Goal: Task Accomplishment & Management: Manage account settings

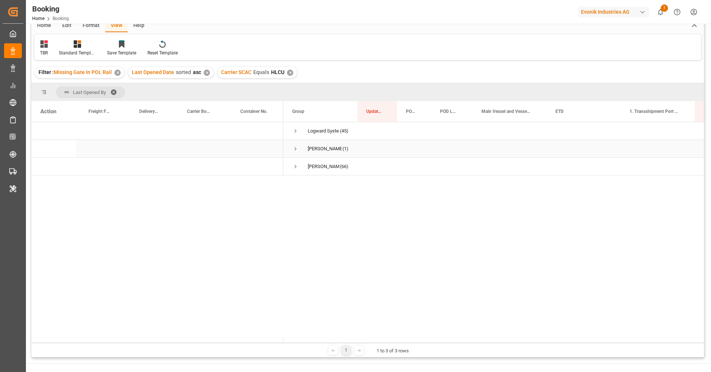
click at [298, 149] on span "Press SPACE to select this row." at bounding box center [295, 149] width 7 height 7
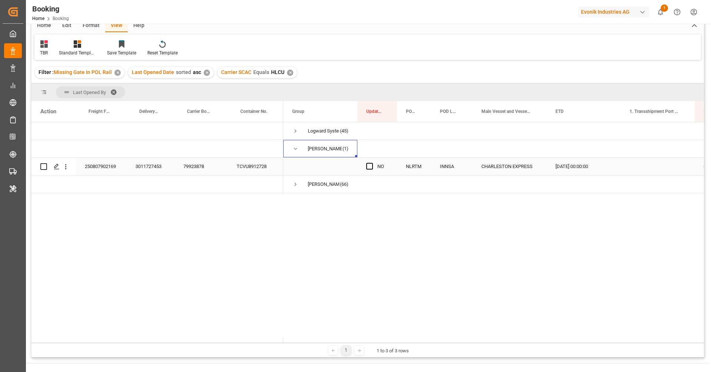
click at [203, 164] on div "79923878" at bounding box center [201, 166] width 53 height 17
click at [294, 150] on span "Press SPACE to select this row." at bounding box center [295, 149] width 7 height 7
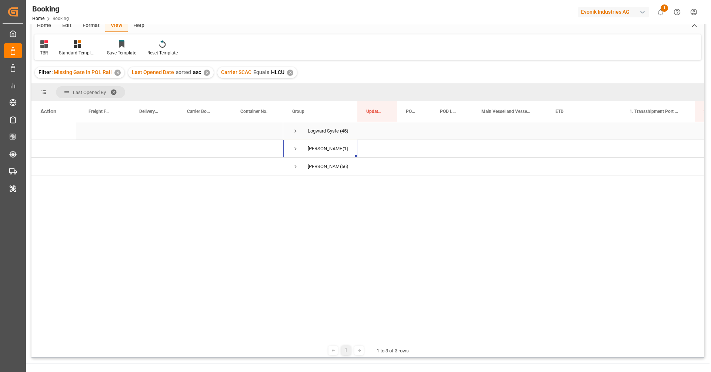
click at [294, 132] on span "Press SPACE to select this row." at bounding box center [295, 131] width 7 height 7
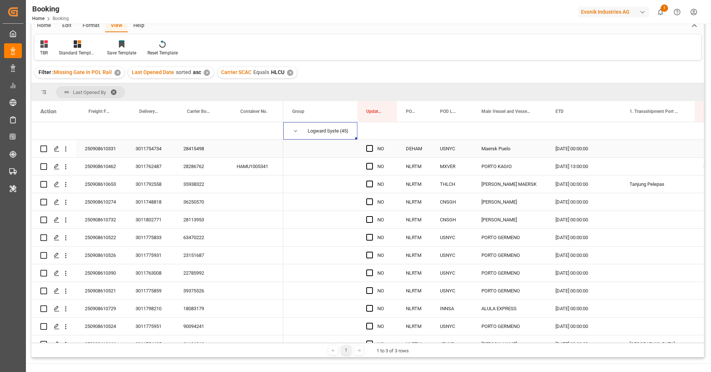
click at [194, 151] on div "28415498" at bounding box center [201, 148] width 53 height 17
click at [67, 150] on icon "open menu" at bounding box center [66, 149] width 8 height 8
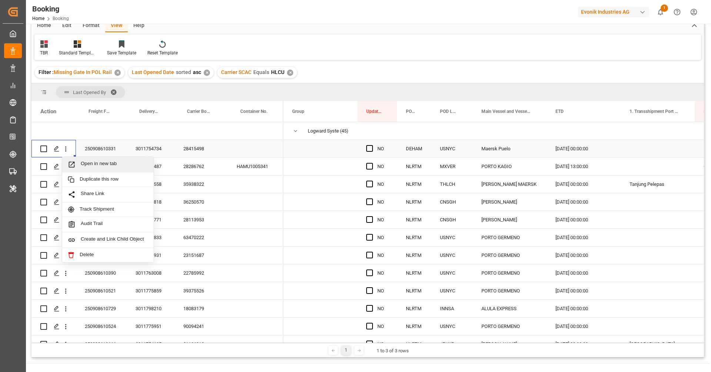
click at [100, 159] on div "Open in new tab" at bounding box center [108, 165] width 92 height 16
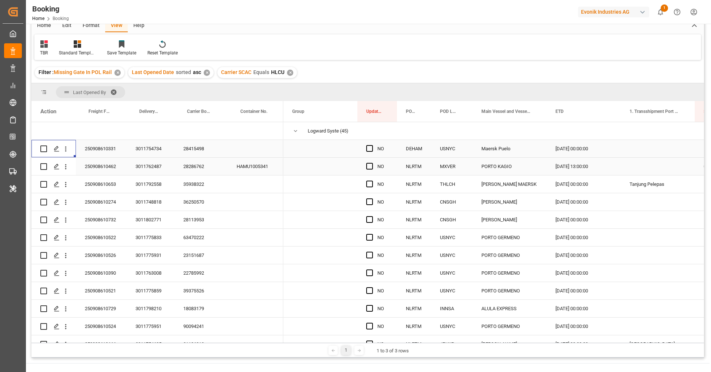
click at [193, 165] on div "28286762" at bounding box center [201, 166] width 53 height 17
click at [69, 169] on icon "open menu" at bounding box center [66, 167] width 8 height 8
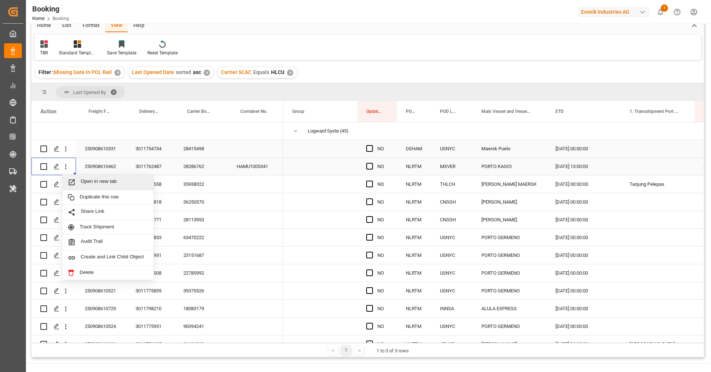
click at [95, 183] on span "Open in new tab" at bounding box center [114, 183] width 67 height 8
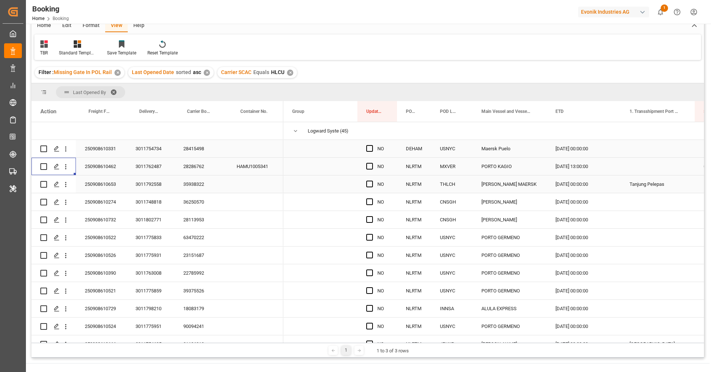
click at [193, 185] on div "35938322" at bounding box center [201, 184] width 53 height 17
click at [70, 184] on div "Press SPACE to select this row." at bounding box center [65, 184] width 19 height 14
click at [69, 185] on icon "open menu" at bounding box center [66, 185] width 8 height 8
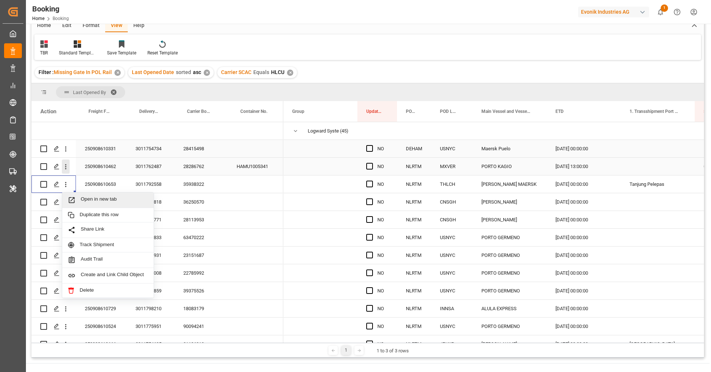
click at [67, 169] on icon "open menu" at bounding box center [66, 167] width 8 height 8
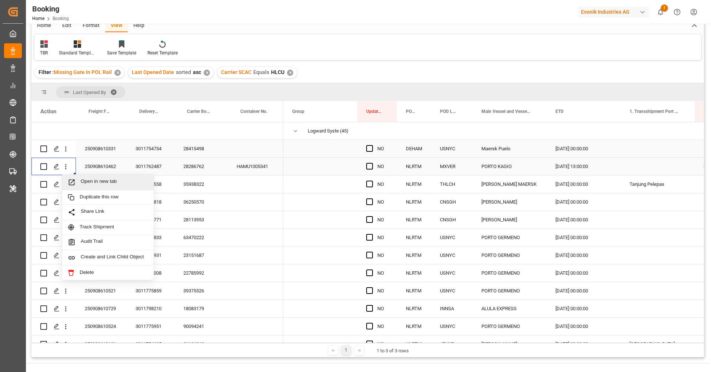
click at [90, 182] on span "Open in new tab" at bounding box center [114, 183] width 67 height 8
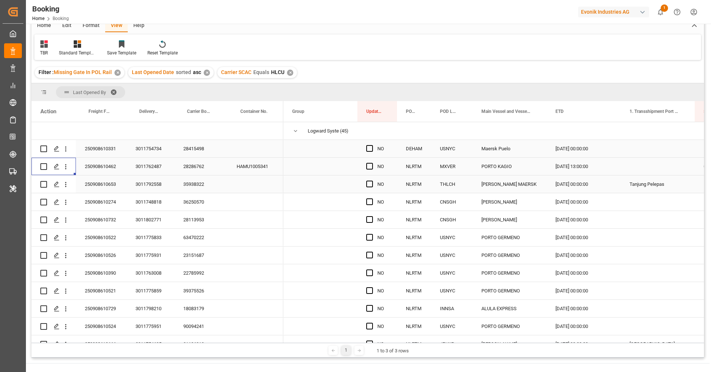
click at [193, 186] on div "35938322" at bounding box center [201, 184] width 53 height 17
click at [68, 186] on icon "open menu" at bounding box center [66, 185] width 8 height 8
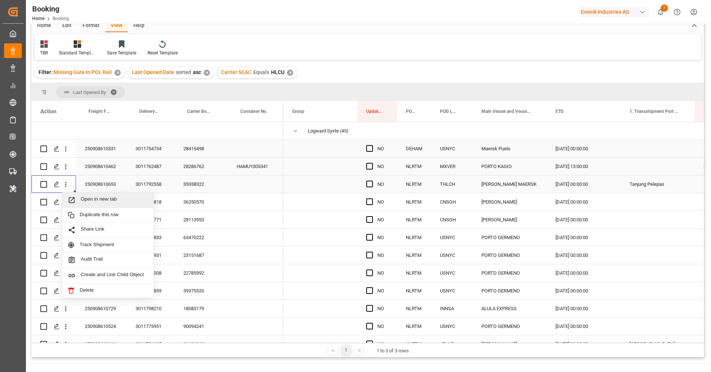
click at [86, 197] on span "Open in new tab" at bounding box center [114, 200] width 67 height 8
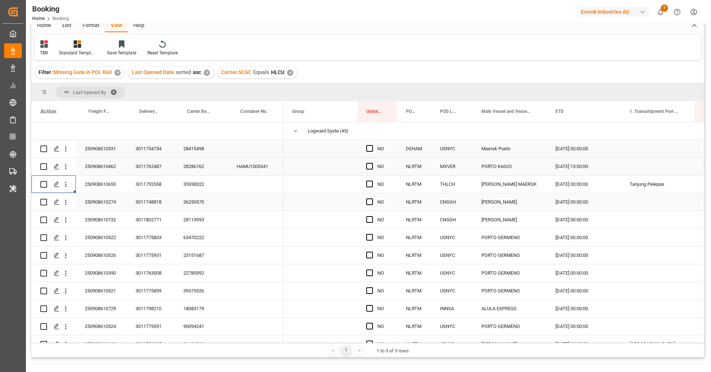
click at [202, 202] on div "36250570" at bounding box center [201, 201] width 53 height 17
click at [66, 203] on icon "open menu" at bounding box center [66, 203] width 8 height 8
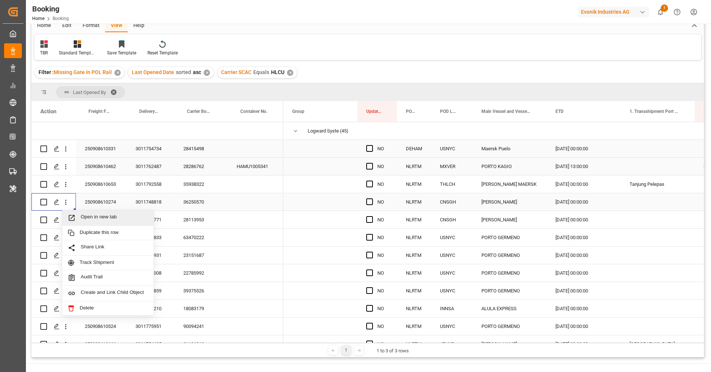
click at [86, 216] on span "Open in new tab" at bounding box center [114, 218] width 67 height 8
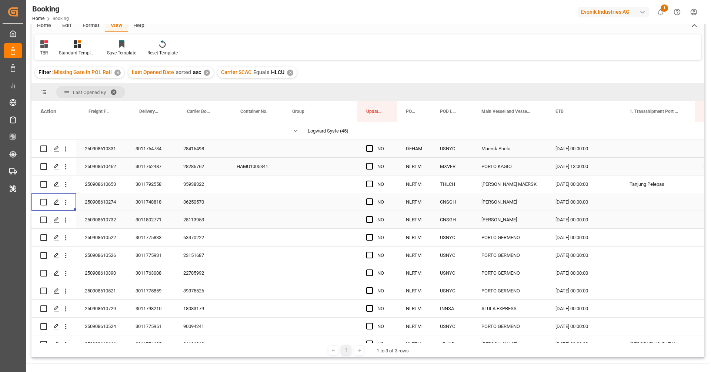
click at [199, 226] on div "28113953" at bounding box center [201, 219] width 53 height 17
click at [64, 222] on icon "open menu" at bounding box center [66, 220] width 8 height 8
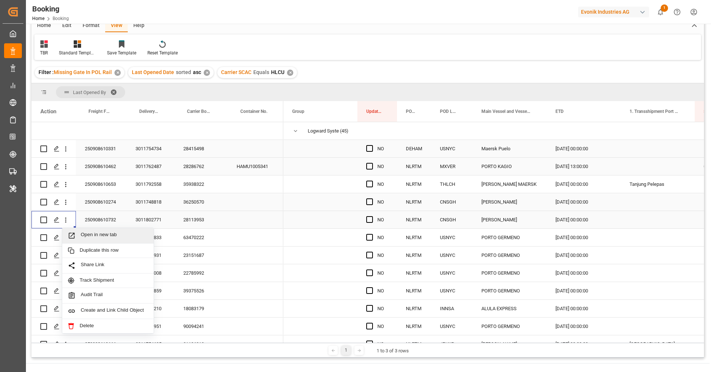
click at [102, 237] on span "Open in new tab" at bounding box center [114, 236] width 67 height 8
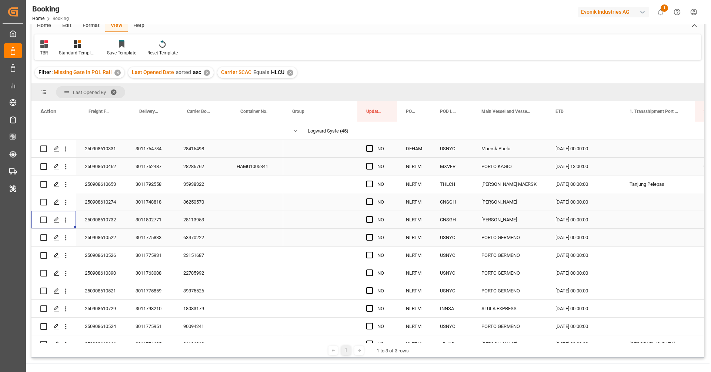
click at [197, 240] on div "63470222" at bounding box center [201, 237] width 53 height 17
click at [66, 240] on icon "open menu" at bounding box center [65, 238] width 1 height 5
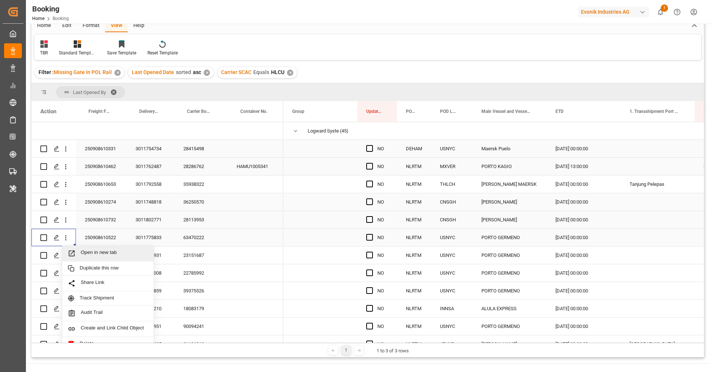
click at [100, 254] on span "Open in new tab" at bounding box center [114, 254] width 67 height 8
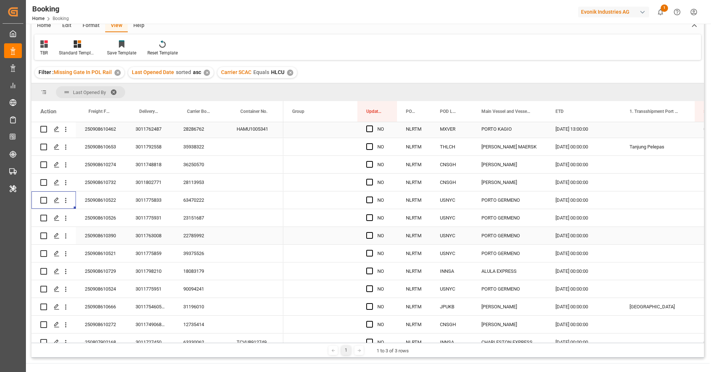
scroll to position [39, 0]
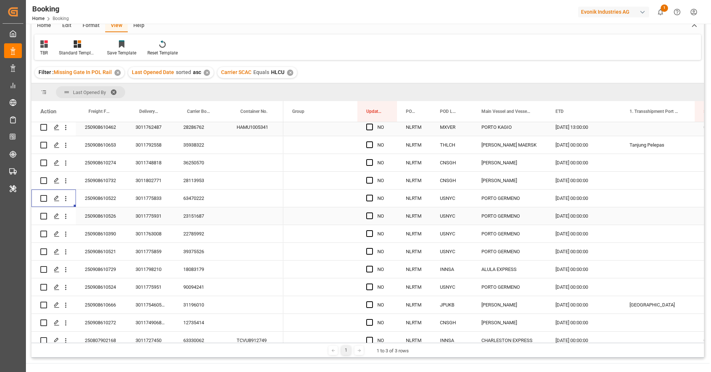
click at [198, 215] on div "23151687" at bounding box center [201, 215] width 53 height 17
click at [63, 220] on icon "open menu" at bounding box center [66, 217] width 8 height 8
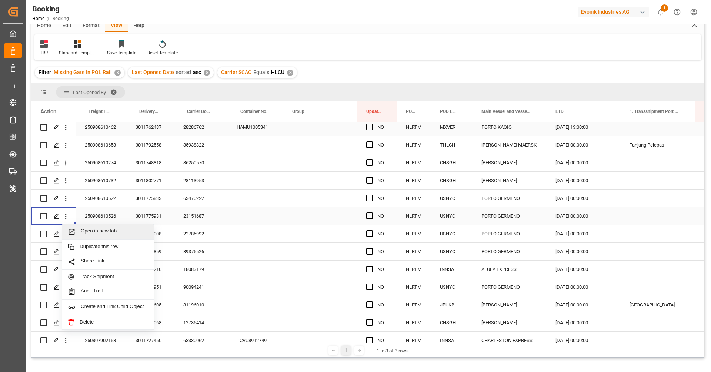
click at [99, 233] on span "Open in new tab" at bounding box center [114, 232] width 67 height 8
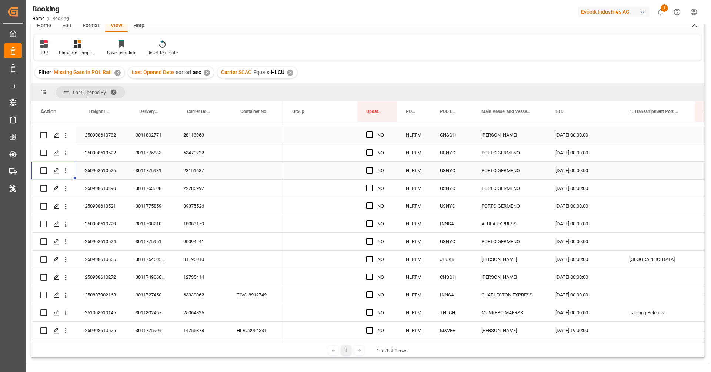
scroll to position [86, 0]
click at [195, 187] on div "22785992" at bounding box center [201, 187] width 53 height 17
click at [68, 192] on button "open menu" at bounding box center [66, 187] width 8 height 14
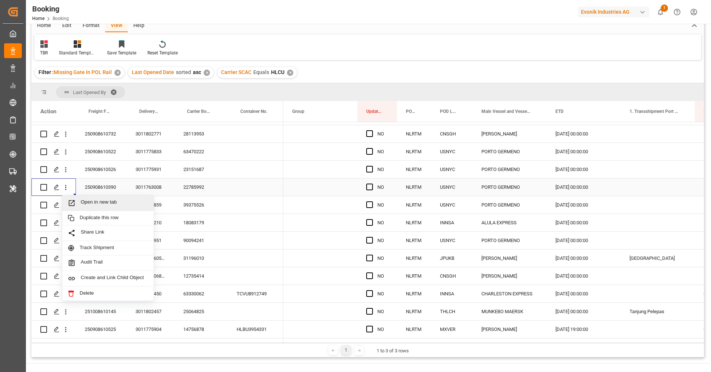
click at [88, 200] on span "Open in new tab" at bounding box center [114, 203] width 67 height 8
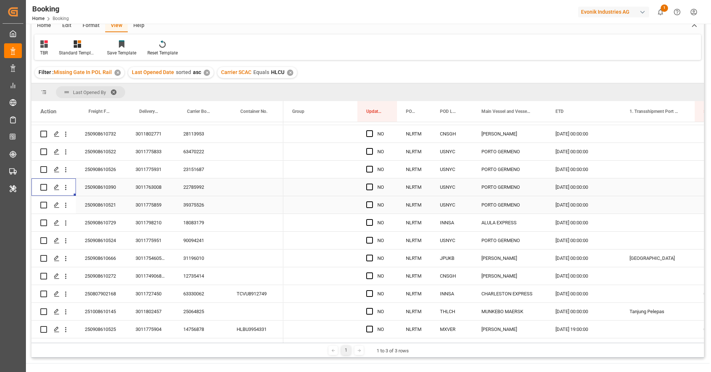
scroll to position [126, 0]
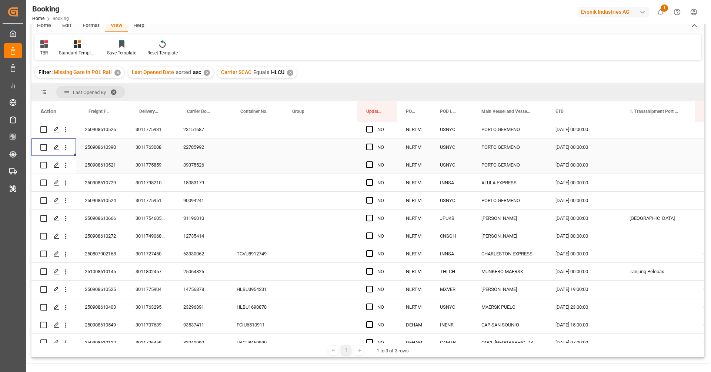
click at [197, 170] on div "39375526" at bounding box center [201, 164] width 53 height 17
click at [67, 169] on button "open menu" at bounding box center [66, 165] width 8 height 14
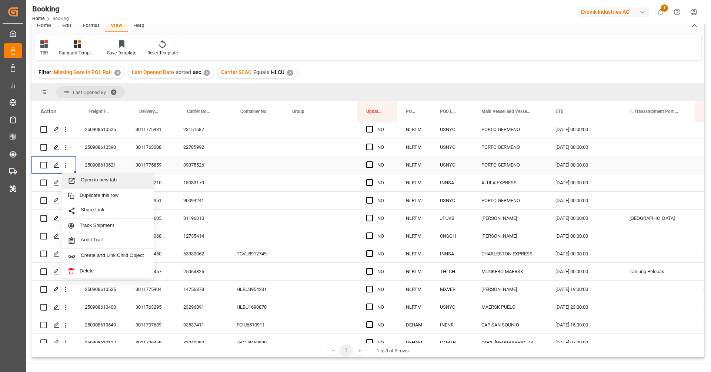
click at [91, 180] on span "Open in new tab" at bounding box center [114, 181] width 67 height 8
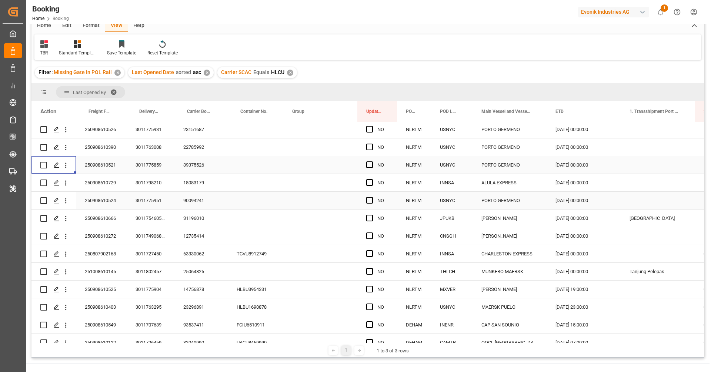
scroll to position [153, 0]
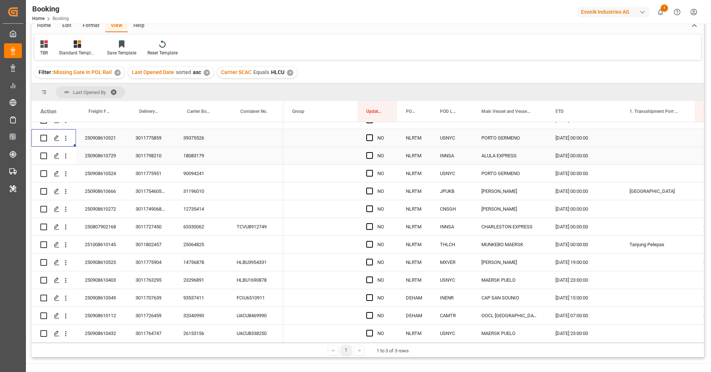
click at [202, 160] on div "18083179" at bounding box center [201, 155] width 53 height 17
click at [67, 157] on icon "open menu" at bounding box center [66, 156] width 8 height 8
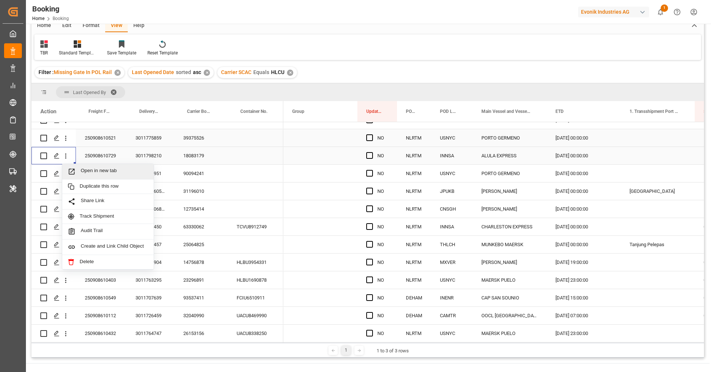
click at [84, 165] on div "Open in new tab" at bounding box center [108, 172] width 92 height 16
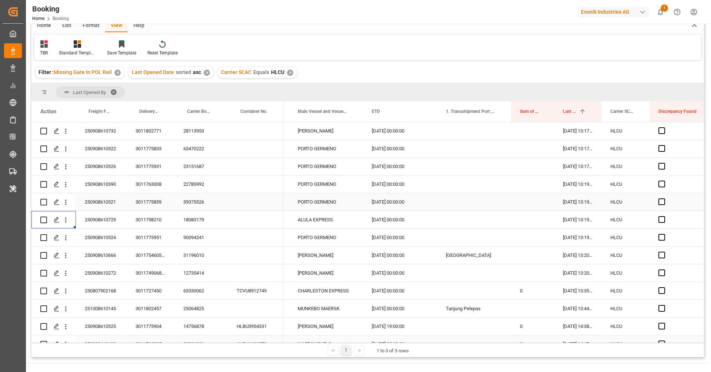
scroll to position [87, 0]
click at [195, 237] on div "90094241" at bounding box center [201, 238] width 53 height 17
click at [67, 245] on button "open menu" at bounding box center [66, 239] width 8 height 14
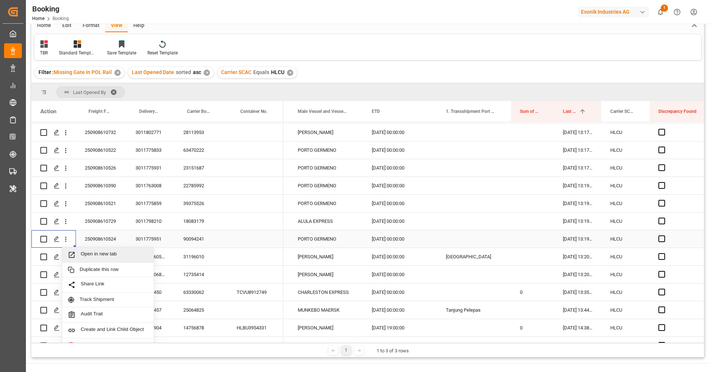
click at [85, 252] on span "Open in new tab" at bounding box center [114, 255] width 67 height 8
click at [196, 261] on div "31196010" at bounding box center [201, 256] width 53 height 17
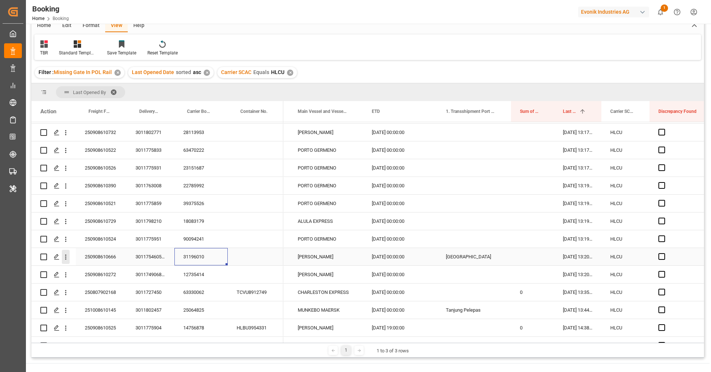
click at [67, 263] on button "open menu" at bounding box center [66, 257] width 8 height 14
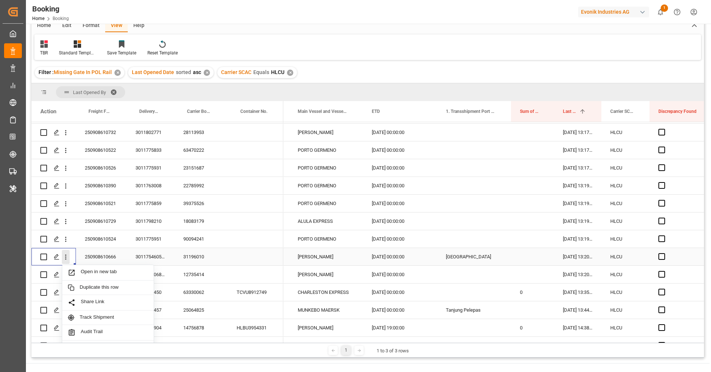
click at [67, 263] on button "close menu" at bounding box center [66, 257] width 8 height 14
click at [86, 275] on div "250908610272" at bounding box center [101, 274] width 51 height 17
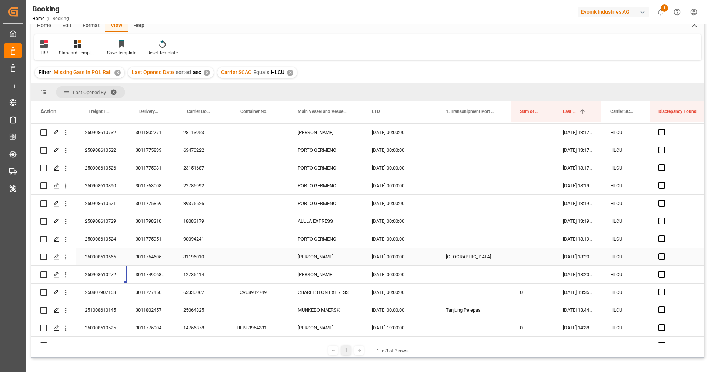
click at [194, 263] on div "31196010" at bounding box center [201, 256] width 53 height 17
click at [68, 258] on icon "open menu" at bounding box center [66, 257] width 8 height 8
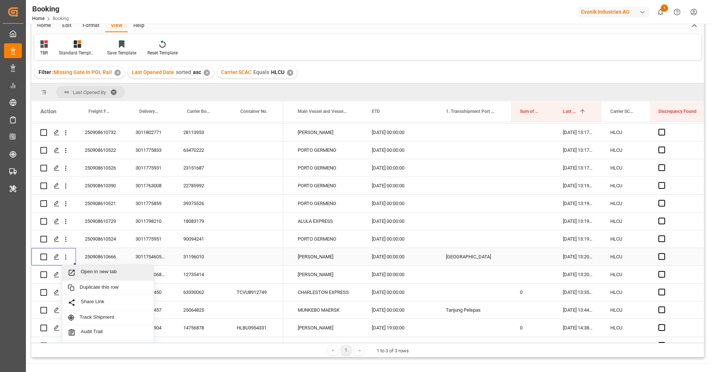
click at [88, 268] on div "Open in new tab" at bounding box center [108, 273] width 92 height 16
click at [201, 277] on div "12735414" at bounding box center [201, 274] width 53 height 17
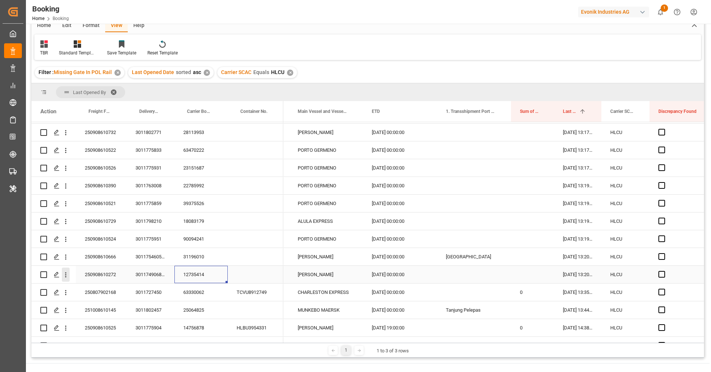
click at [66, 280] on button "open menu" at bounding box center [66, 275] width 8 height 14
click at [83, 290] on span "Open in new tab" at bounding box center [114, 291] width 67 height 8
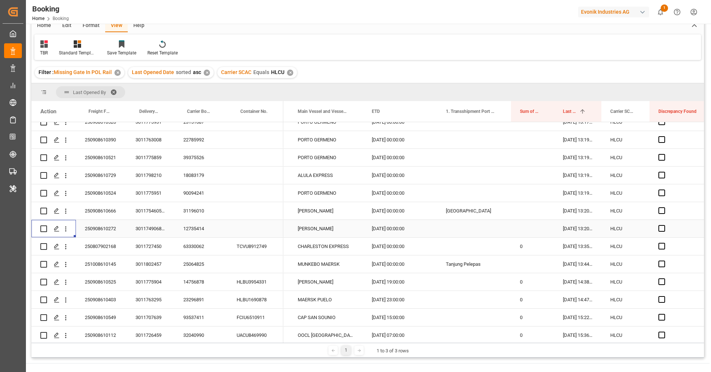
scroll to position [159, 0]
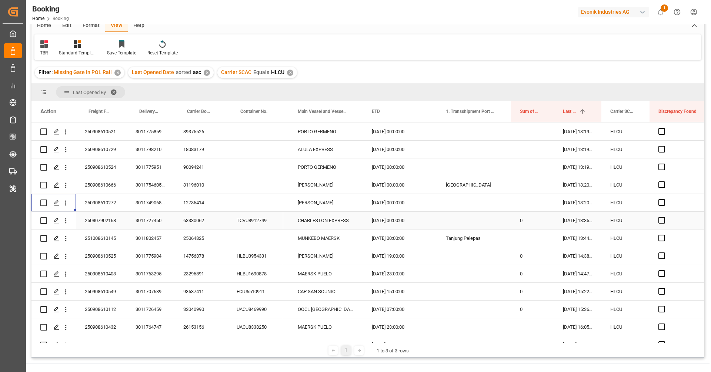
click at [192, 226] on div "63330062" at bounding box center [201, 220] width 53 height 17
click at [69, 223] on icon "open menu" at bounding box center [66, 221] width 8 height 8
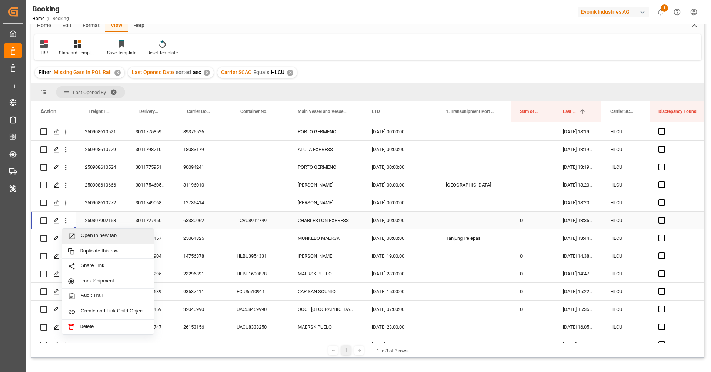
click at [81, 231] on div "Open in new tab" at bounding box center [108, 237] width 92 height 16
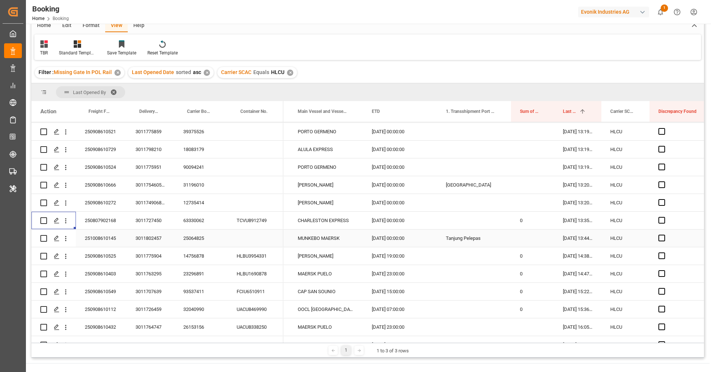
click at [195, 243] on div "25064825" at bounding box center [201, 238] width 53 height 17
click at [69, 239] on icon "open menu" at bounding box center [66, 239] width 8 height 8
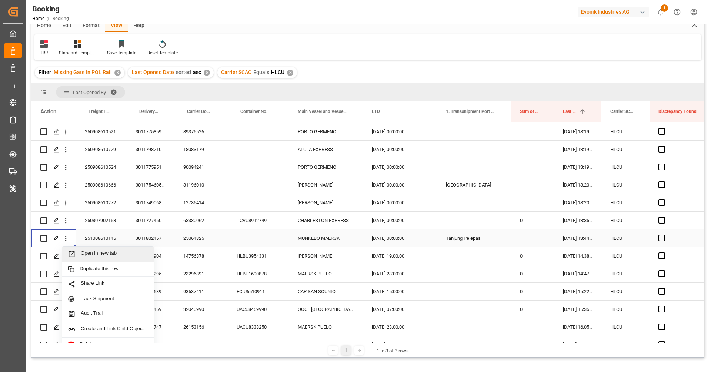
click at [87, 253] on span "Open in new tab" at bounding box center [114, 254] width 67 height 8
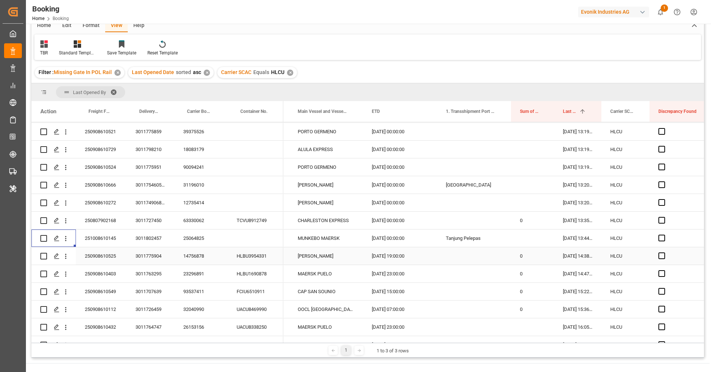
click at [196, 255] on div "14756878" at bounding box center [201, 255] width 53 height 17
click at [68, 259] on icon "open menu" at bounding box center [66, 257] width 8 height 8
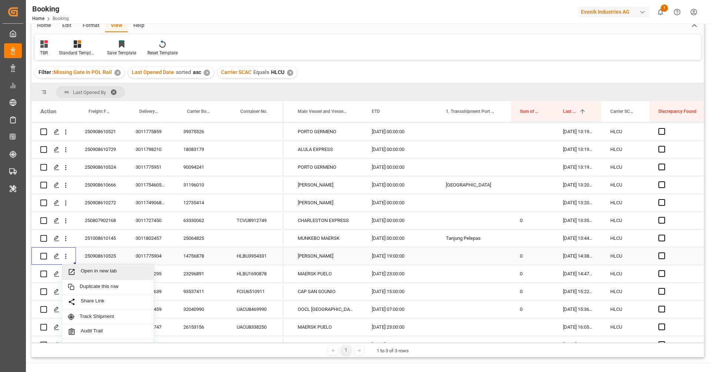
click at [89, 269] on span "Open in new tab" at bounding box center [114, 272] width 67 height 8
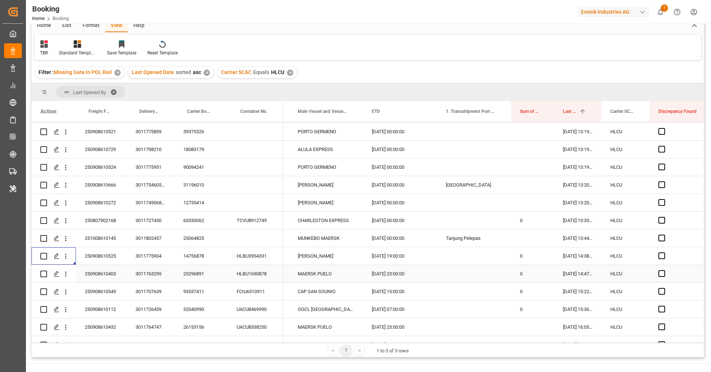
click at [199, 280] on div "23296891" at bounding box center [201, 273] width 53 height 17
click at [69, 275] on icon "open menu" at bounding box center [66, 274] width 8 height 8
click at [117, 287] on span "Open in new tab" at bounding box center [114, 290] width 67 height 8
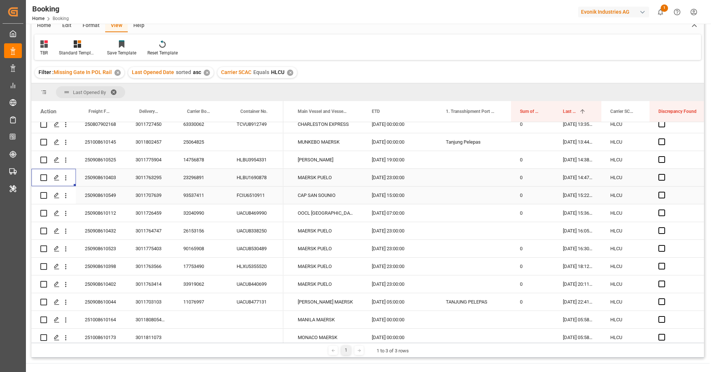
scroll to position [253, 0]
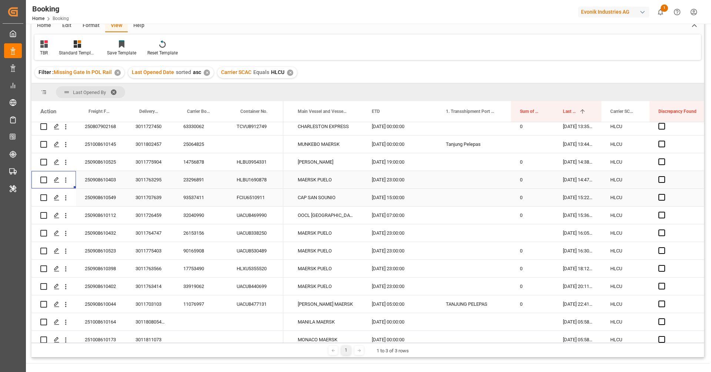
click at [201, 196] on div "93537411" at bounding box center [201, 197] width 53 height 17
click at [67, 201] on icon "open menu" at bounding box center [66, 198] width 8 height 8
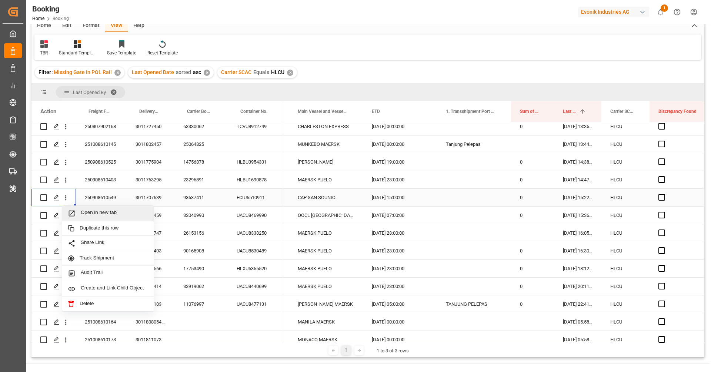
click at [83, 213] on span "Open in new tab" at bounding box center [114, 214] width 67 height 8
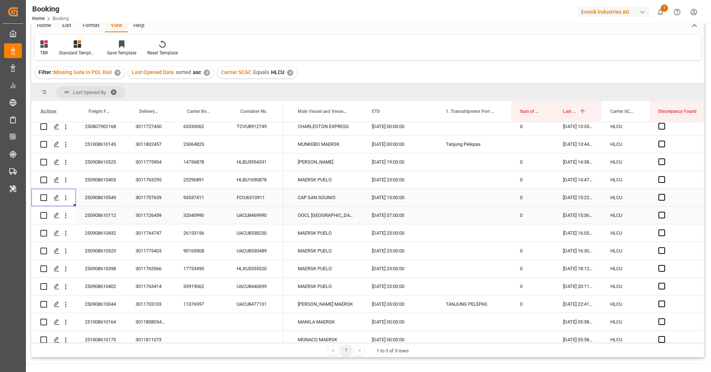
click at [195, 220] on div "32040990" at bounding box center [201, 215] width 53 height 17
click at [68, 219] on icon "open menu" at bounding box center [66, 216] width 8 height 8
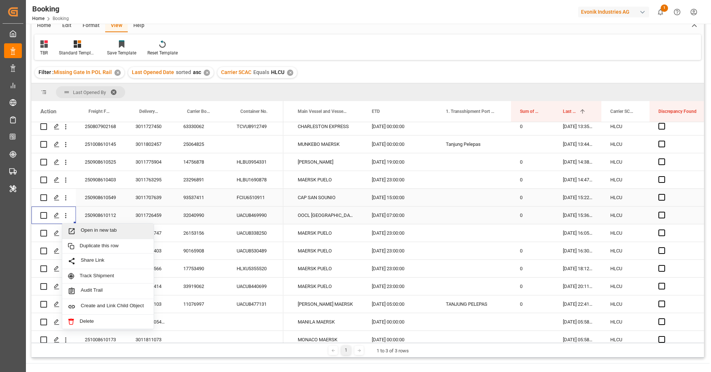
click at [103, 234] on span "Open in new tab" at bounding box center [114, 231] width 67 height 8
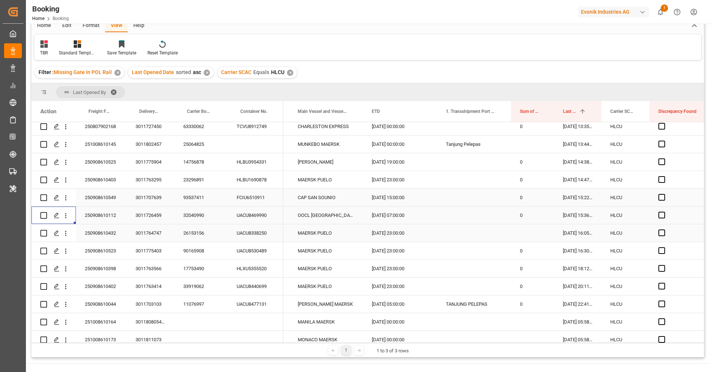
click at [197, 240] on div "26153156" at bounding box center [201, 233] width 53 height 17
click at [66, 234] on icon "open menu" at bounding box center [66, 234] width 8 height 8
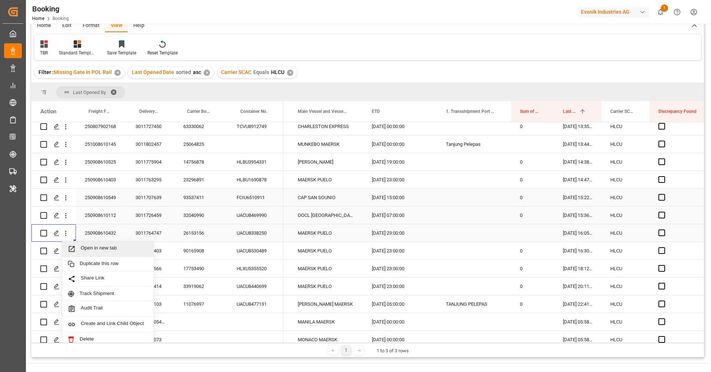
click at [90, 247] on span "Open in new tab" at bounding box center [114, 249] width 67 height 8
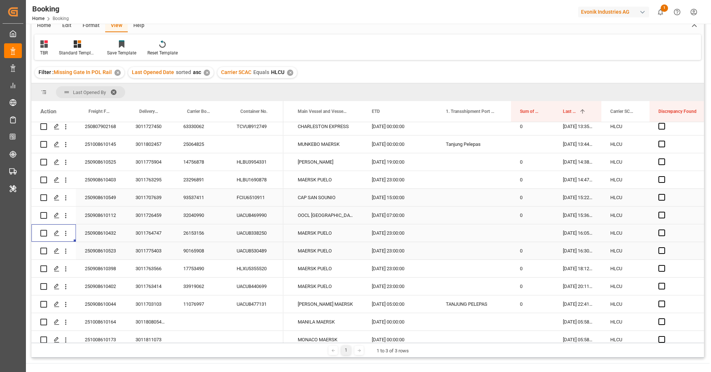
click at [194, 253] on div "90165908" at bounding box center [201, 250] width 53 height 17
click at [68, 251] on icon "open menu" at bounding box center [66, 251] width 8 height 8
click at [97, 268] on span "Open in new tab" at bounding box center [114, 267] width 67 height 8
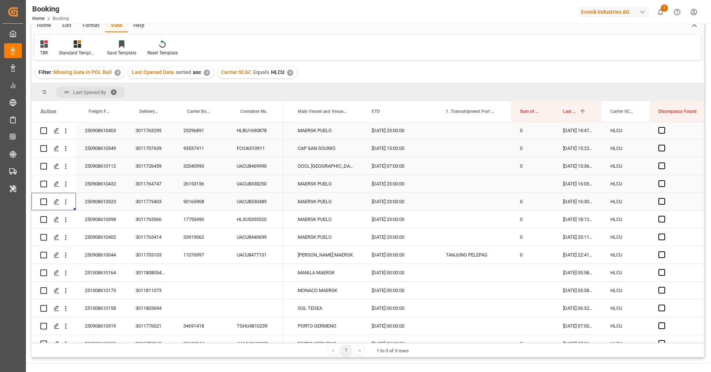
scroll to position [304, 0]
click at [202, 220] on div "17753490" at bounding box center [201, 217] width 53 height 17
click at [67, 222] on button "open menu" at bounding box center [66, 218] width 8 height 14
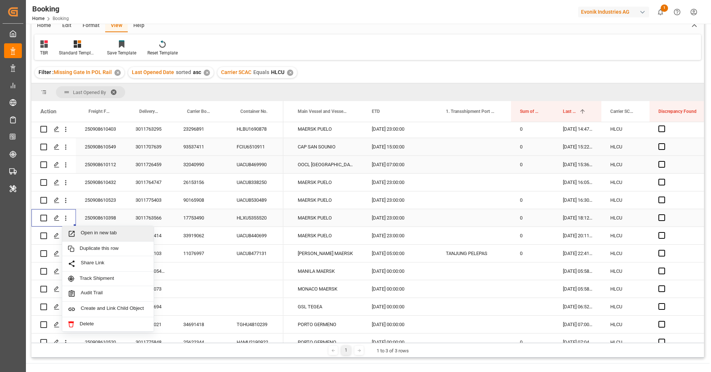
click at [86, 232] on span "Open in new tab" at bounding box center [114, 234] width 67 height 8
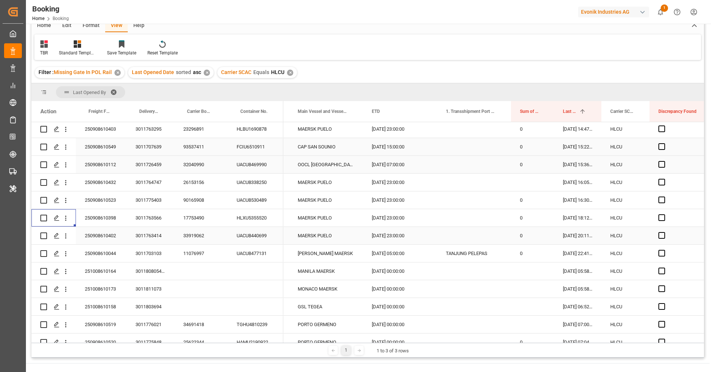
click at [194, 236] on div "33919062" at bounding box center [201, 235] width 53 height 17
click at [69, 237] on icon "open menu" at bounding box center [66, 236] width 8 height 8
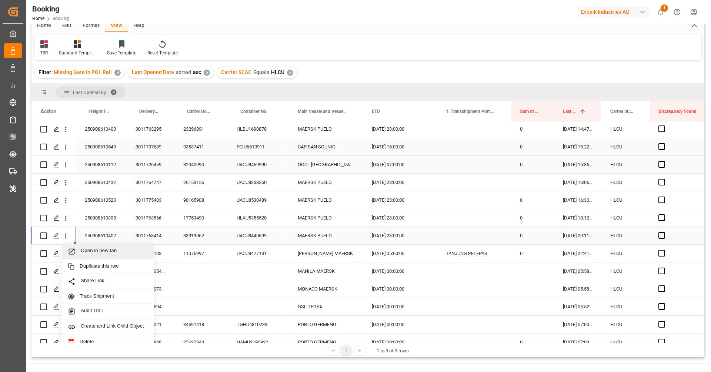
click at [93, 246] on div "Open in new tab" at bounding box center [108, 252] width 92 height 16
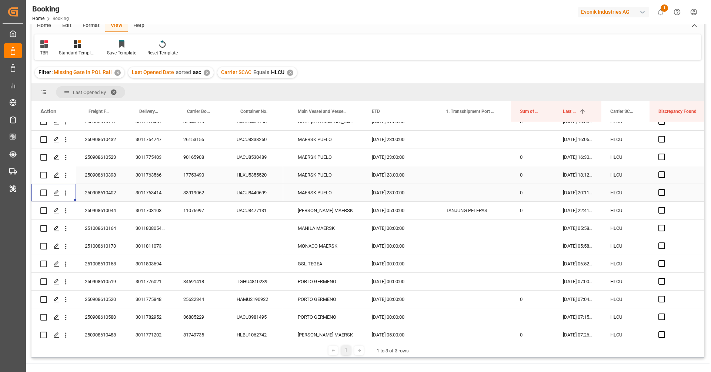
scroll to position [348, 0]
click at [209, 210] on div "11076997" at bounding box center [201, 209] width 53 height 17
click at [69, 213] on icon "open menu" at bounding box center [66, 210] width 8 height 8
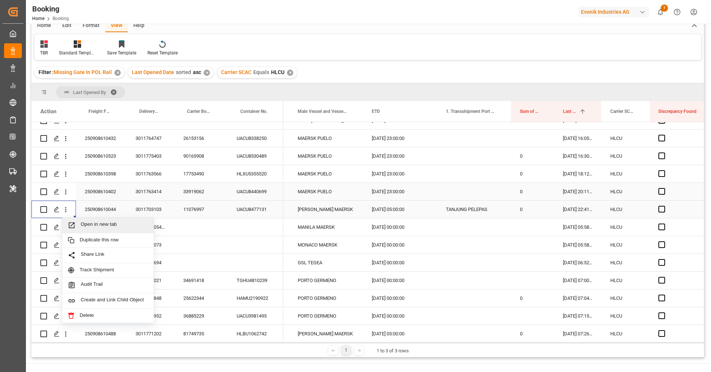
click at [88, 223] on span "Open in new tab" at bounding box center [114, 226] width 67 height 8
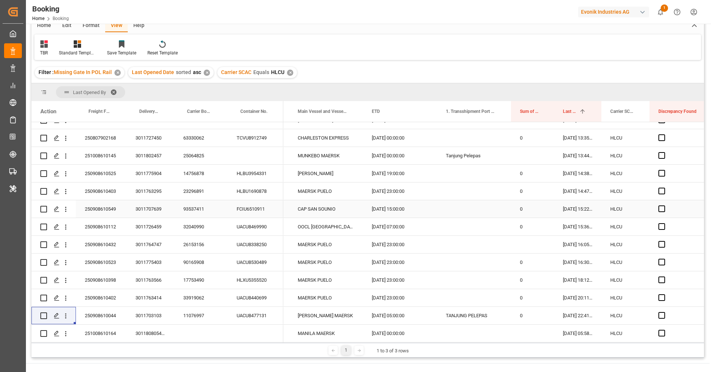
scroll to position [171, 0]
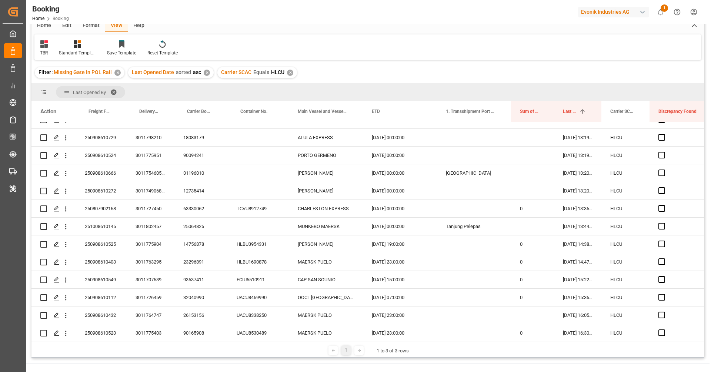
click at [290, 73] on div "✕" at bounding box center [290, 73] width 6 height 6
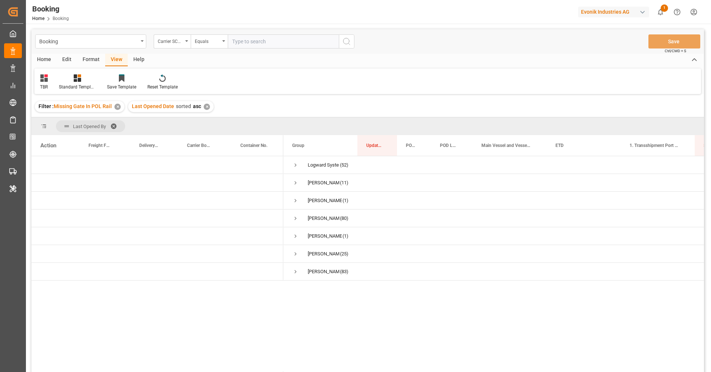
click at [263, 42] on input "text" at bounding box center [283, 41] width 111 height 14
paste input "ONEY"
type input "ONEY"
click at [345, 45] on icon "search button" at bounding box center [346, 41] width 9 height 9
click at [293, 183] on span "Press SPACE to select this row." at bounding box center [295, 183] width 7 height 7
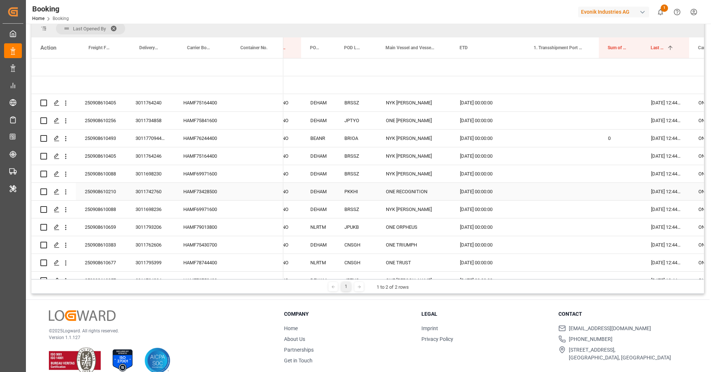
scroll to position [97, 0]
click at [142, 146] on div "3011770944, 3011771235, 3011771155, 3011771203" at bounding box center [151, 139] width 48 height 17
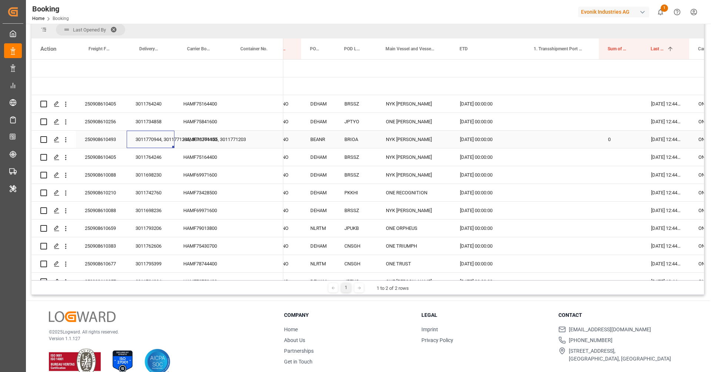
click at [207, 140] on div "HAMF76244400" at bounding box center [201, 139] width 53 height 17
click at [66, 142] on icon "open menu" at bounding box center [66, 140] width 8 height 8
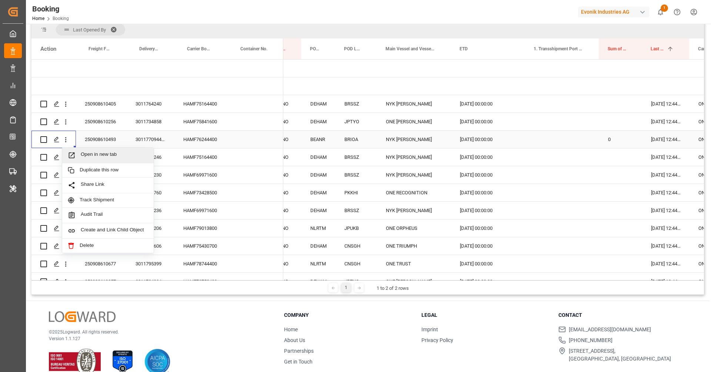
click at [86, 152] on span "Open in new tab" at bounding box center [114, 156] width 67 height 8
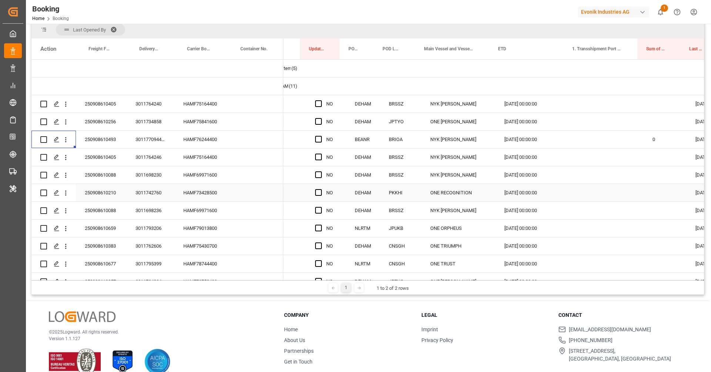
scroll to position [0, 37]
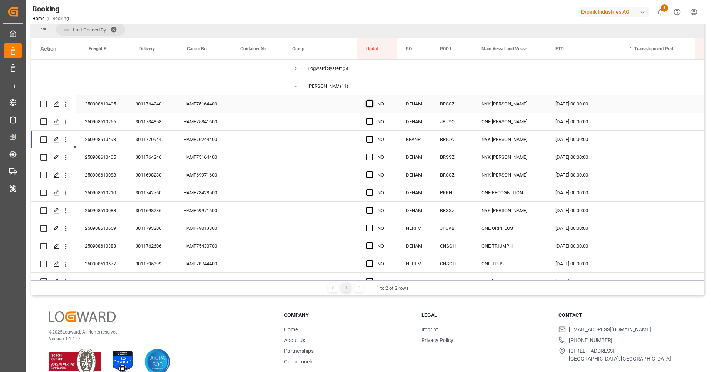
click at [371, 102] on span "Press SPACE to select this row." at bounding box center [369, 103] width 7 height 7
click at [372, 100] on input "Press SPACE to select this row." at bounding box center [372, 100] width 0 height 0
click at [371, 121] on span "Press SPACE to select this row." at bounding box center [369, 121] width 7 height 7
click at [372, 118] on input "Press SPACE to select this row." at bounding box center [372, 118] width 0 height 0
click at [369, 155] on span "Press SPACE to select this row." at bounding box center [369, 157] width 7 height 7
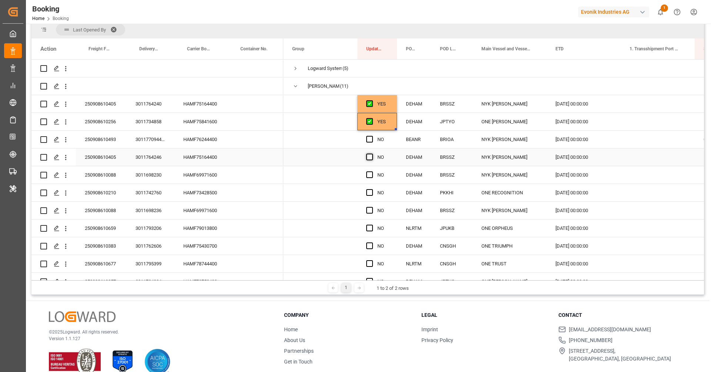
click at [372, 154] on input "Press SPACE to select this row." at bounding box center [372, 154] width 0 height 0
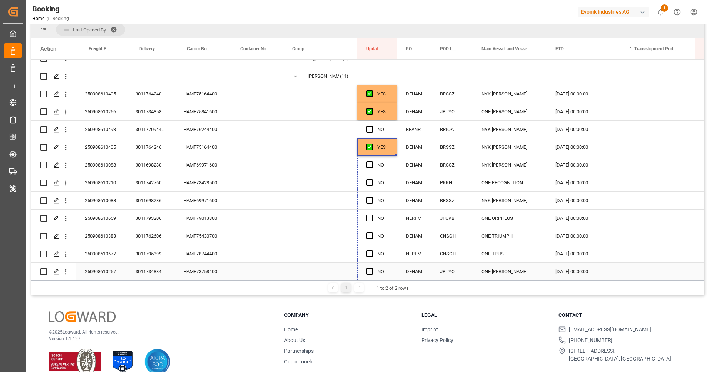
drag, startPoint x: 395, startPoint y: 155, endPoint x: 386, endPoint y: 269, distance: 114.1
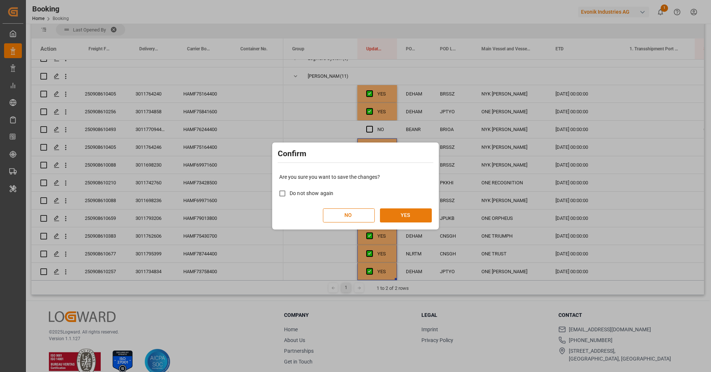
click at [425, 212] on button "YES" at bounding box center [406, 216] width 52 height 14
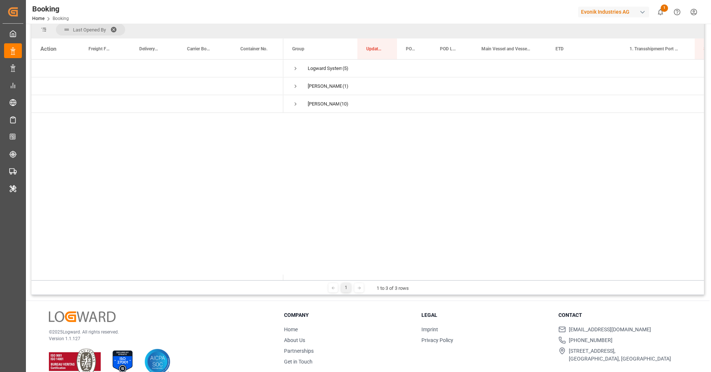
scroll to position [0, 0]
click at [297, 86] on span "Press SPACE to select this row." at bounding box center [295, 86] width 7 height 7
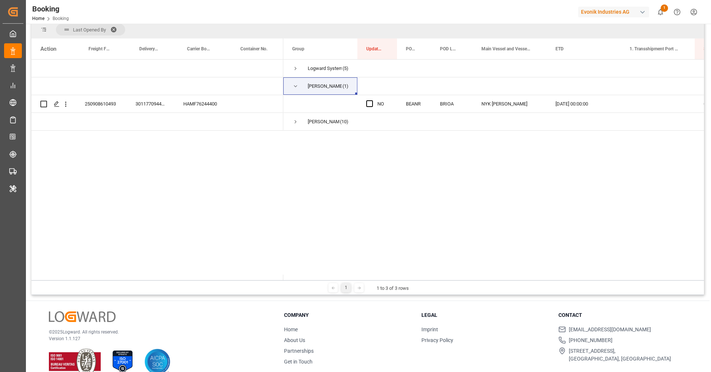
click at [392, 204] on div "Logward System (5) Ruchika Prithwani (1) Vipul Benurkar (10) NO BEANR BRIOA NYK…" at bounding box center [493, 170] width 421 height 221
click at [216, 99] on div "HAMF76244400" at bounding box center [201, 103] width 53 height 17
click at [133, 100] on div "3011770944, 3011771235, 3011771155, 3011771203" at bounding box center [151, 103] width 48 height 17
click at [323, 101] on span "Press SPACE to select this row." at bounding box center [320, 104] width 56 height 17
click at [205, 104] on div "HAMF76244400" at bounding box center [201, 103] width 53 height 17
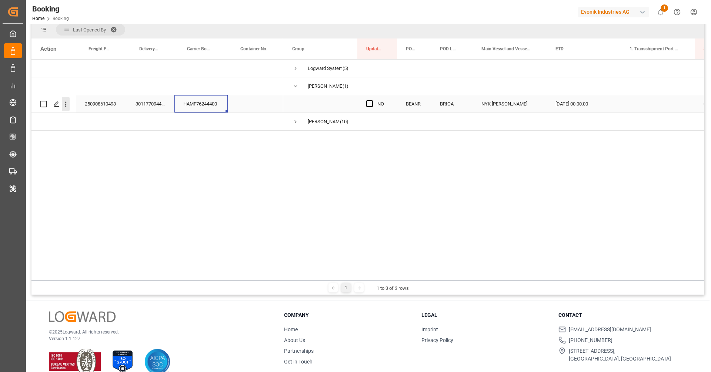
click at [65, 108] on button "open menu" at bounding box center [66, 104] width 8 height 14
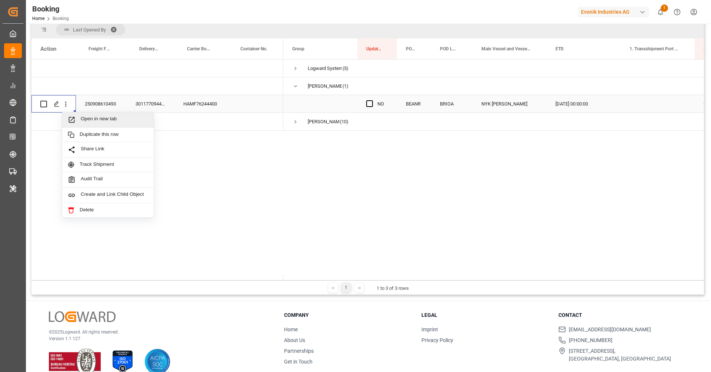
click at [86, 117] on span "Open in new tab" at bounding box center [114, 120] width 67 height 8
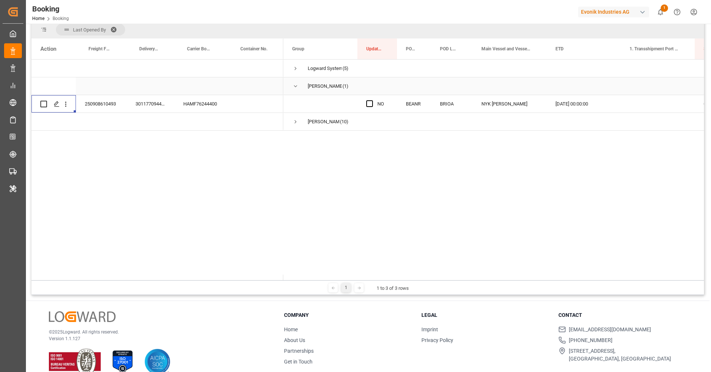
click at [296, 83] on span "Press SPACE to select this row." at bounding box center [295, 86] width 7 height 7
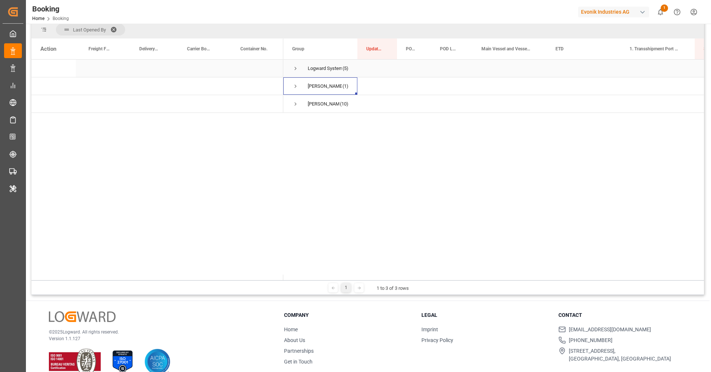
click at [297, 68] on span "Press SPACE to select this row." at bounding box center [295, 68] width 7 height 7
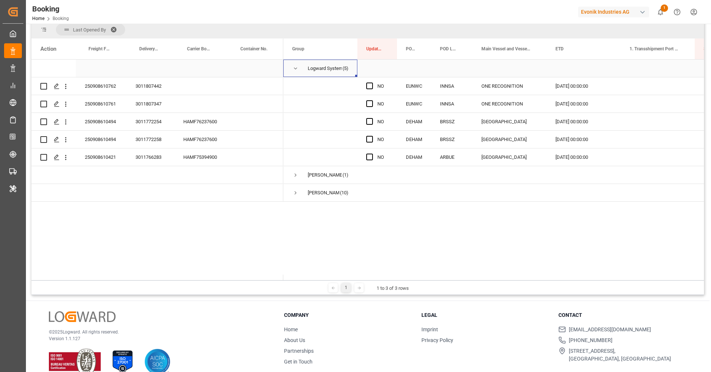
click at [292, 73] on span "Press SPACE to select this row." at bounding box center [295, 68] width 7 height 17
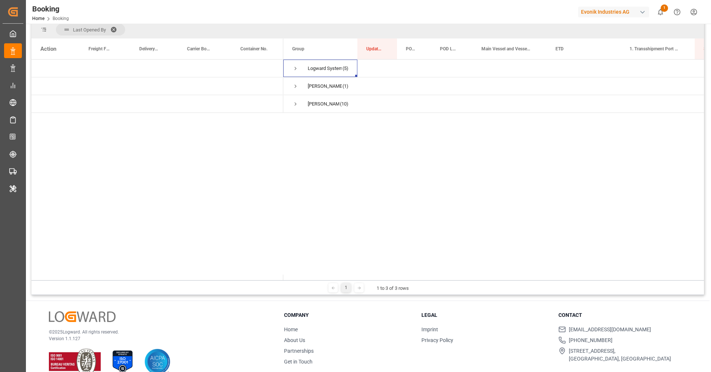
click at [331, 139] on div "Logward System (5) Ruchika Prithwani (1) Vipul Benurkar (10)" at bounding box center [493, 170] width 421 height 221
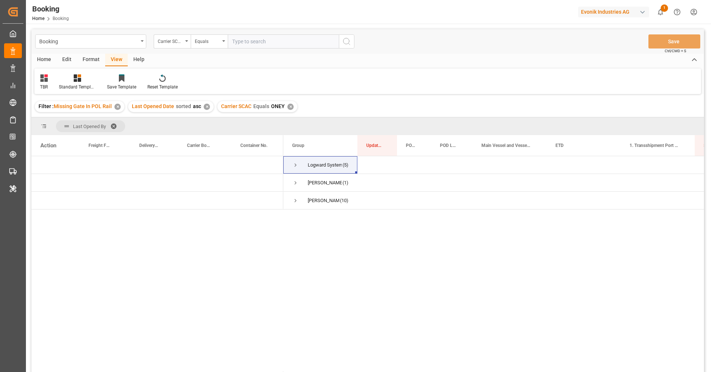
click at [288, 106] on div "✕" at bounding box center [291, 107] width 6 height 6
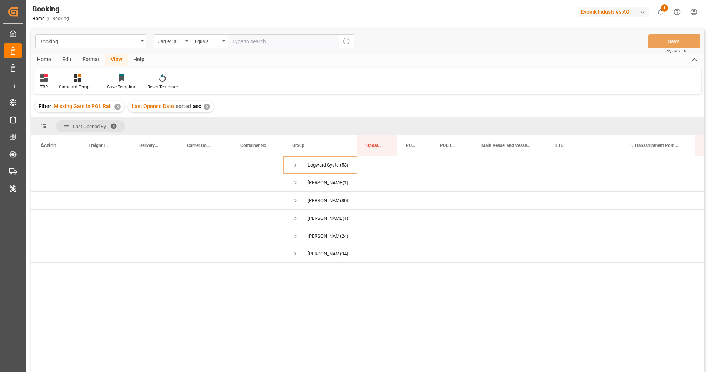
click at [260, 40] on input "text" at bounding box center [283, 41] width 111 height 14
paste input "OOLU"
type input "OOLU"
click at [343, 43] on icon "search button" at bounding box center [346, 41] width 9 height 9
click at [297, 185] on span "Press SPACE to select this row." at bounding box center [295, 183] width 7 height 7
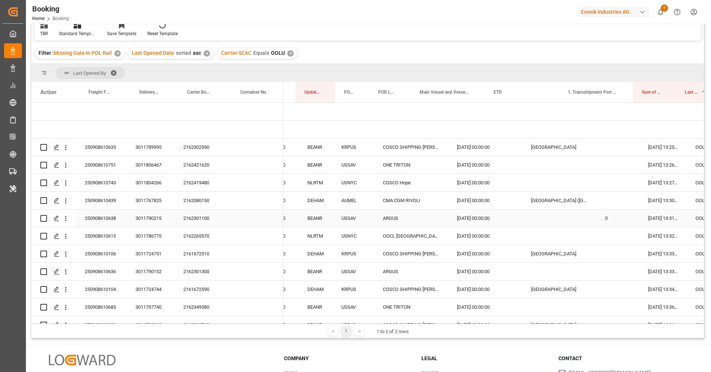
scroll to position [0, 121]
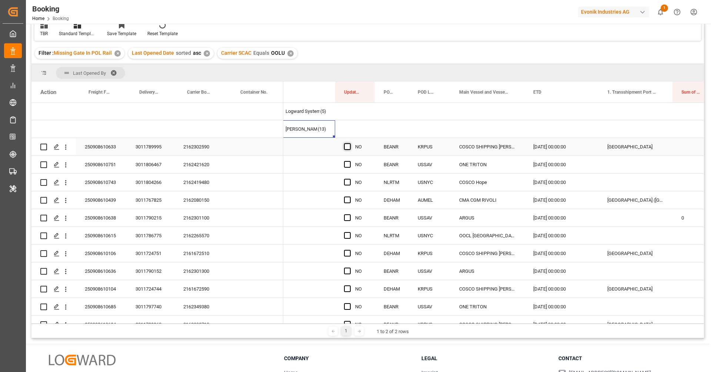
click at [348, 149] on span "Press SPACE to select this row." at bounding box center [347, 146] width 7 height 7
click at [350, 143] on input "Press SPACE to select this row." at bounding box center [350, 143] width 0 height 0
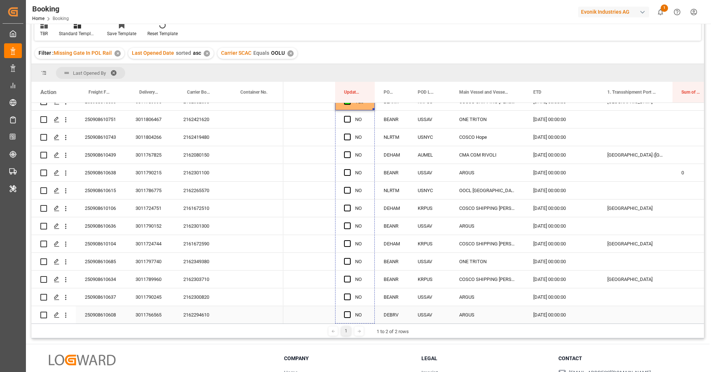
drag, startPoint x: 374, startPoint y: 154, endPoint x: 359, endPoint y: 313, distance: 159.6
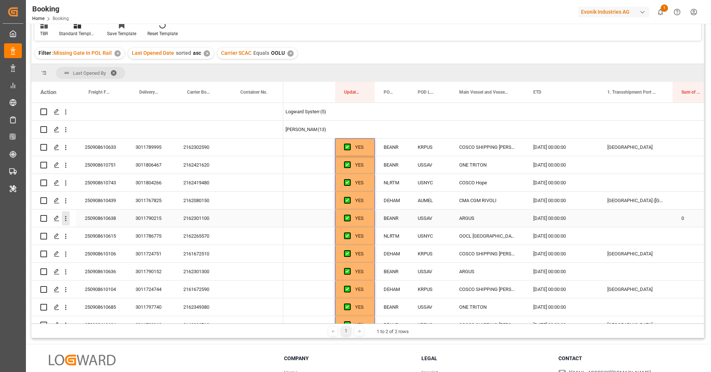
click at [69, 220] on icon "open menu" at bounding box center [66, 219] width 8 height 8
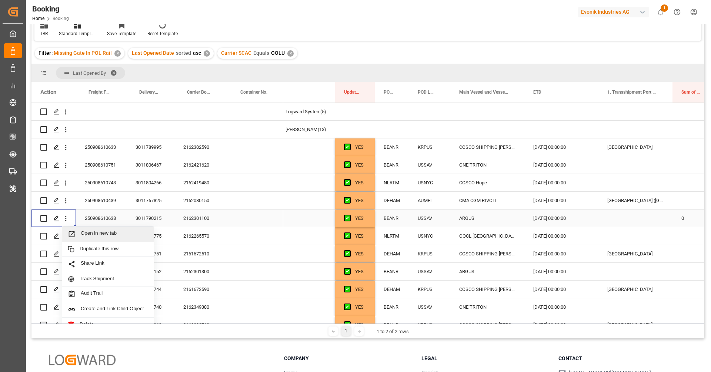
click at [89, 230] on div "Open in new tab" at bounding box center [108, 235] width 92 height 16
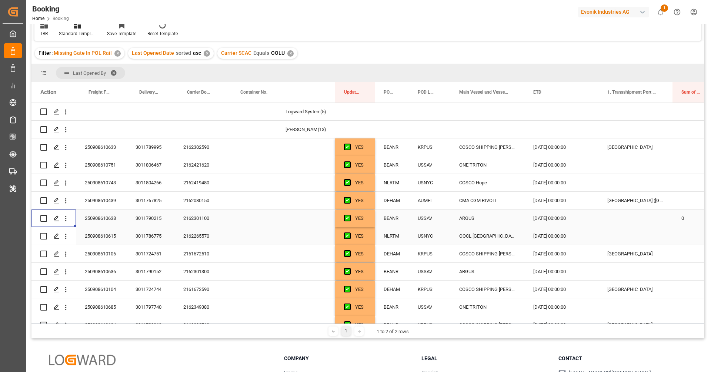
click at [306, 231] on span "Press SPACE to select this row." at bounding box center [298, 236] width 56 height 17
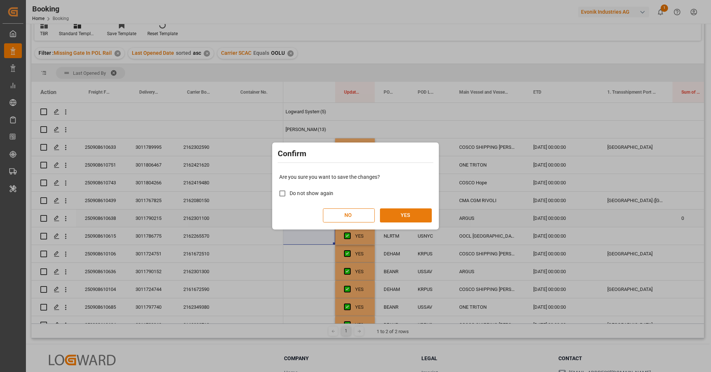
click at [408, 213] on button "YES" at bounding box center [406, 216] width 52 height 14
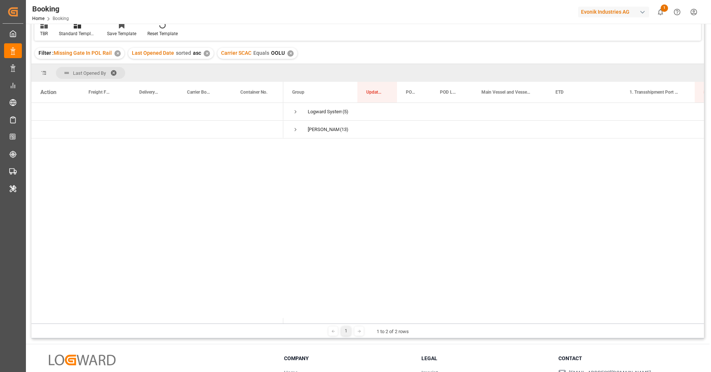
scroll to position [0, 0]
click at [293, 111] on span "Press SPACE to select this row." at bounding box center [295, 112] width 7 height 7
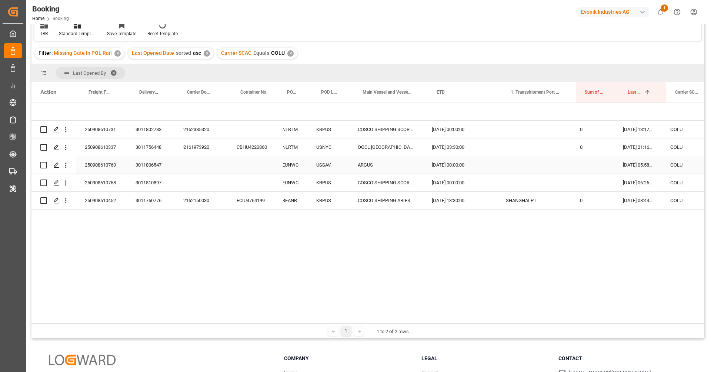
scroll to position [0, 137]
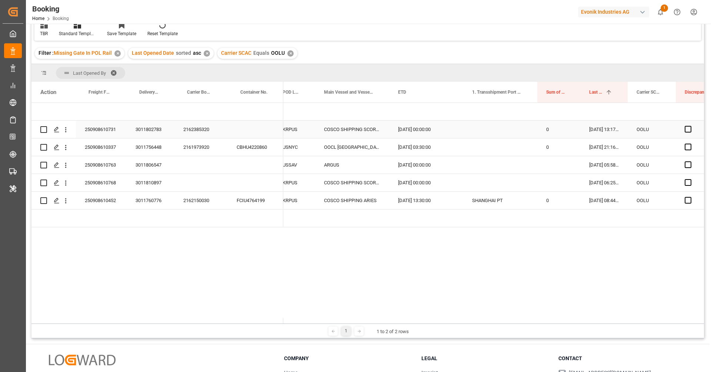
click at [210, 133] on div "2162385320" at bounding box center [201, 129] width 53 height 17
click at [64, 135] on button "open menu" at bounding box center [66, 130] width 8 height 14
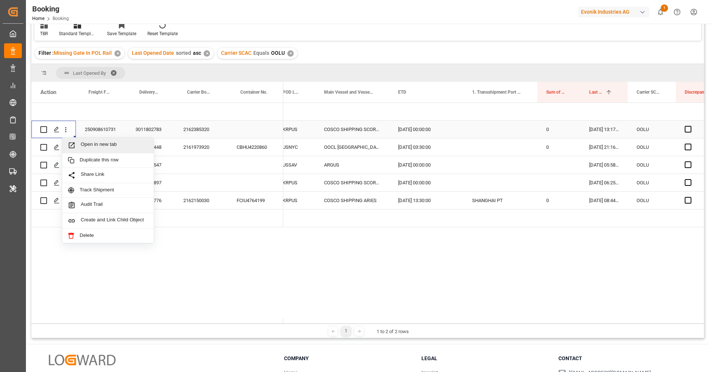
click at [85, 147] on span "Open in new tab" at bounding box center [114, 146] width 67 height 8
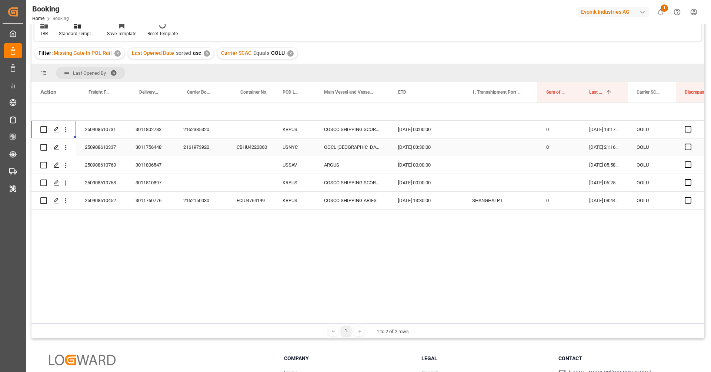
click at [205, 149] on div "2161973920" at bounding box center [201, 147] width 53 height 17
click at [67, 152] on button "open menu" at bounding box center [66, 147] width 8 height 14
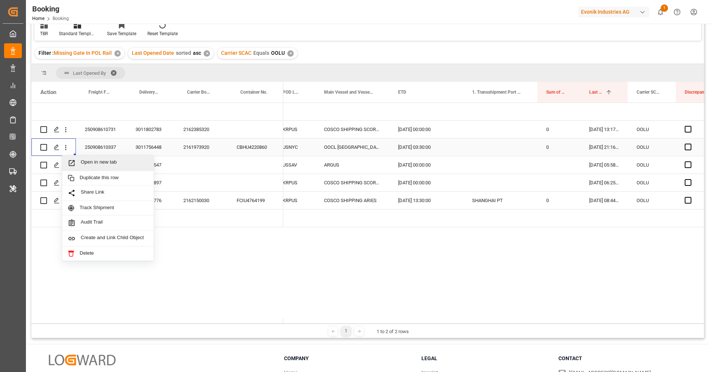
click at [85, 163] on span "Open in new tab" at bounding box center [114, 163] width 67 height 8
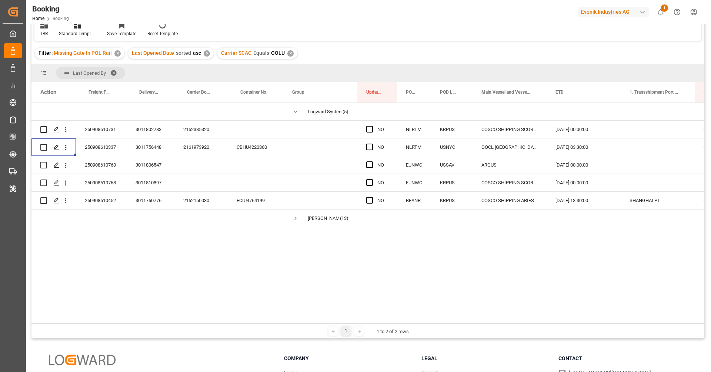
scroll to position [0, 0]
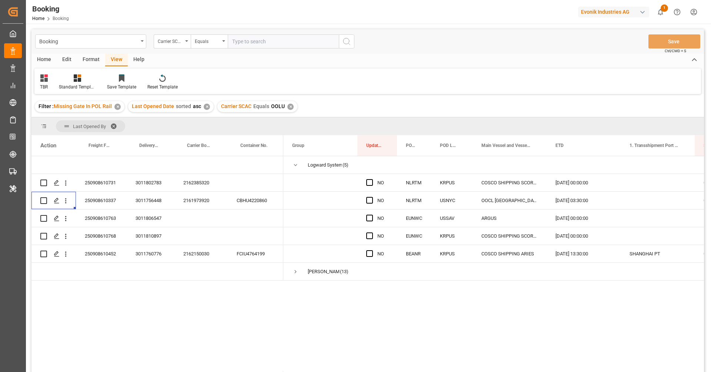
click at [237, 43] on input "text" at bounding box center [283, 41] width 111 height 14
type input "ymlu"
click at [346, 44] on circle "search button" at bounding box center [346, 41] width 6 height 6
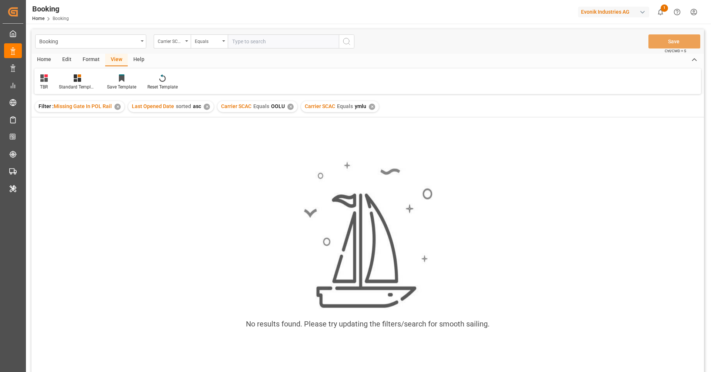
click at [290, 109] on div "✕" at bounding box center [291, 107] width 6 height 6
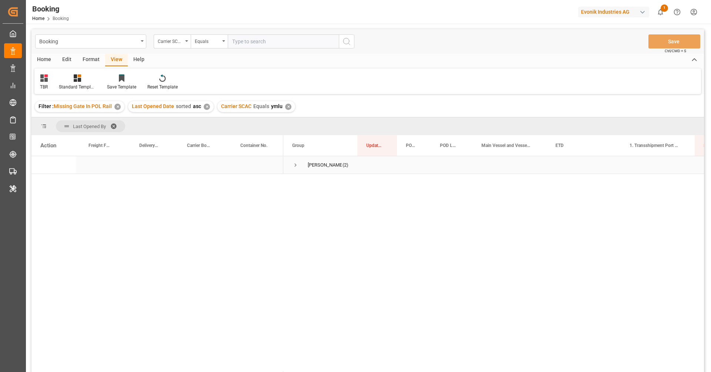
click at [295, 164] on span "Press SPACE to select this row." at bounding box center [295, 165] width 7 height 7
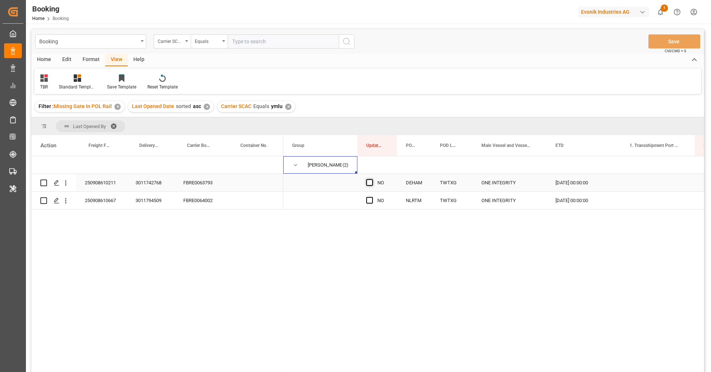
click at [367, 182] on span "Press SPACE to select this row." at bounding box center [369, 182] width 7 height 7
click at [372, 179] on input "Press SPACE to select this row." at bounding box center [372, 179] width 0 height 0
click at [370, 197] on span "Press SPACE to select this row." at bounding box center [369, 200] width 7 height 7
click at [372, 197] on input "Press SPACE to select this row." at bounding box center [372, 197] width 0 height 0
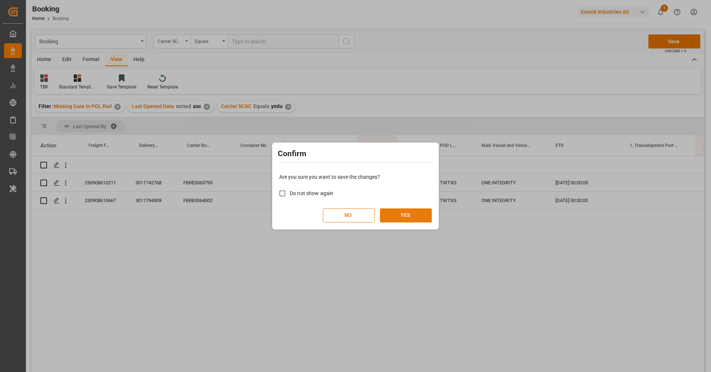
click at [408, 215] on button "YES" at bounding box center [406, 216] width 52 height 14
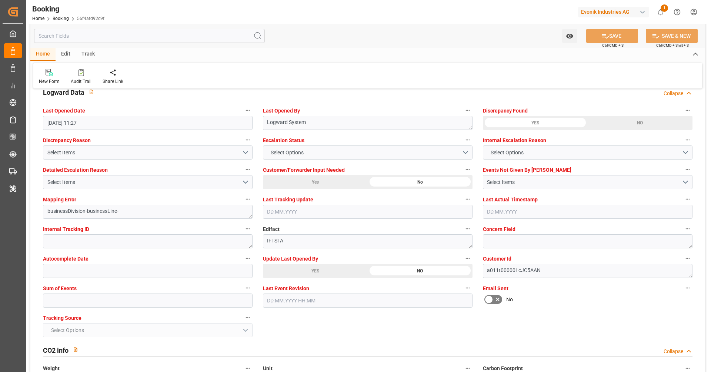
scroll to position [1379, 0]
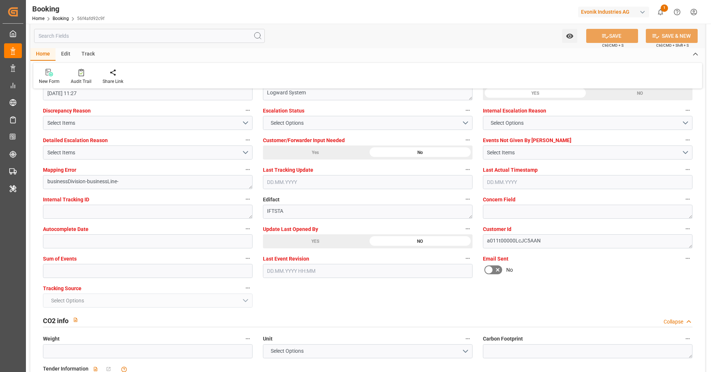
click at [309, 243] on div "YES" at bounding box center [315, 242] width 105 height 14
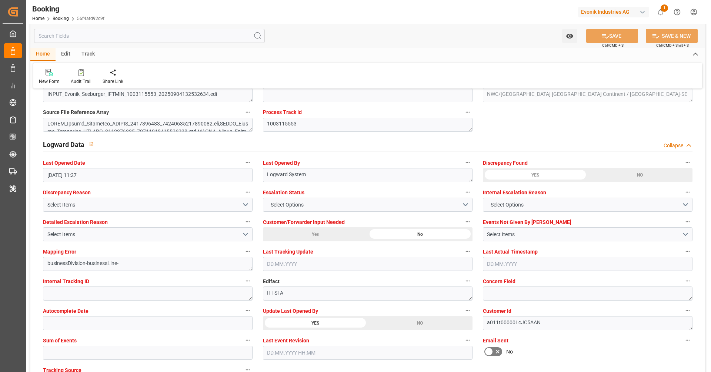
scroll to position [1255, 0]
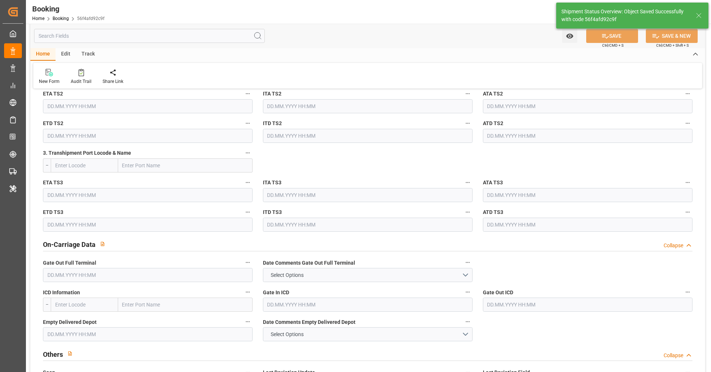
type textarea "[PERSON_NAME]"
type input "05.09.2025 08:07"
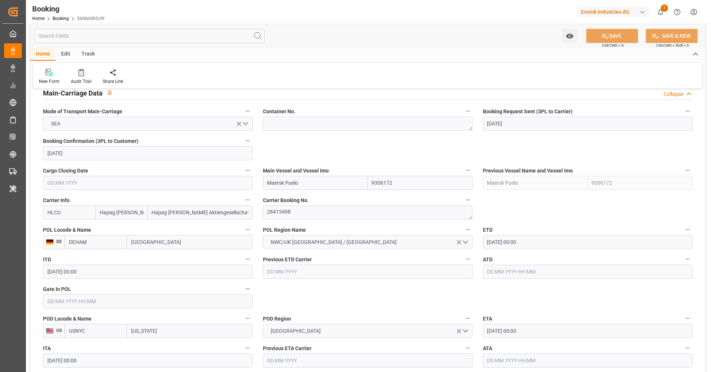
scroll to position [470, 0]
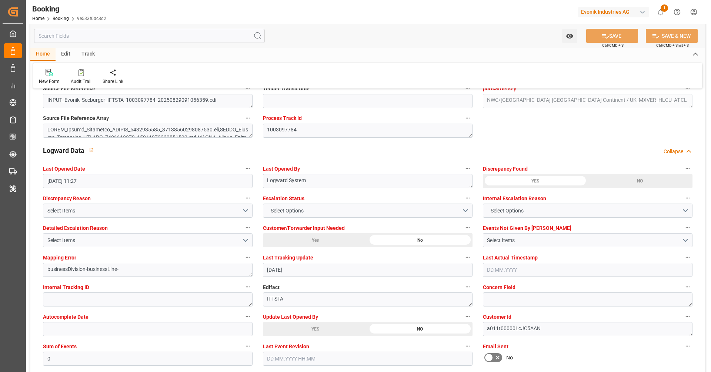
scroll to position [1307, 0]
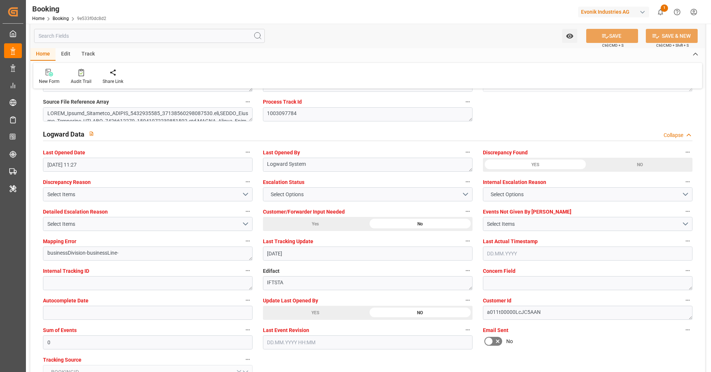
click at [284, 311] on div "YES" at bounding box center [315, 313] width 105 height 14
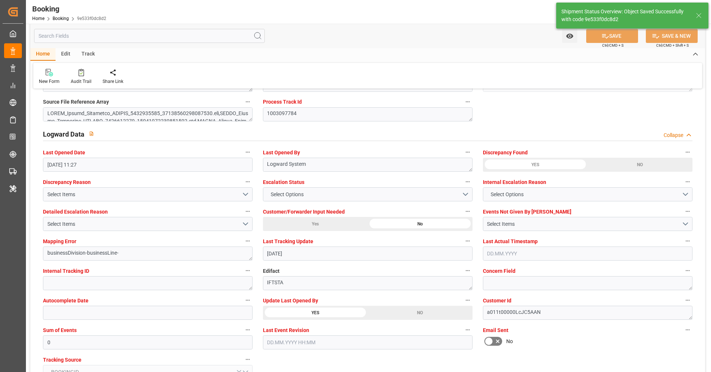
type textarea "[PERSON_NAME]"
type input "05.09.2025 08:08"
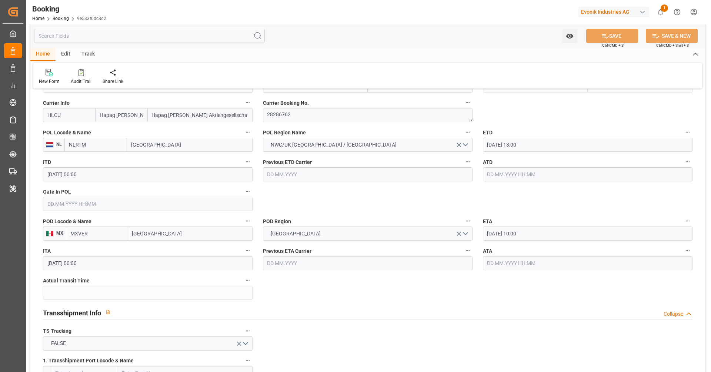
scroll to position [561, 0]
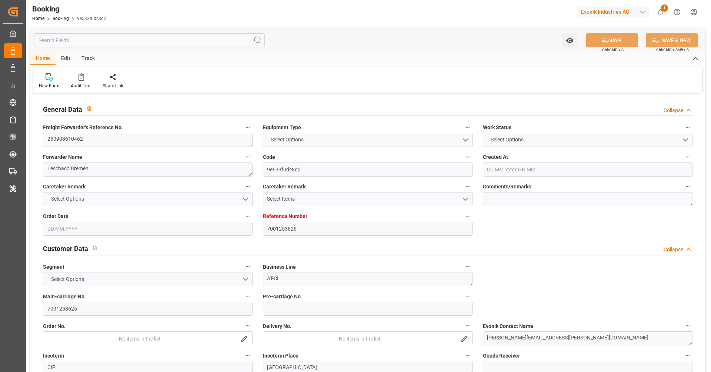
type input "7001253626"
type input "9261451"
type input "Hapag [PERSON_NAME]"
type input "Hapag [PERSON_NAME] Aktiengesellschaft"
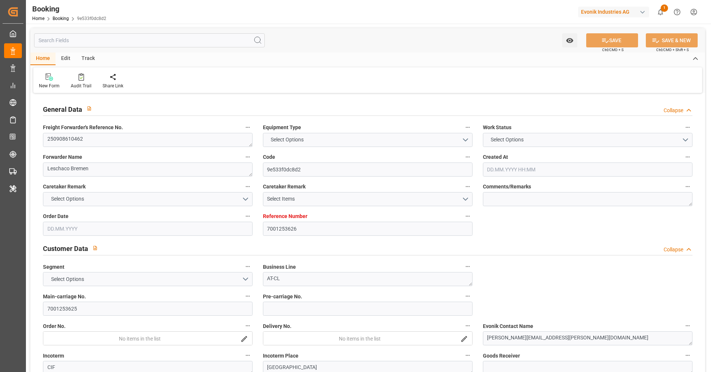
type input "NLRTM"
type input "MXVER"
type input "0"
type input "NLRTM"
type input "MXVER"
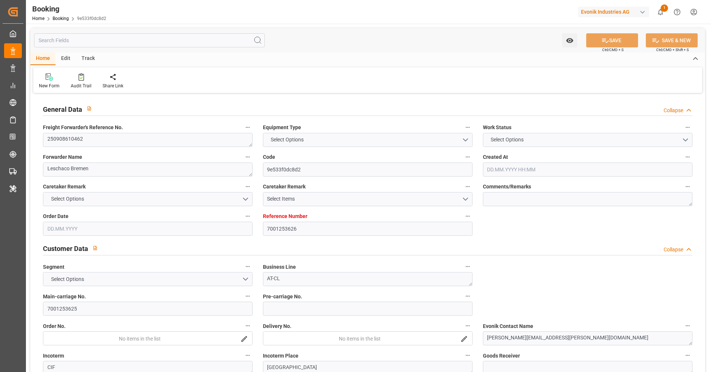
type input "9261451"
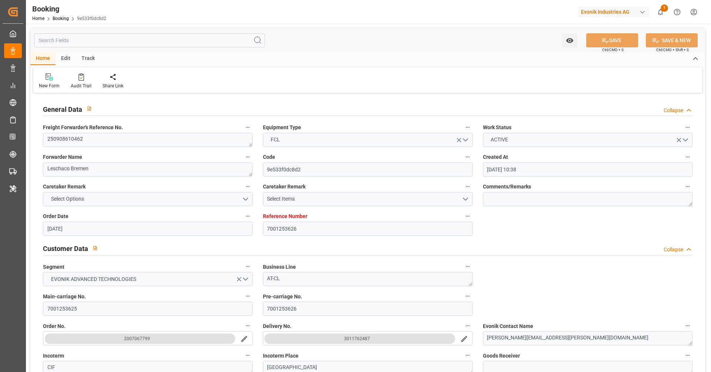
type input "20.08.2025 10:38"
type input "20.08.2025"
type input "01.10.2025"
type input "29.08.2025"
type input "28.08.2025 00:00"
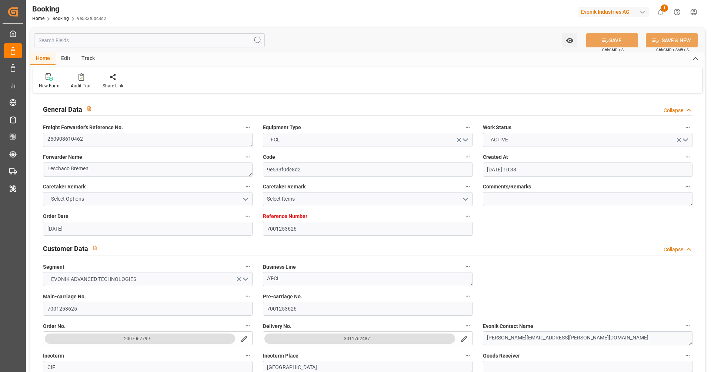
type input "21.08.2025"
type input "10.09.2025 13:00"
type input "10.09.2025 00:00"
type input "29.09.2025 10:00"
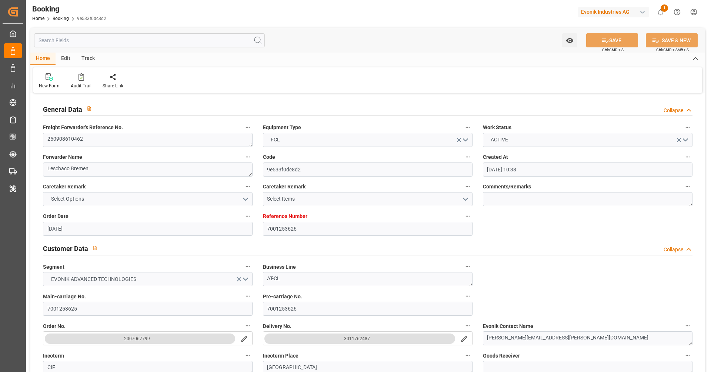
type input "29.09.2025 00:00"
type input "[DATE]"
type input "05.09.2025 08:08"
type input "04.09.2025"
type input "28.08.2025 10:21"
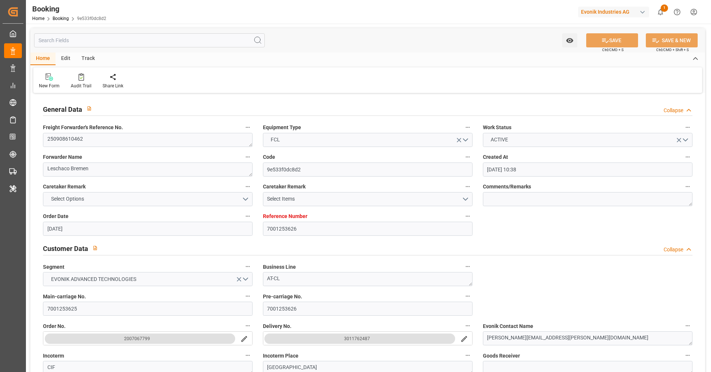
type input "10.09.2025 13:00"
type input "29.09.2025 10:00"
type input "29.09.2025 22:18"
type input "03.10.2025 22:18"
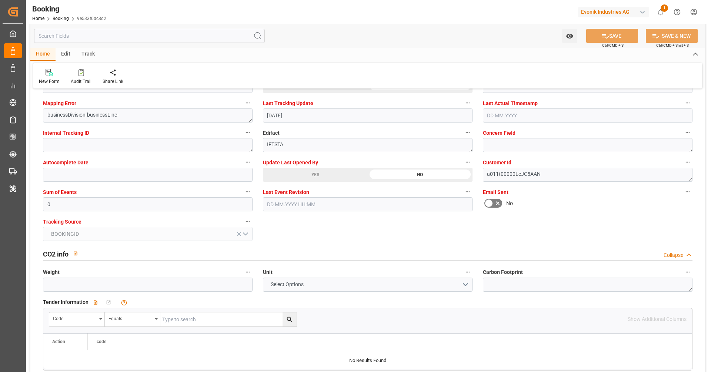
scroll to position [1451, 0]
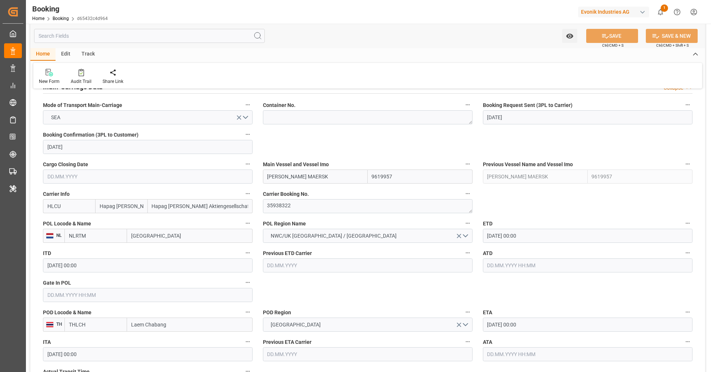
scroll to position [473, 0]
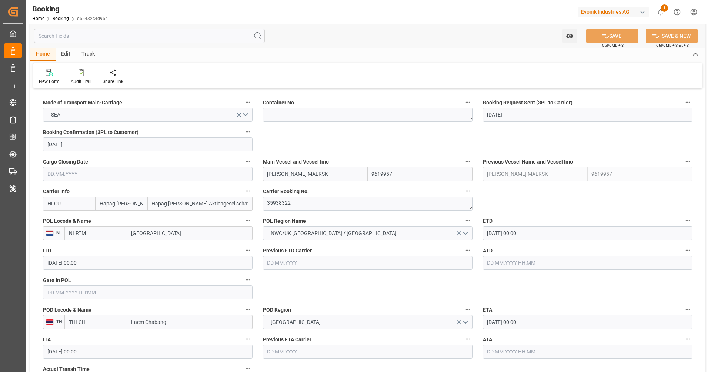
click at [547, 236] on input "[DATE] 00:00" at bounding box center [588, 233] width 210 height 14
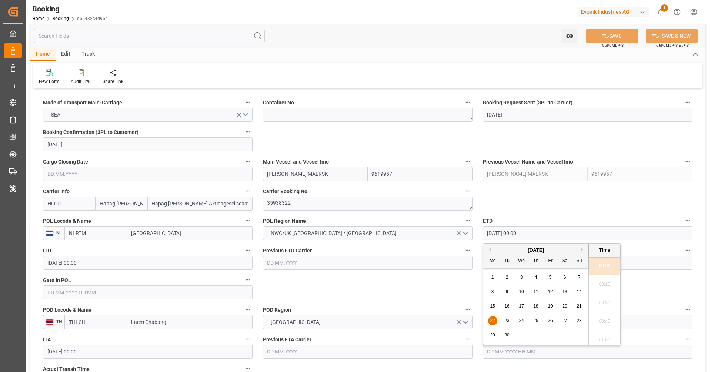
click at [508, 320] on span "23" at bounding box center [507, 320] width 5 height 5
type input "[DATE] 00:00"
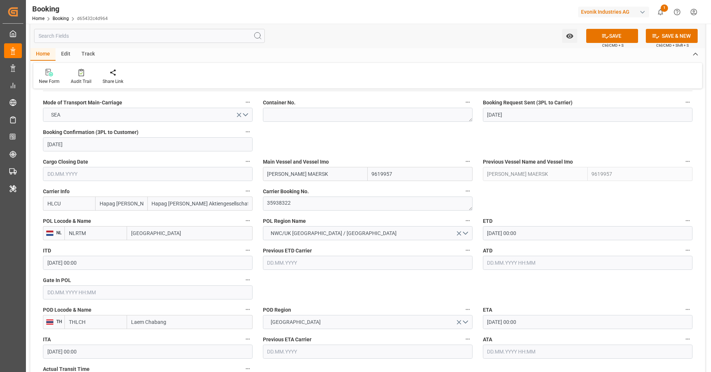
click at [554, 318] on input "[DATE] 00:00" at bounding box center [588, 322] width 210 height 14
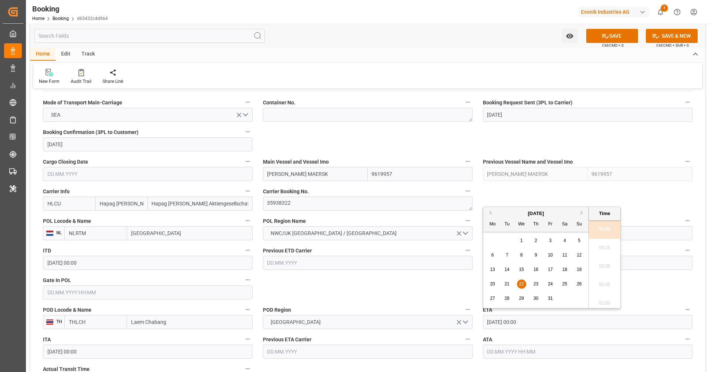
click at [519, 299] on span "29" at bounding box center [521, 298] width 5 height 5
type input "[DATE] 00:00"
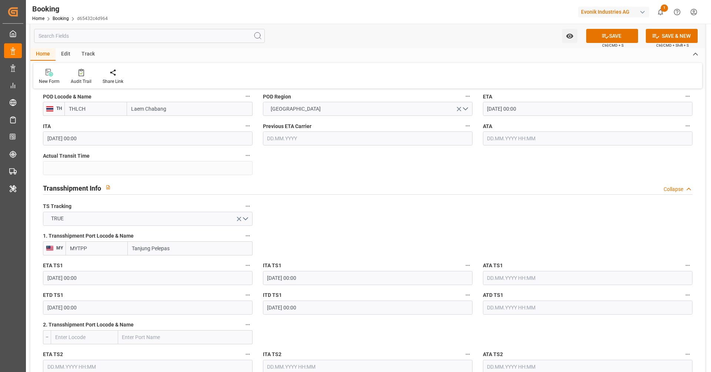
scroll to position [707, 0]
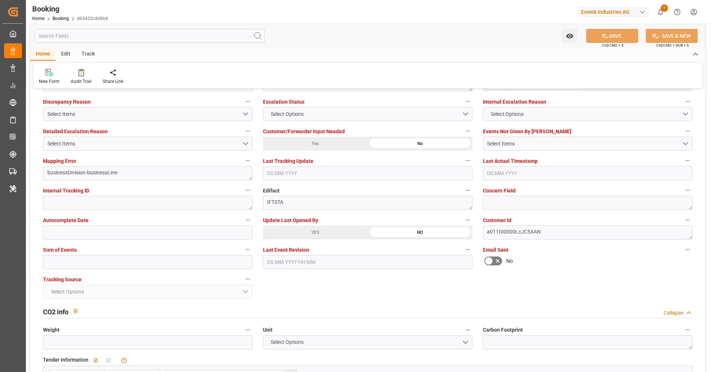
scroll to position [1403, 0]
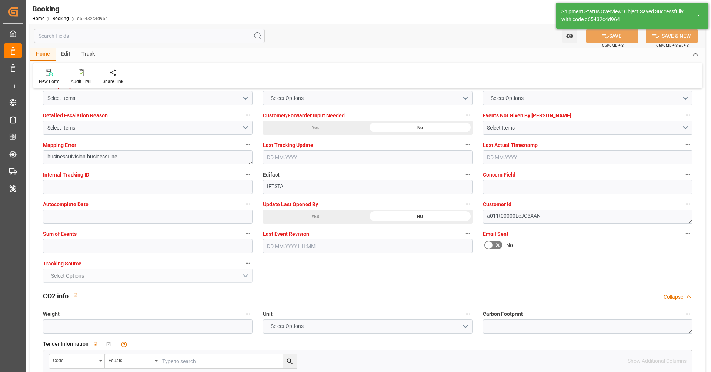
type textarea "[PERSON_NAME]"
type input "05.09.2025 08:09"
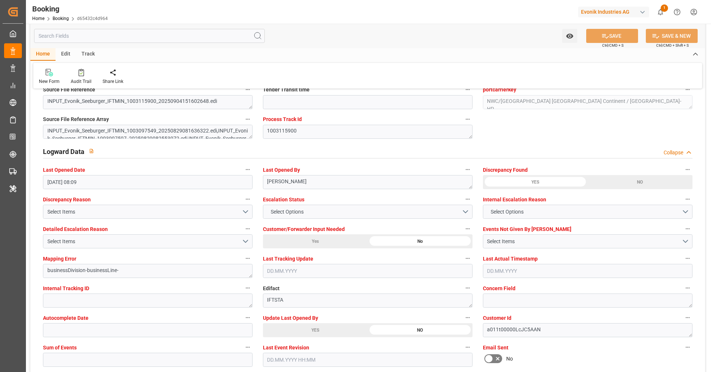
scroll to position [1286, 0]
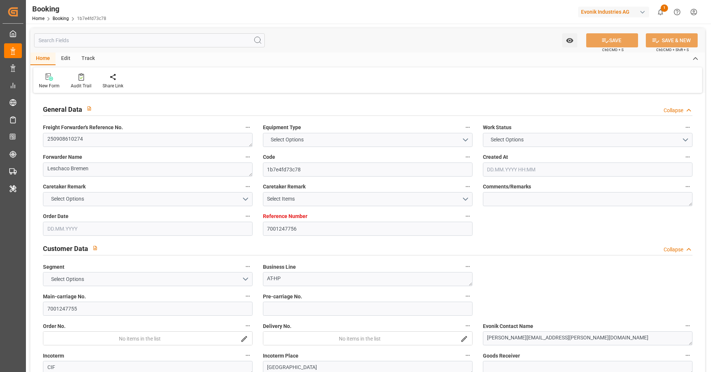
type textarea "250908610274"
type textarea "Leschaco Bremen"
type input "1b7e4fd73c78"
type input "7001247756"
type textarea "AT-HP"
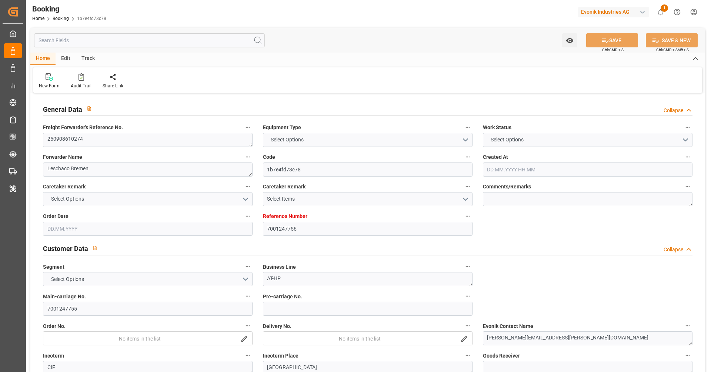
type input "7001247755"
type textarea "[PERSON_NAME][EMAIL_ADDRESS][PERSON_NAME][DOMAIN_NAME]"
type textarea "CIF"
type textarea "[GEOGRAPHIC_DATA]"
type textarea "Marl"
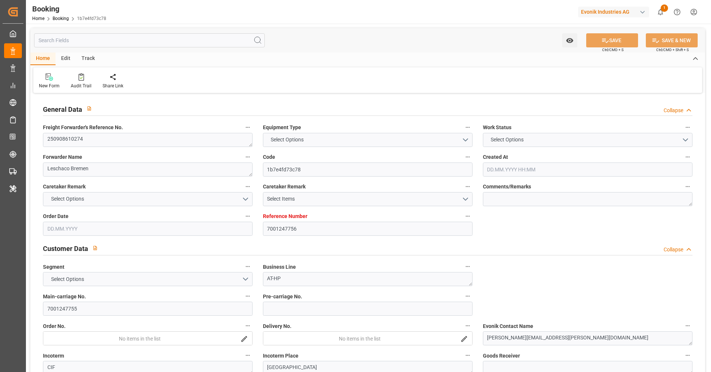
type input "[PERSON_NAME]"
type input "HLCU"
type textarea "36250570"
type input "[GEOGRAPHIC_DATA]"
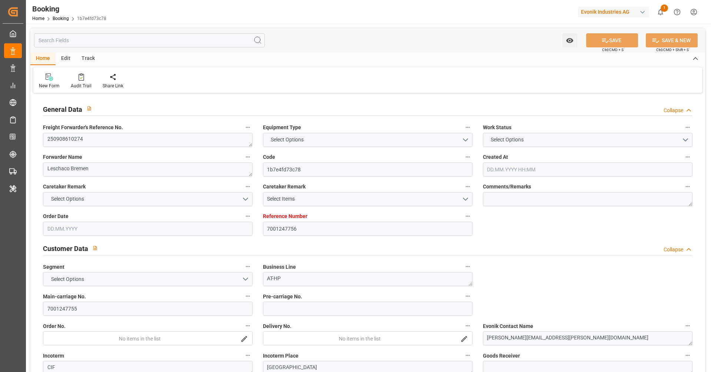
type input "[GEOGRAPHIC_DATA]"
type textarea "vesselName etd eta"
type textarea "INPUT_Evonik_Seeburger_IFTMIN_1003115905_20250904151611272.edi"
type textarea "NWC/UK North West Continent / UK_CNSGH_HLCU_AT-HP"
type textarea "INPUT_Evonik_Seeburger_IFTMIN_1003048089_20250813114527928.edi,INPUT_Evonik_See…"
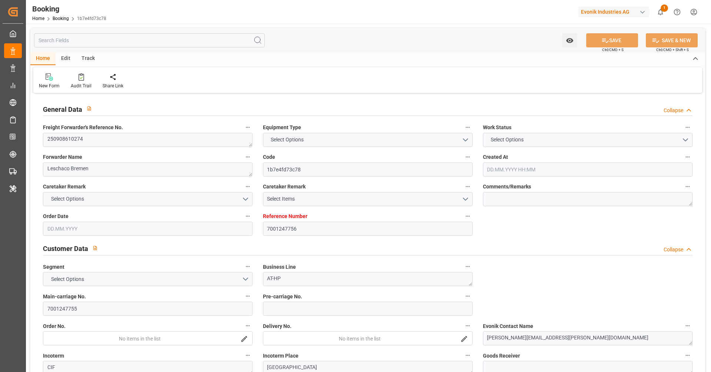
type textarea "1003115905"
type textarea "Logward System"
type textarea "Pod-PodRegionName-businessDivision-businessLine-"
type textarea "IFTSTA"
type textarea "a011t00000LcJC5AAN"
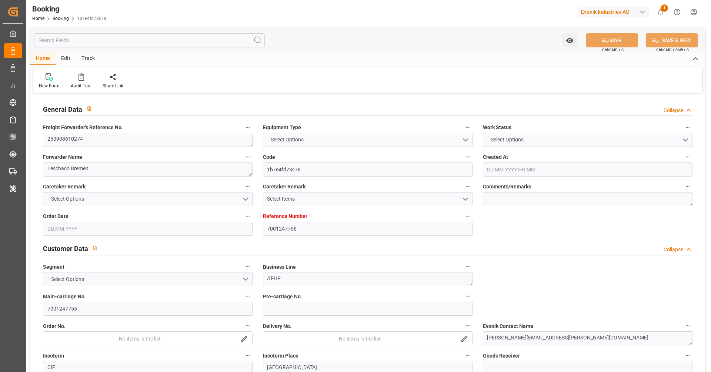
type textarea "No"
type input "7001247756"
type input "9321495"
type input "Hapag [PERSON_NAME]"
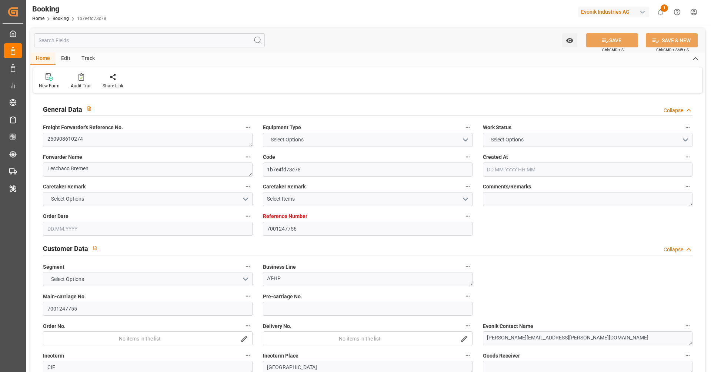
type input "Hapag [PERSON_NAME] Aktiengesellschaft"
type input "NLRTM"
type input "CNSGH"
type input "13.08.2025 09:47"
type input "13.08.2025"
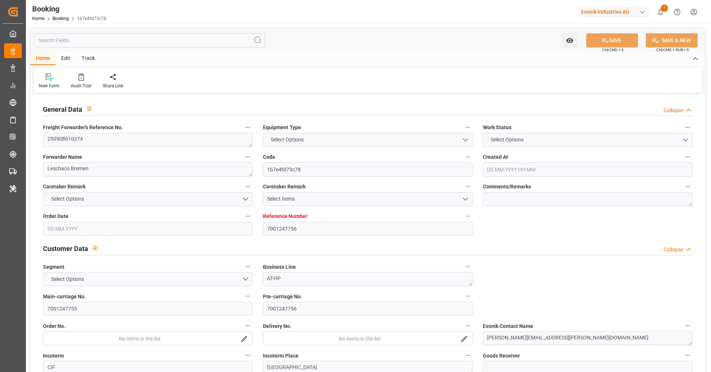
type input "03.11.2025"
type input "05.09.2025"
type input "14.08.2025"
type input "15.08.2025"
type input "[DATE] 00:00"
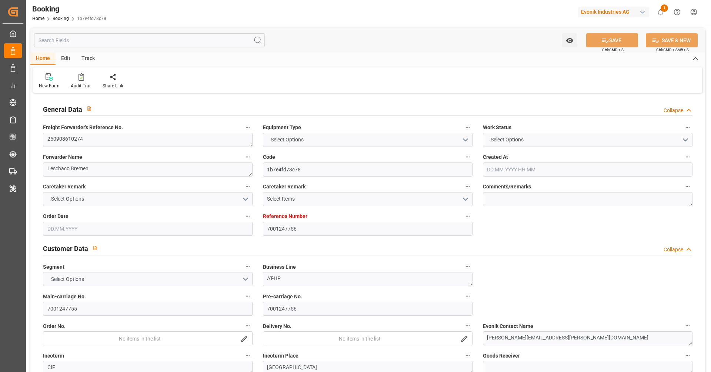
type input "[DATE] 00:00"
type input "03.11.2025 00:00"
type input "01.09.2025 00:00"
type input "15.08.2025"
type input "[DATE] 13:17"
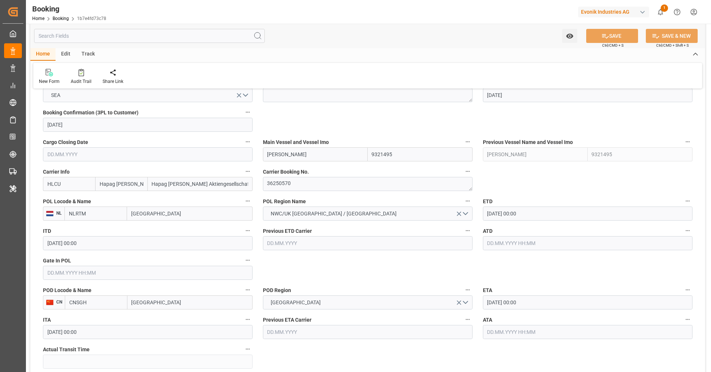
scroll to position [494, 0]
click at [538, 304] on input "03.11.2025 00:00" at bounding box center [588, 302] width 210 height 14
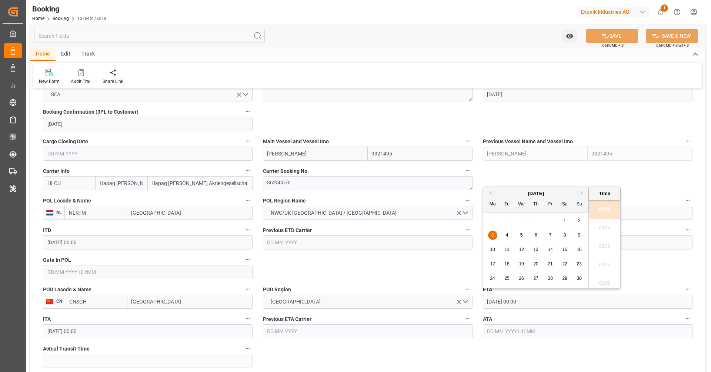
click at [566, 222] on div "1" at bounding box center [565, 221] width 9 height 9
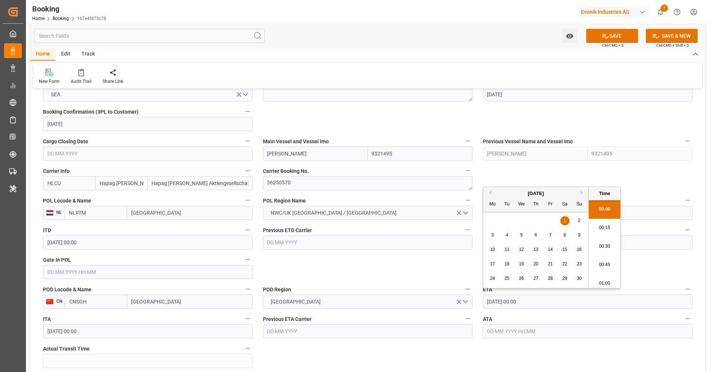
type input "01.11.2025 00:00"
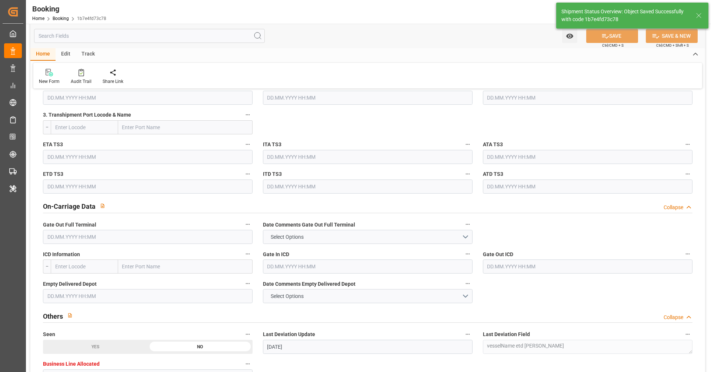
scroll to position [605, 0]
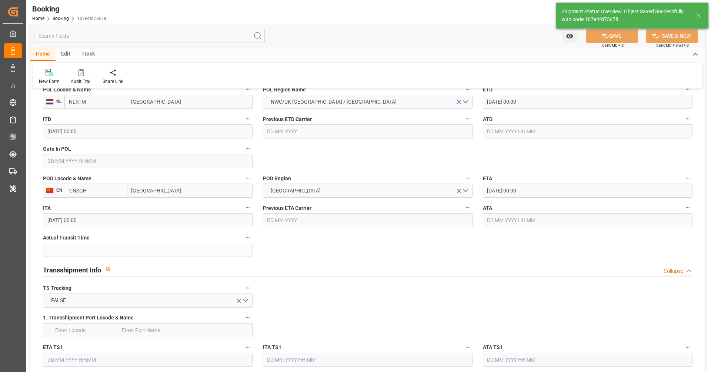
type textarea "[PERSON_NAME]"
type input "05.09.2025 08:11"
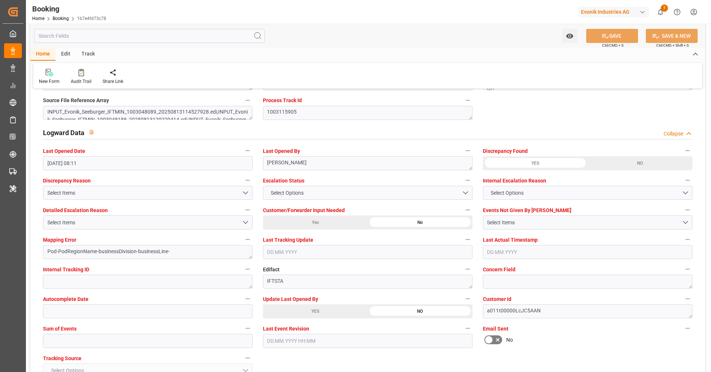
scroll to position [1312, 0]
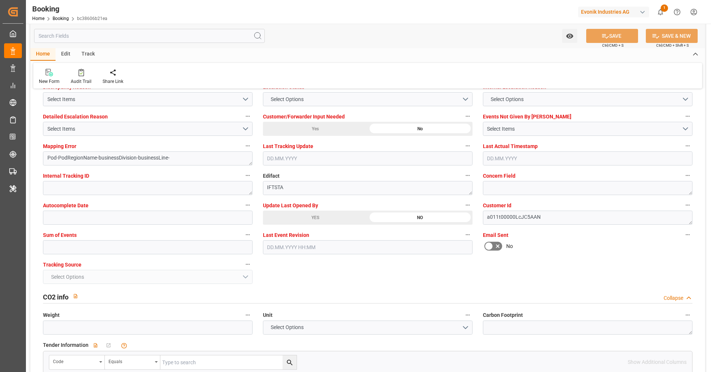
scroll to position [1401, 0]
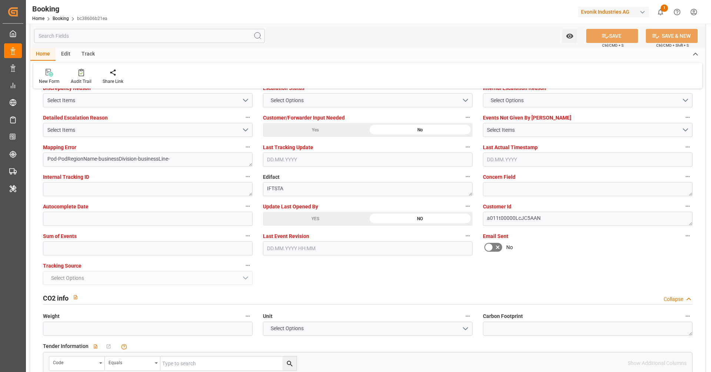
click at [322, 218] on div "YES" at bounding box center [315, 219] width 105 height 14
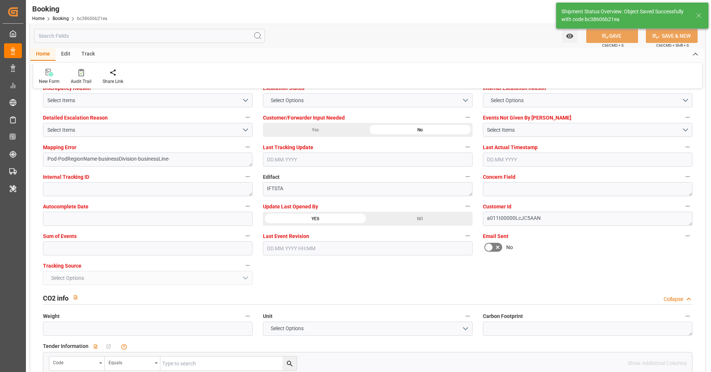
type textarea "[PERSON_NAME]"
type input "[DATE] 08:33"
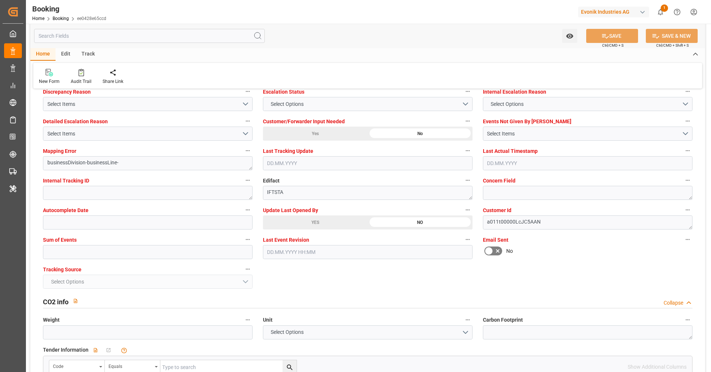
scroll to position [1399, 0]
click at [317, 219] on div "YES" at bounding box center [315, 221] width 105 height 14
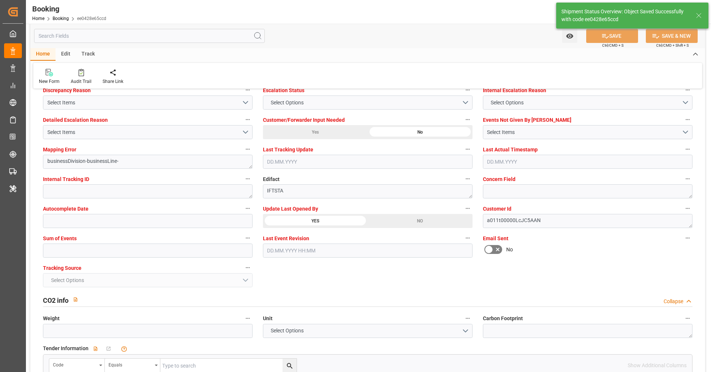
type textarea "[PERSON_NAME]"
type input "[DATE] 08:34"
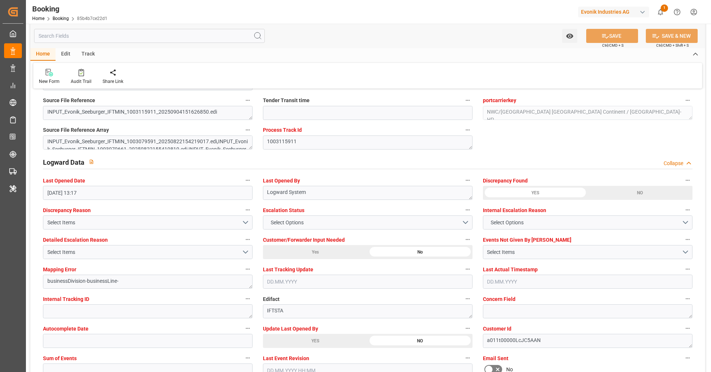
scroll to position [1286, 0]
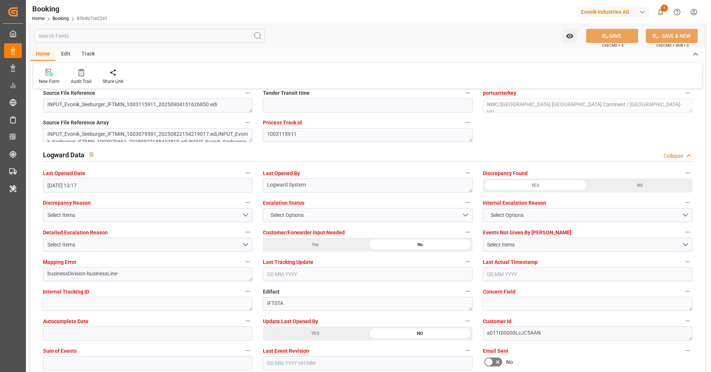
click at [302, 333] on div "YES" at bounding box center [315, 334] width 105 height 14
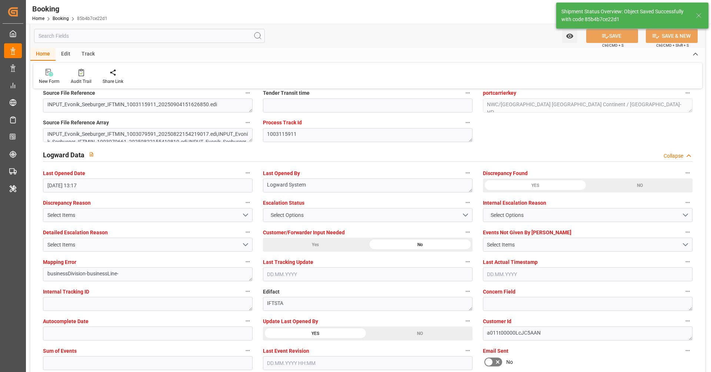
type textarea "[PERSON_NAME]"
type input "[DATE] 08:34"
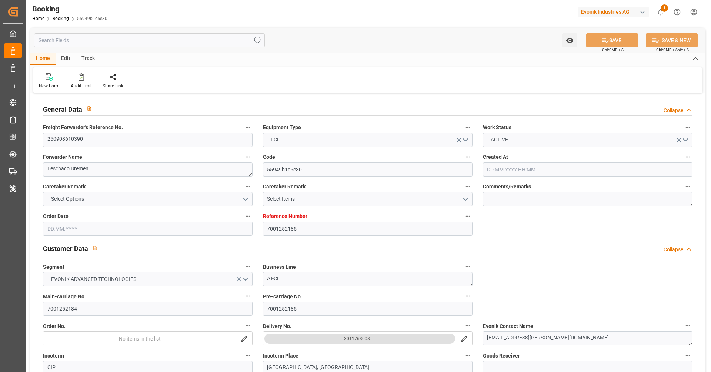
type input "[DATE] 08:06"
type input "19.08.2025"
type input "02.10.2025"
type input "05.09.2025"
type input "20.08.2025"
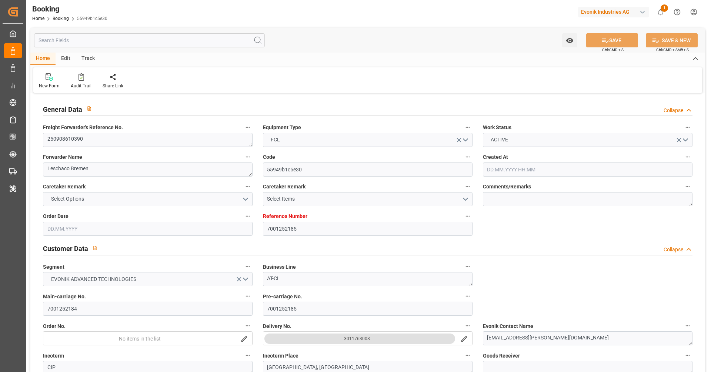
type input "21.08.2025"
type input "19.09.2025 00:00"
type input "[DATE] 00:00"
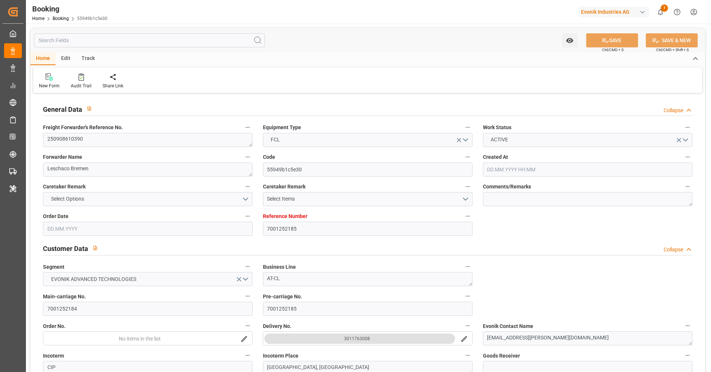
type input "[DATE]"
type input "04.09.2025 13:19"
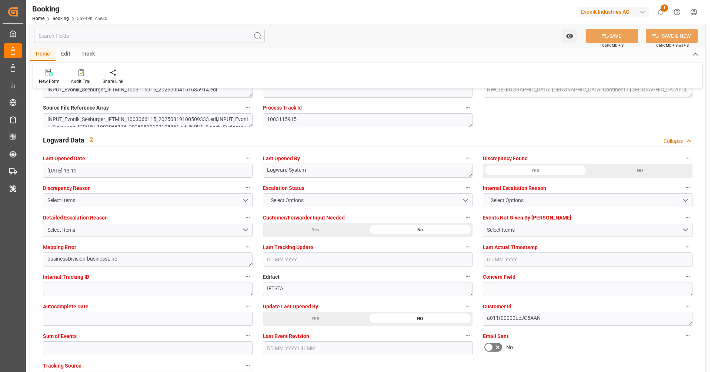
scroll to position [1302, 0]
click at [323, 316] on div "YES" at bounding box center [315, 319] width 105 height 14
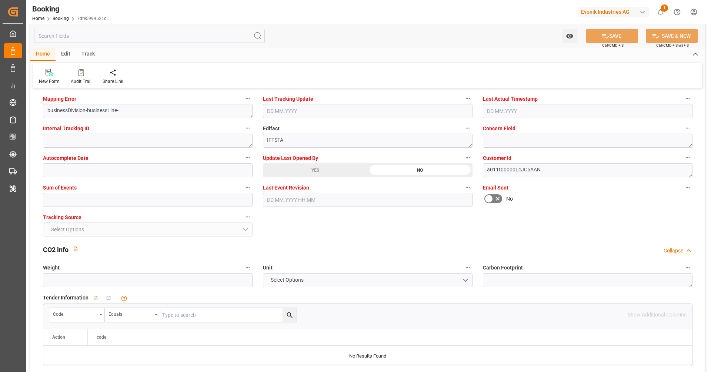
scroll to position [1450, 0]
click at [354, 166] on div "YES" at bounding box center [315, 170] width 105 height 14
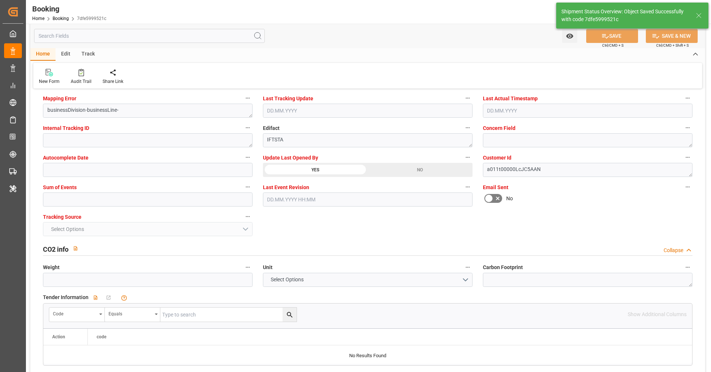
type textarea "[PERSON_NAME]"
type input "05.09.2025 08:35"
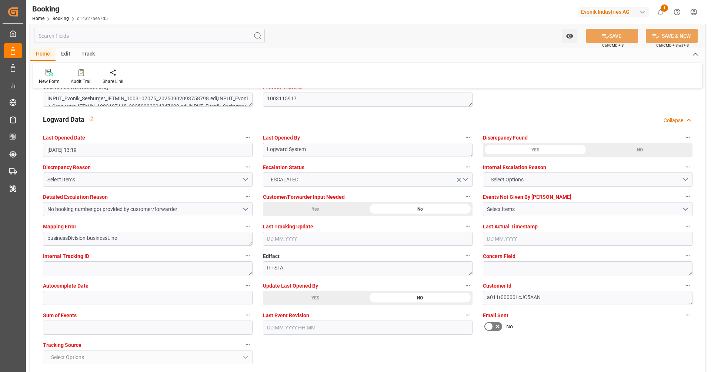
scroll to position [1339, 0]
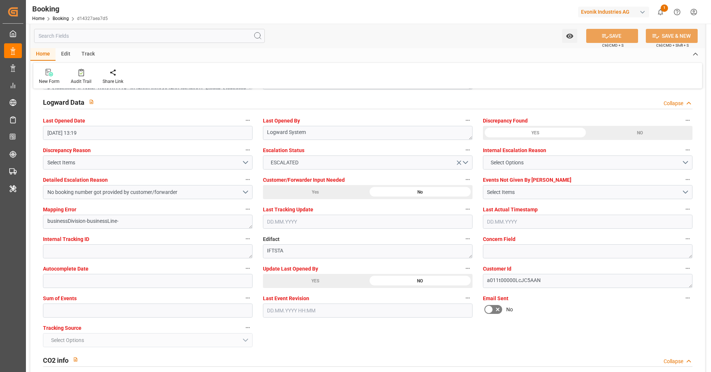
click at [328, 280] on div "YES" at bounding box center [315, 281] width 105 height 14
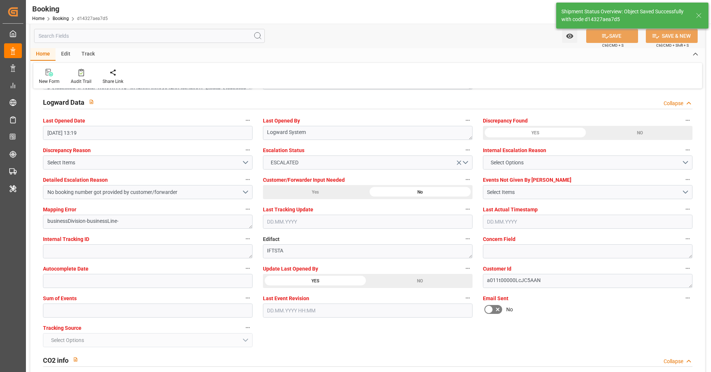
type textarea "[PERSON_NAME]"
type input "[DATE] 08:36"
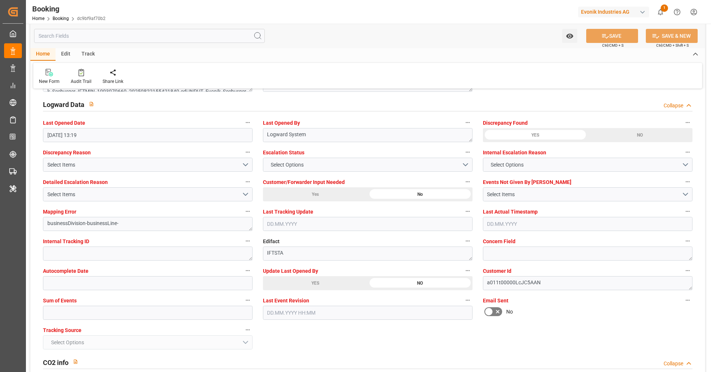
scroll to position [1360, 0]
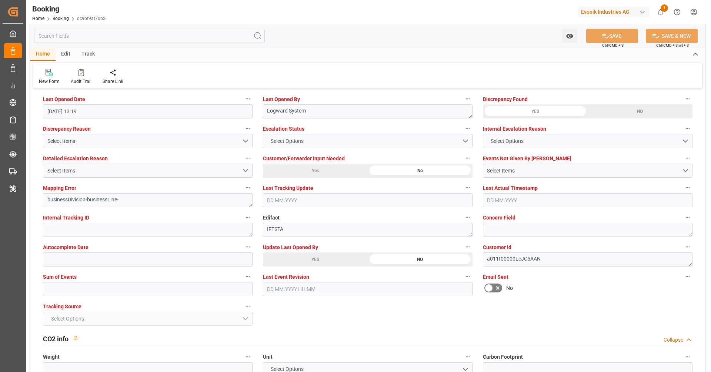
click at [303, 259] on div "YES" at bounding box center [315, 260] width 105 height 14
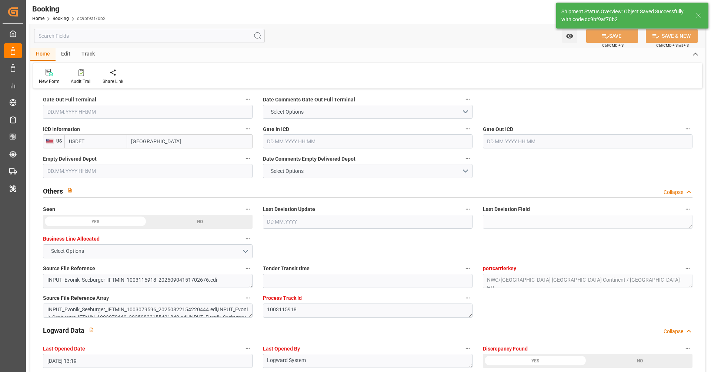
scroll to position [635, 0]
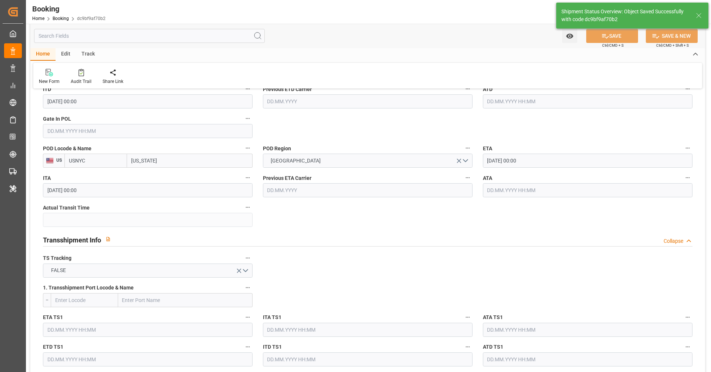
type textarea "[PERSON_NAME]"
type input "[DATE] 08:36"
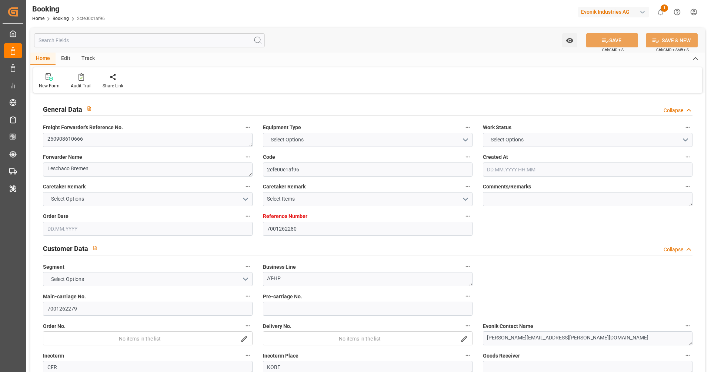
type input "7001262280"
type input "9321495"
type input "Hapag [PERSON_NAME]"
type input "Hapag [PERSON_NAME] Aktiengesellschaft"
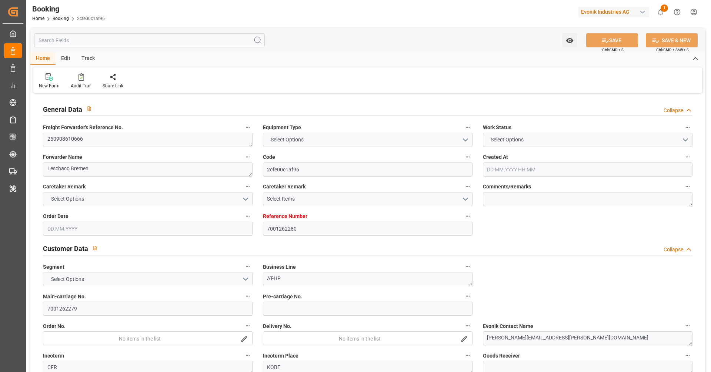
type input "NLRTM"
type input "JPUKB"
type input "CNSGH"
type input "[DATE] 10:21"
type input "[DATE]"
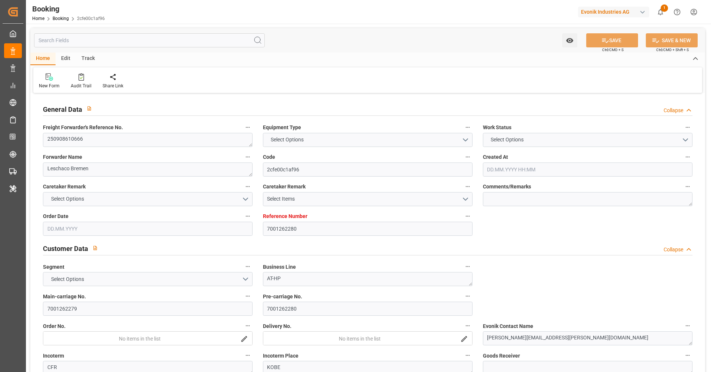
type input "[DATE]"
type input "08.09.2025 00:00"
type input "01.09.2025"
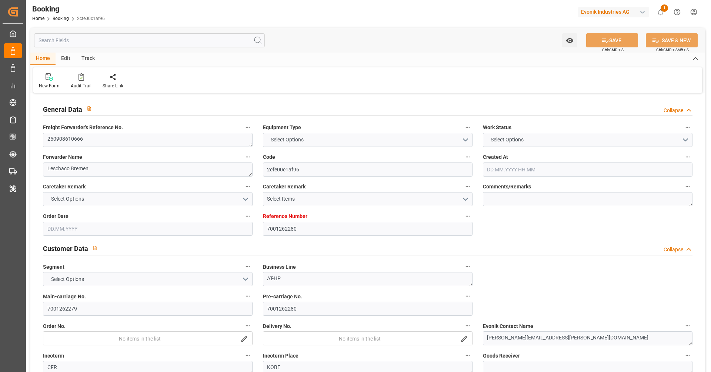
type input "03.09.2025"
type input "21.09.2025 00:00"
type input "28.09.2025 00:00"
type input "10.11.2025 00:00"
type input "18.11.2025 00:00"
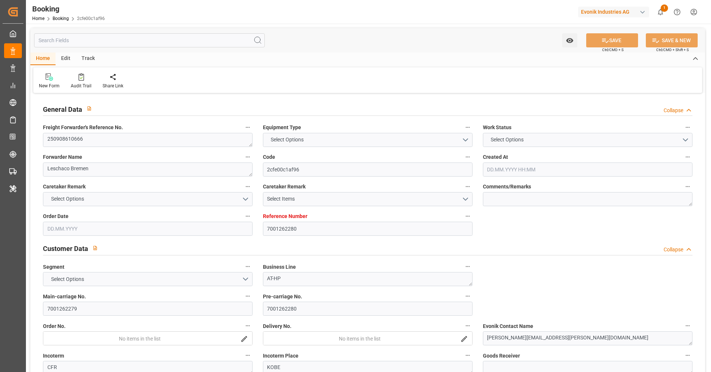
type input "01.11.2025 00:00"
type input "08.11.2025 00:00"
type input "07.11.2025 00:00"
type input "14.11.2025 00:00"
type input "04.09.2025 13:20"
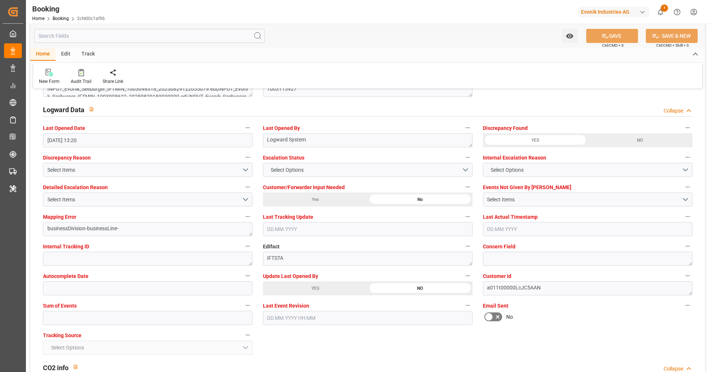
scroll to position [1335, 0]
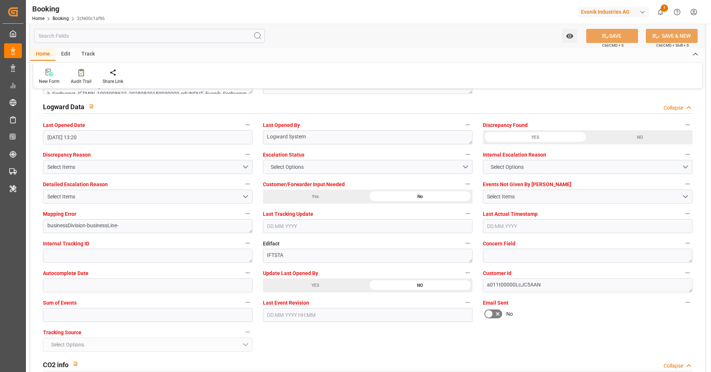
click at [321, 287] on div "YES" at bounding box center [315, 286] width 105 height 14
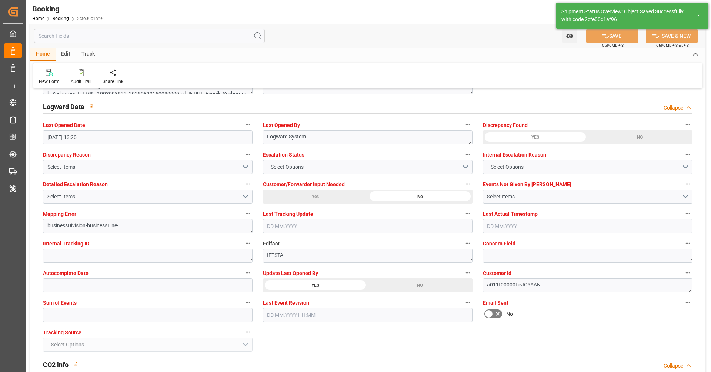
type textarea "[PERSON_NAME]"
type input "05.09.2025 08:37"
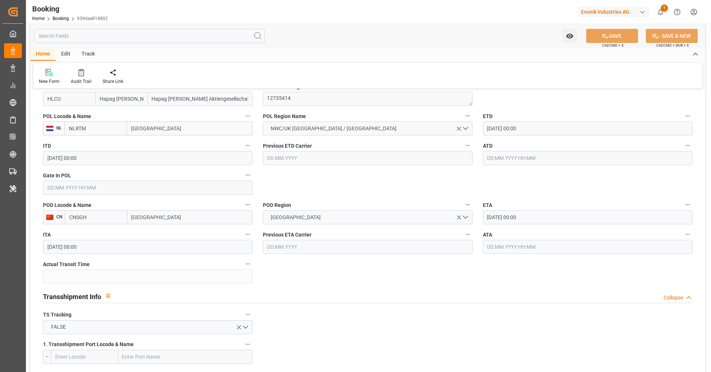
scroll to position [581, 0]
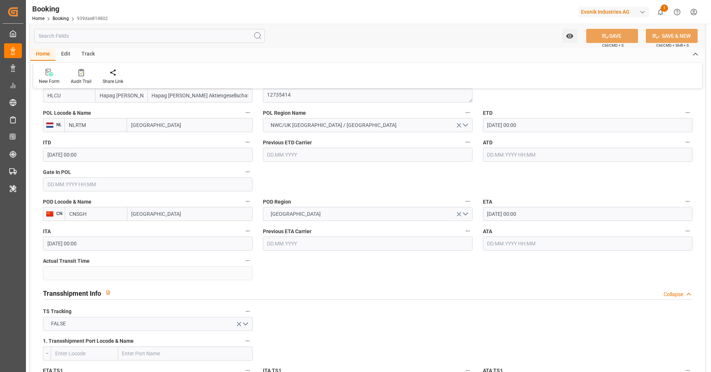
click at [525, 210] on input "03.11.2025 00:00" at bounding box center [588, 214] width 210 height 14
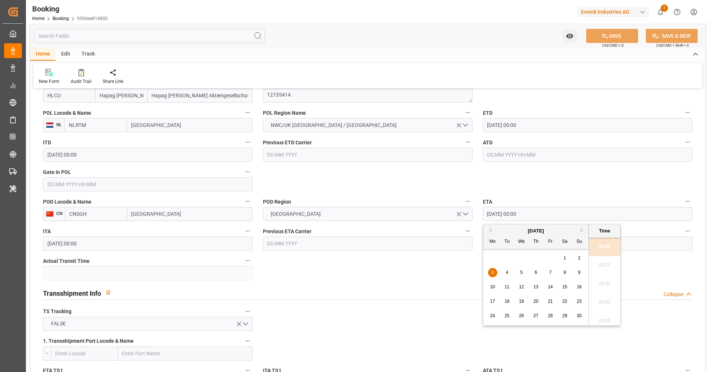
click at [567, 257] on div "1" at bounding box center [565, 258] width 9 height 9
type input "01.11.2025 00:00"
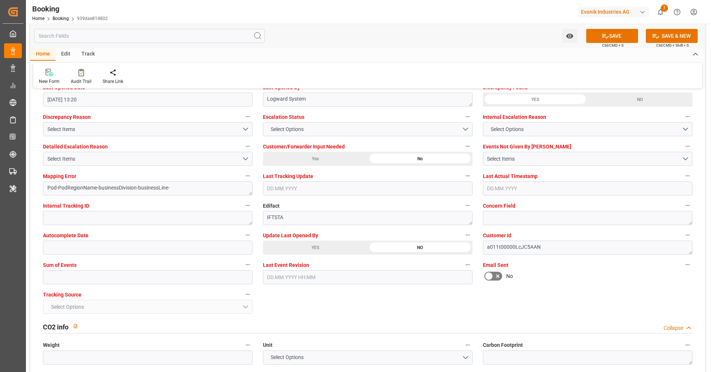
scroll to position [1373, 0]
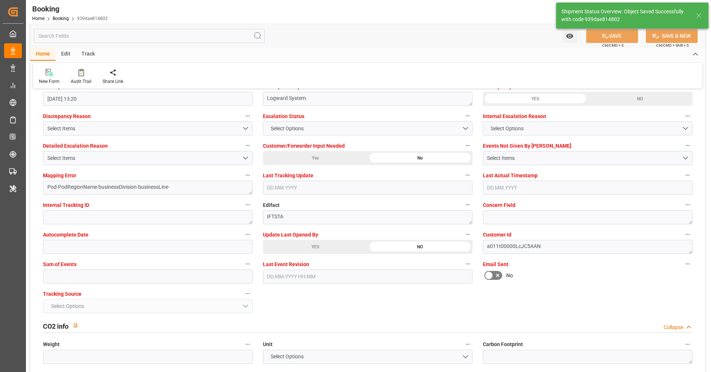
type textarea "[PERSON_NAME]"
type input "05.09.2025 08:38"
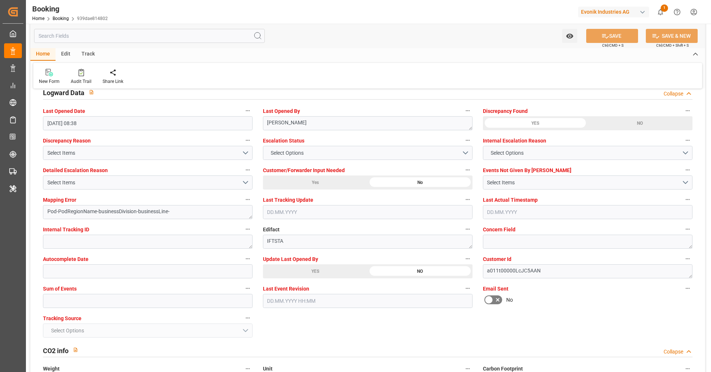
scroll to position [1349, 0]
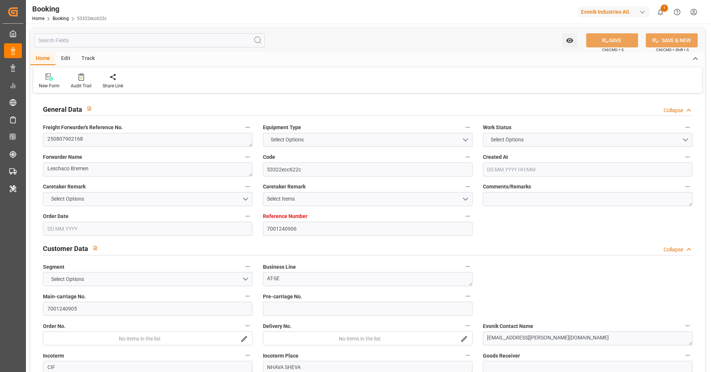
type input "7001240906"
type input "9665645"
type input "Hapag [PERSON_NAME]"
type input "Hapag [PERSON_NAME] Aktiengesellschaft"
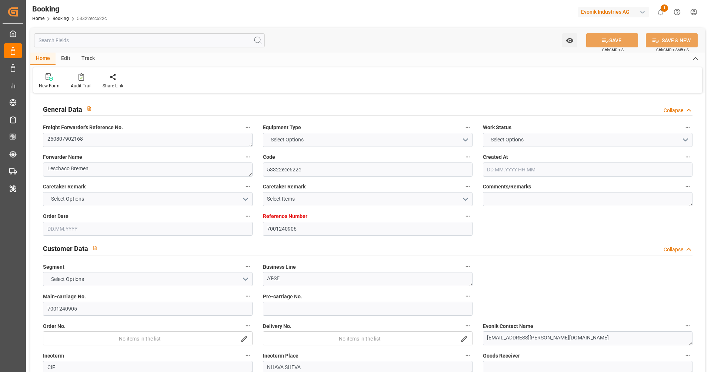
type input "NLRTM"
type input "INNSA"
type input "0"
type input "NLRTM"
type input "INNSA"
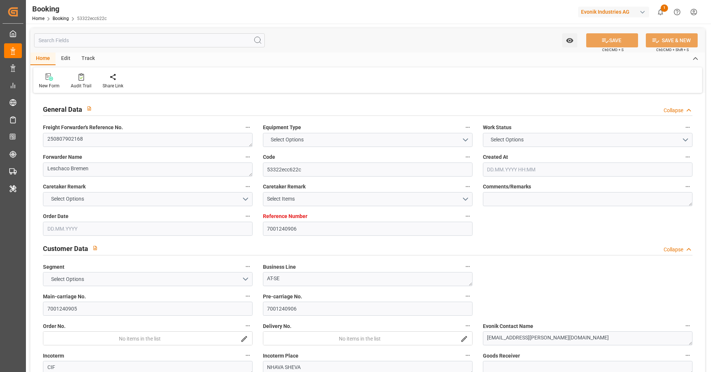
type input "9665645"
type input "[DATE] 11:50"
type input "[DATE]"
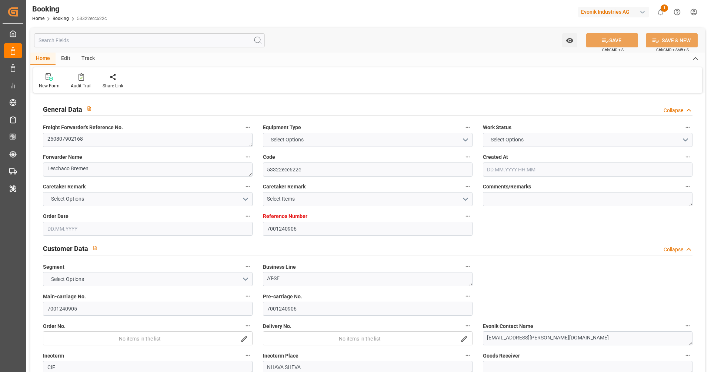
type input "[DATE]"
type input "[DATE] 00:00"
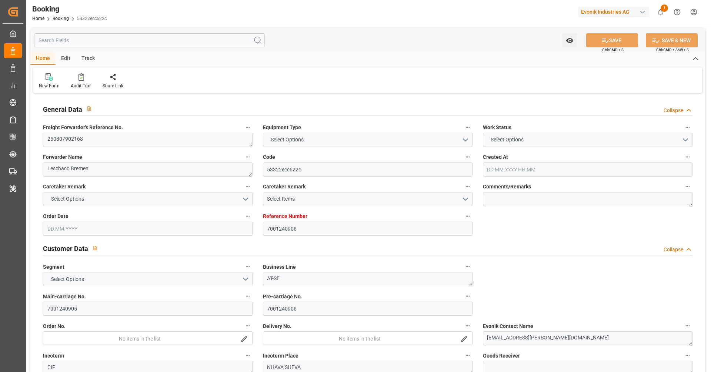
type input "[DATE] 00:00"
type input "[DATE]"
type input "[DATE] 13:35"
type input "[DATE]"
type input "[DATE] 17:00"
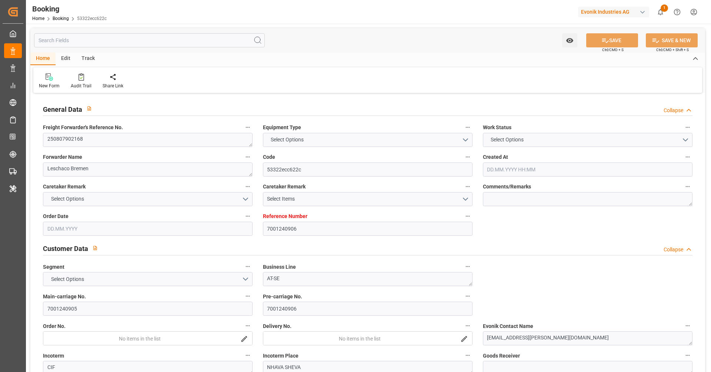
type input "[DATE] 17:00"
type input "[DATE] 10:00"
type input "[DATE] 17:19"
type input "[DATE] 10:00"
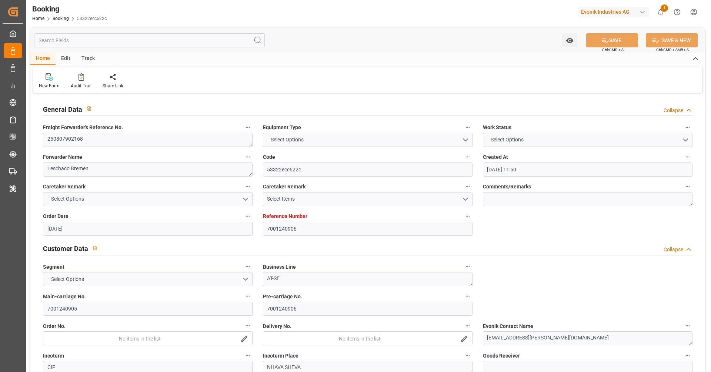
type input "[DATE] 10:00"
type input "[DATE] 17:19"
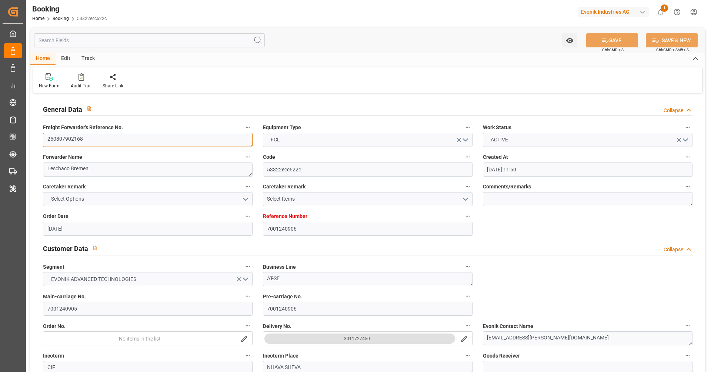
click at [150, 138] on textarea "250807902168" at bounding box center [148, 140] width 210 height 14
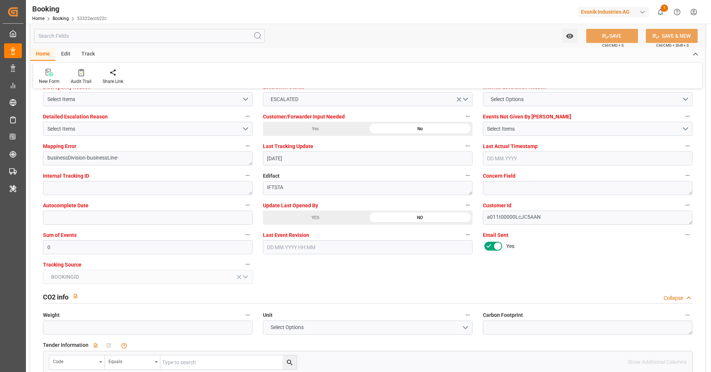
scroll to position [1403, 0]
click at [305, 211] on div "YES" at bounding box center [315, 217] width 105 height 14
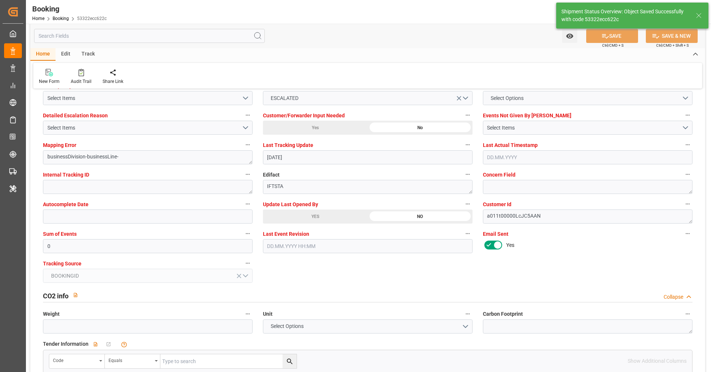
type input "[DATE] 08:42"
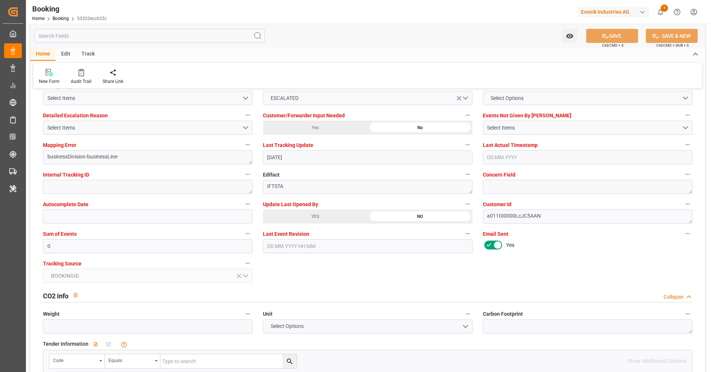
click at [540, 240] on div "Yes" at bounding box center [588, 245] width 210 height 12
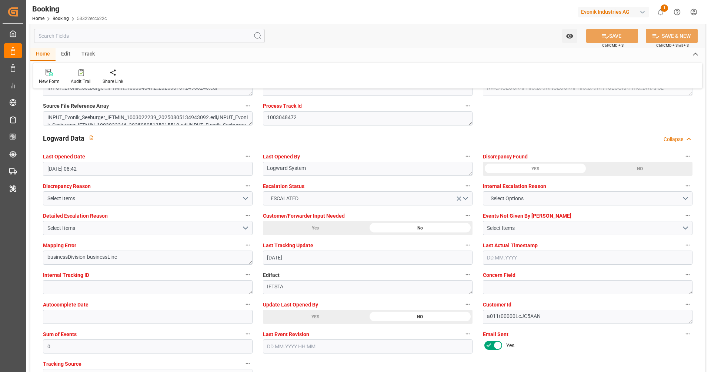
scroll to position [1301, 0]
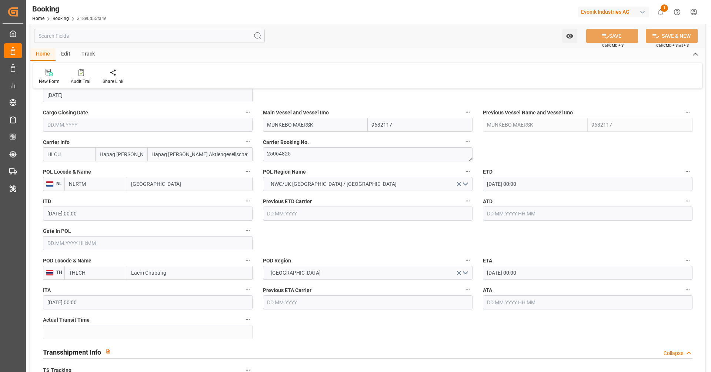
scroll to position [522, 0]
click at [321, 128] on input "MUNKEBO MAERSK" at bounding box center [315, 125] width 105 height 14
paste input "AGLEBY MAERSK"
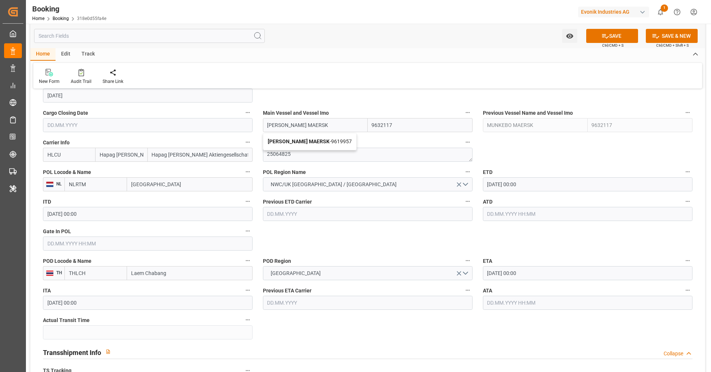
click at [316, 143] on span "MAGLEBY MAERSK - 9619957" at bounding box center [310, 142] width 84 height 6
type input "MAGLEBY MAERSK"
type input "9619957"
type input "MAGLEBY MAERSK"
click at [542, 188] on input "22.09.2025 00:00" at bounding box center [588, 184] width 210 height 14
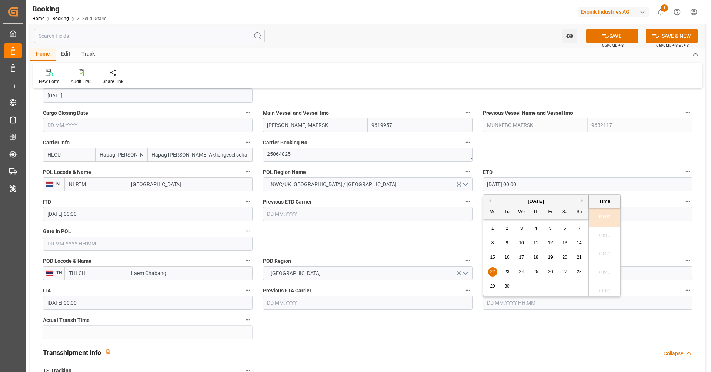
click at [506, 272] on span "23" at bounding box center [507, 271] width 5 height 5
type input "23.09.2025 00:00"
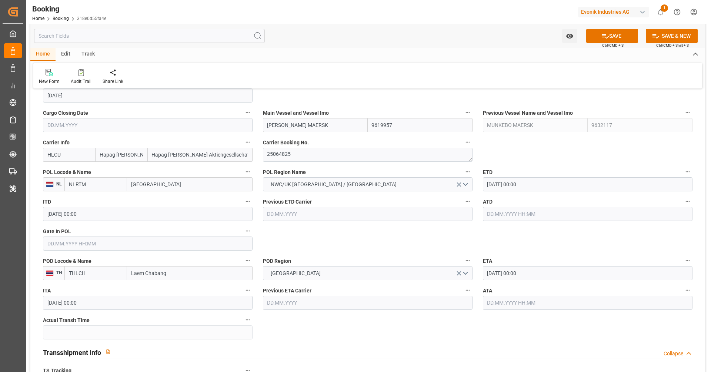
click at [543, 275] on input "28.11.2025 00:00" at bounding box center [588, 273] width 210 height 14
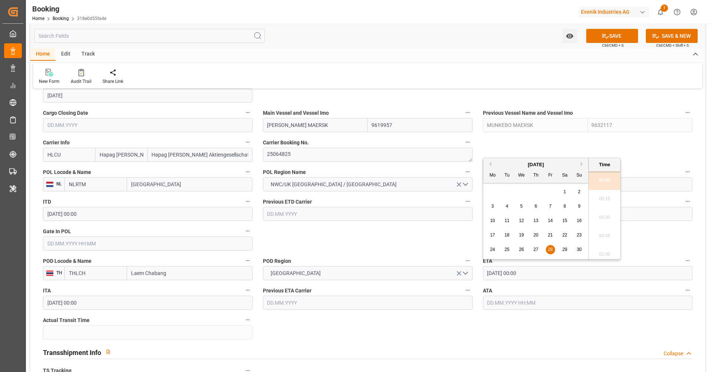
click at [564, 253] on div "29" at bounding box center [565, 250] width 9 height 9
click at [490, 166] on button "Previous Month" at bounding box center [489, 164] width 4 height 4
click at [523, 247] on span "29" at bounding box center [521, 249] width 5 height 5
type input "[DATE] 00:00"
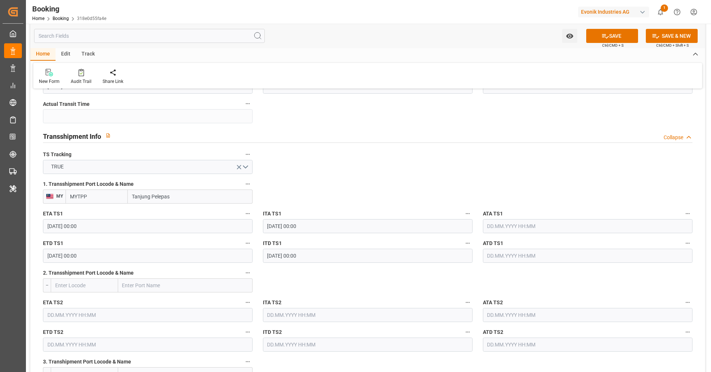
scroll to position [744, 0]
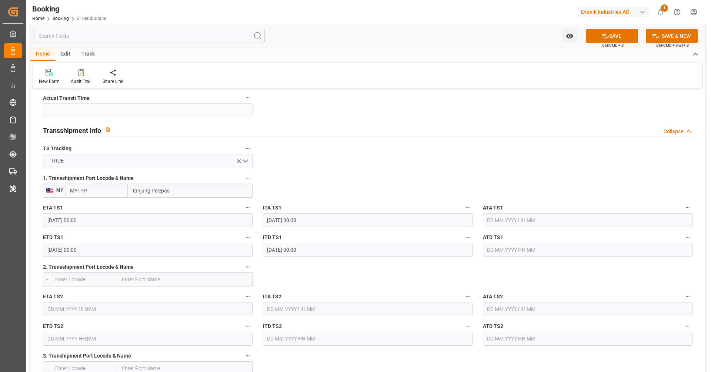
click at [163, 219] on input "12.11.2025 00:00" at bounding box center [148, 220] width 210 height 14
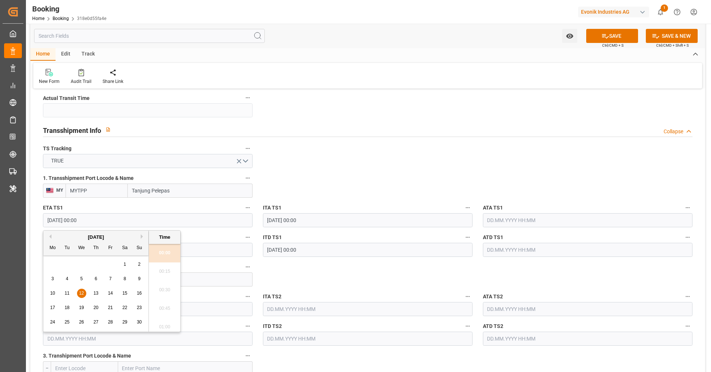
click at [49, 238] on button "Previous Month" at bounding box center [49, 237] width 4 height 4
click at [81, 309] on span "22" at bounding box center [81, 307] width 5 height 5
type input "22.10.2025 00:00"
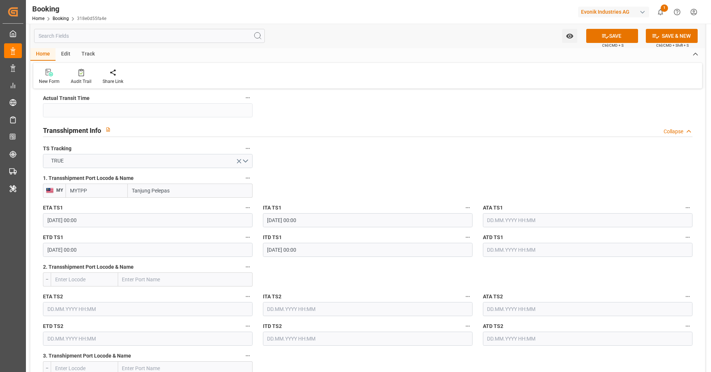
click at [125, 251] on input "21.11.2025 00:00" at bounding box center [148, 250] width 210 height 14
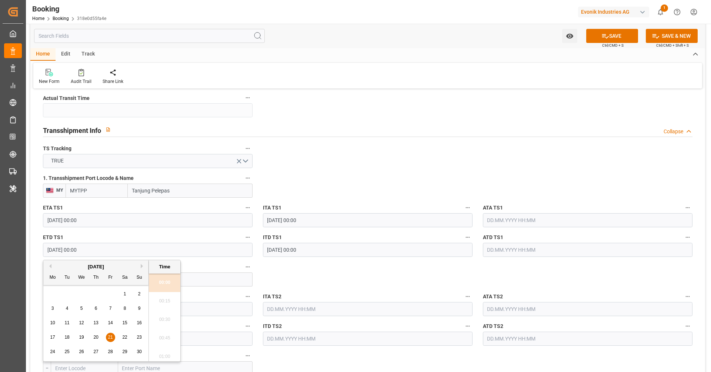
click at [50, 267] on button "Previous Month" at bounding box center [49, 266] width 4 height 4
click at [51, 353] on span "27" at bounding box center [52, 351] width 5 height 5
type input "27.10.2025 00:00"
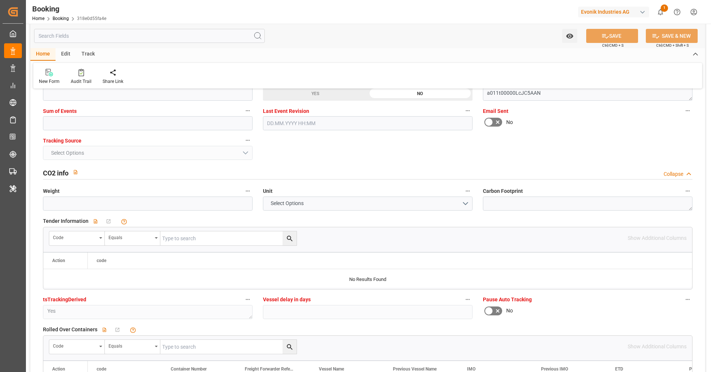
scroll to position [1473, 0]
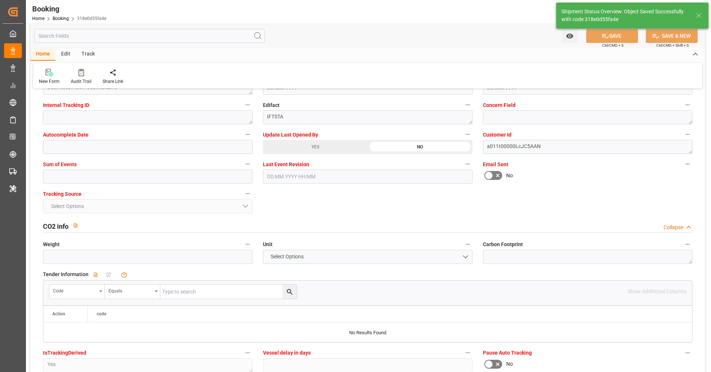
type textarea "[PERSON_NAME]"
type input "05.09.2025 08:45"
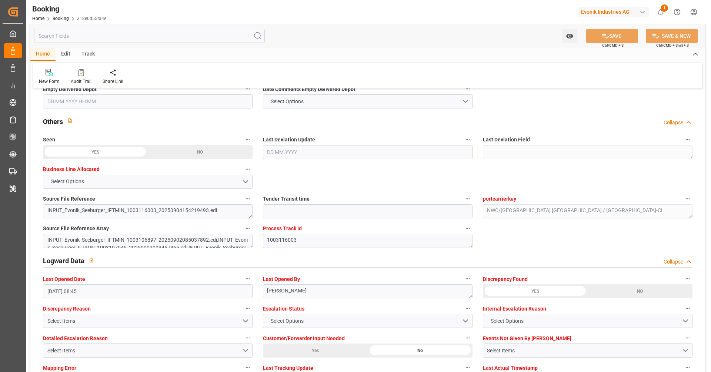
scroll to position [1160, 0]
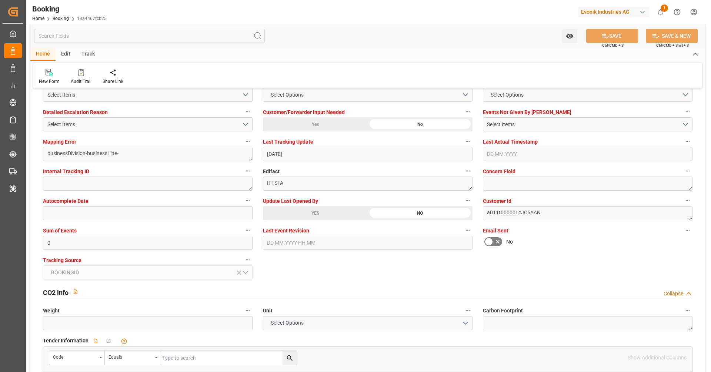
scroll to position [1405, 0]
click at [339, 215] on div "YES" at bounding box center [315, 215] width 105 height 14
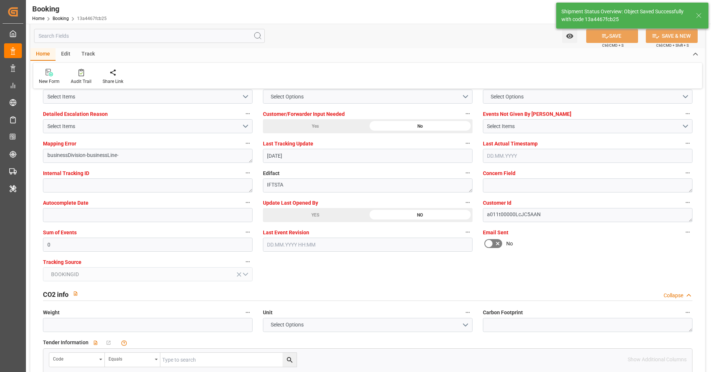
type input "05.09.2025 08:46"
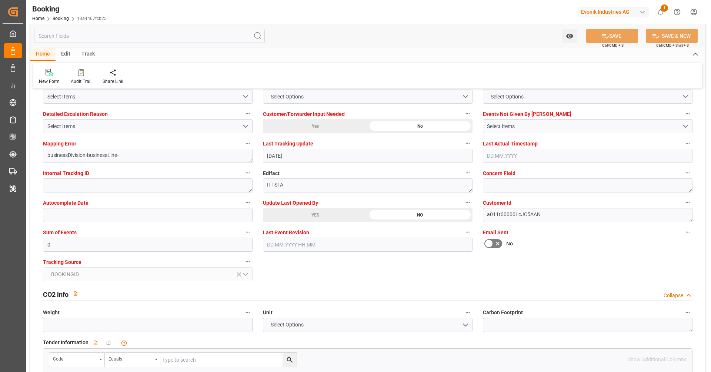
click at [533, 250] on div "Email Sent No" at bounding box center [588, 240] width 220 height 30
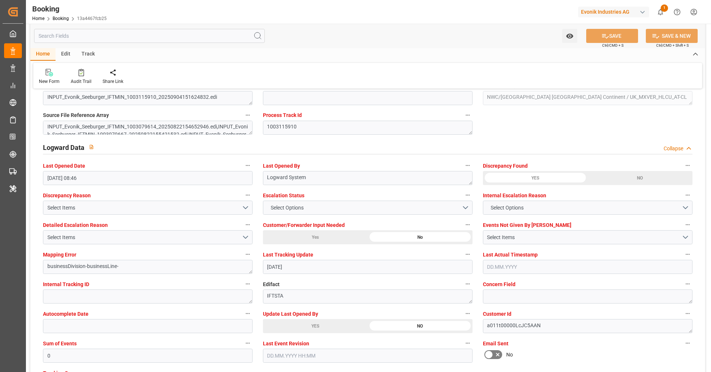
scroll to position [1292, 0]
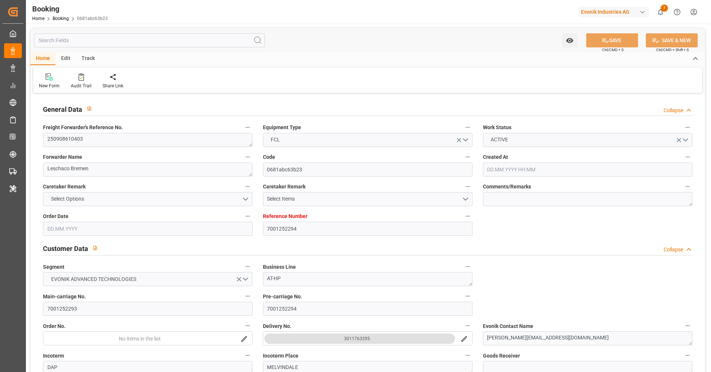
type input "[DATE] 09:15"
type input "[DATE]"
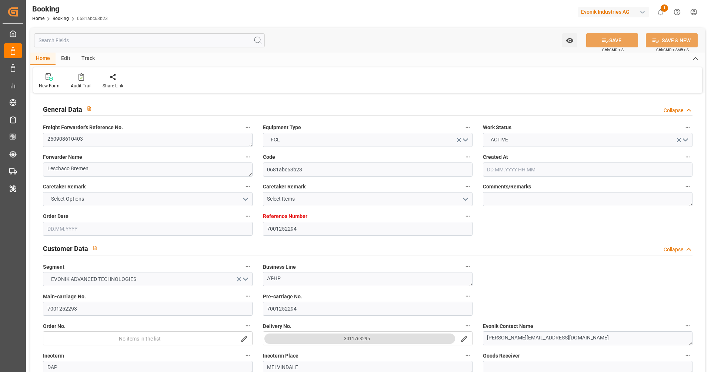
type input "20.08.2025"
type input "12.09.2025 23:00"
type input "12.09.2025 00:00"
type input "28.09.2025 08:00"
type input "28.09.2025 00:00"
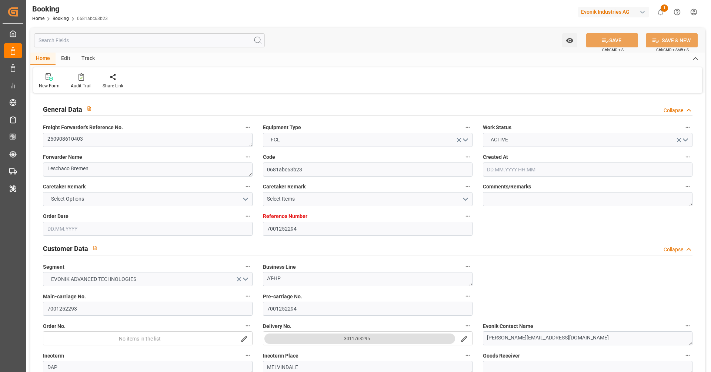
type input "20.08.2025"
type input "04.09.2025 14:47"
type input "[DATE]"
type input "12.09.2025 23:00"
type input "28.09.2025 08:00"
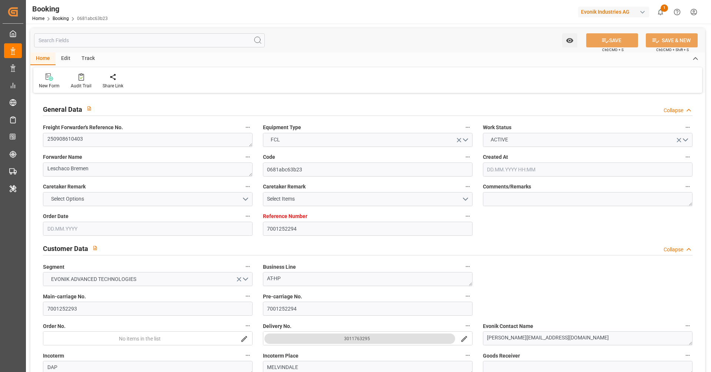
type input "29.09.2025 02:03"
type input "02.10.2025 12:00"
type input "03.10.2025 02:03"
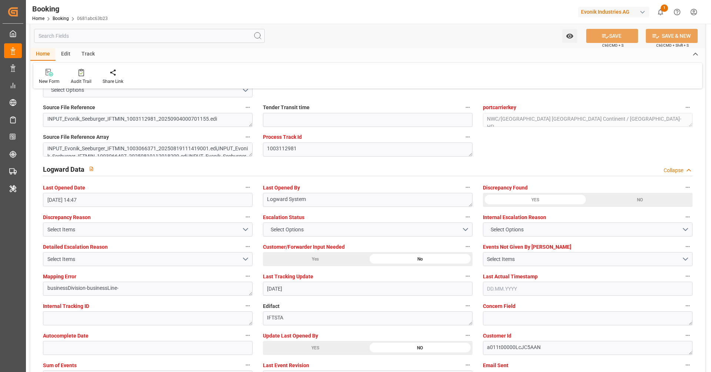
scroll to position [1402, 0]
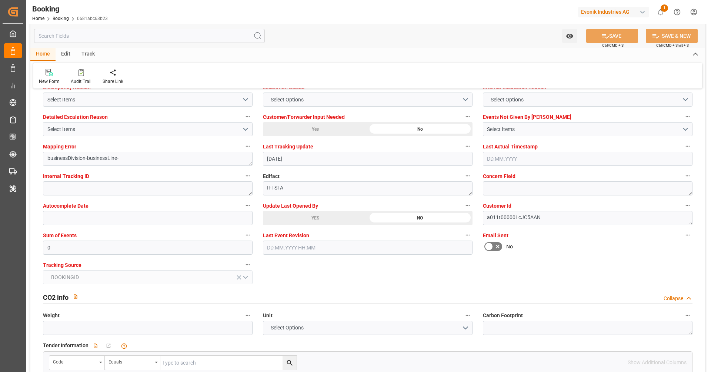
click at [340, 214] on div "YES" at bounding box center [315, 218] width 105 height 14
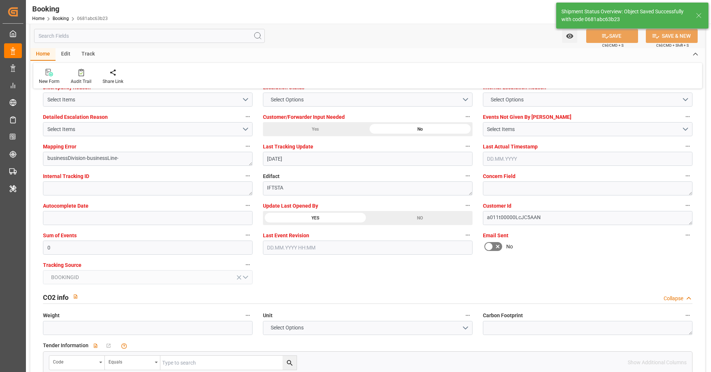
type textarea "[PERSON_NAME]"
type input "[DATE] 08:48"
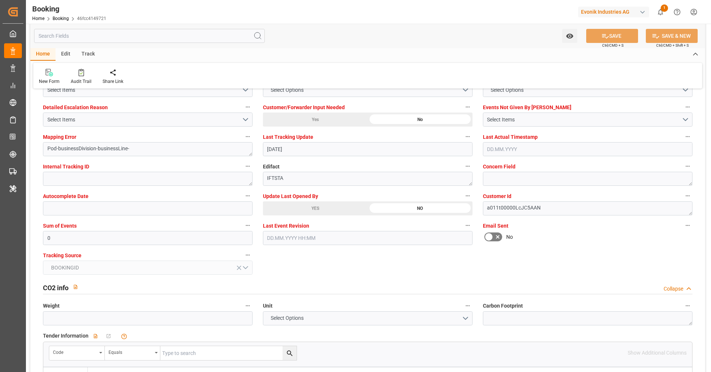
scroll to position [1413, 0]
click at [316, 212] on div "YES" at bounding box center [315, 207] width 105 height 14
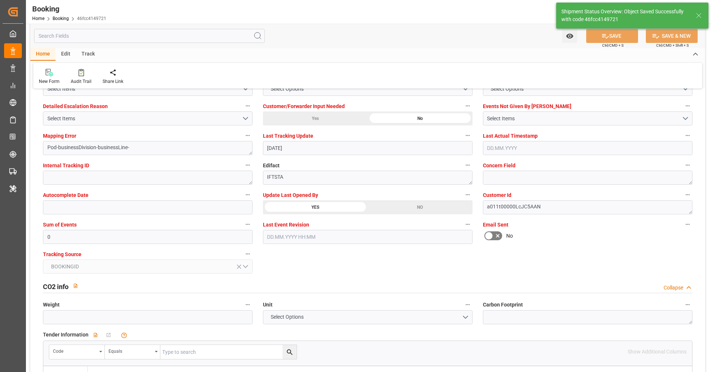
type textarea "[PERSON_NAME]"
type input "05.09.2025 08:48"
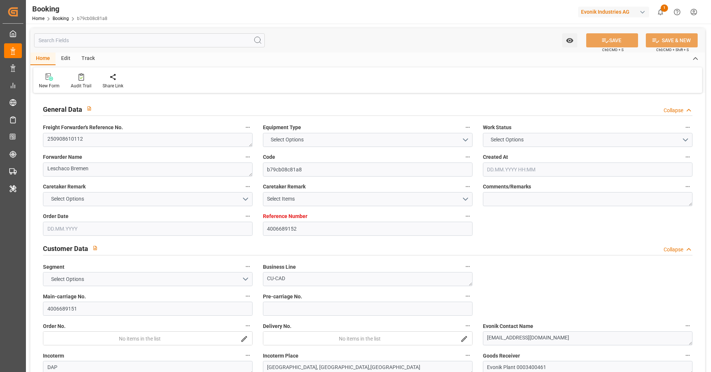
type input "4006689152"
type input "9253739"
type input "Hapag [PERSON_NAME]"
type input "Hapag [PERSON_NAME] Aktiengesellschaft"
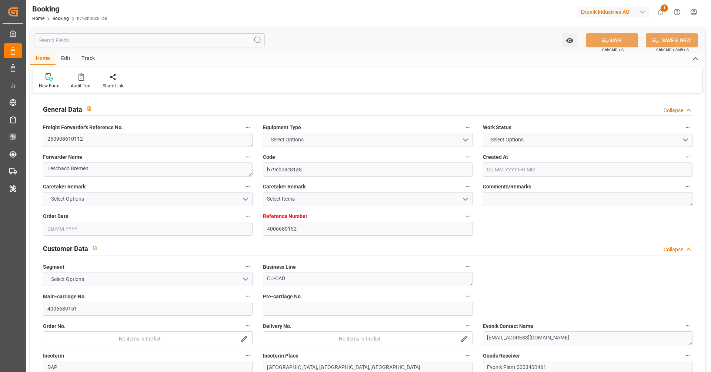
type input "DEHAM"
type input "CAMTR"
type input "CATOR"
type input "0"
type input "DEHAM"
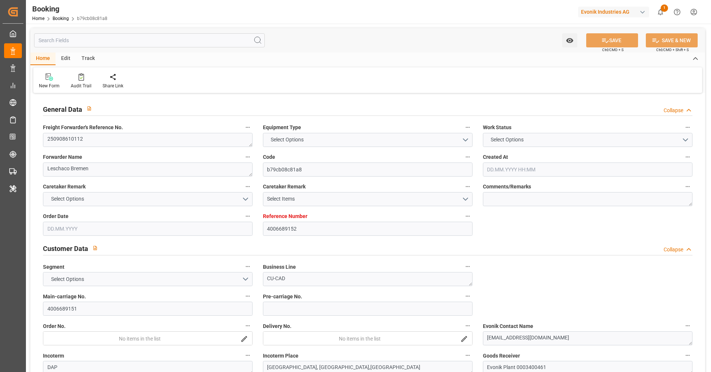
type input "CAMTR"
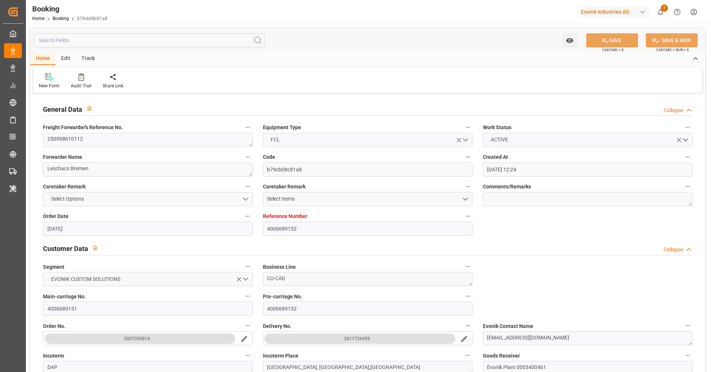
type input "[DATE] 12:24"
type input "[DATE]"
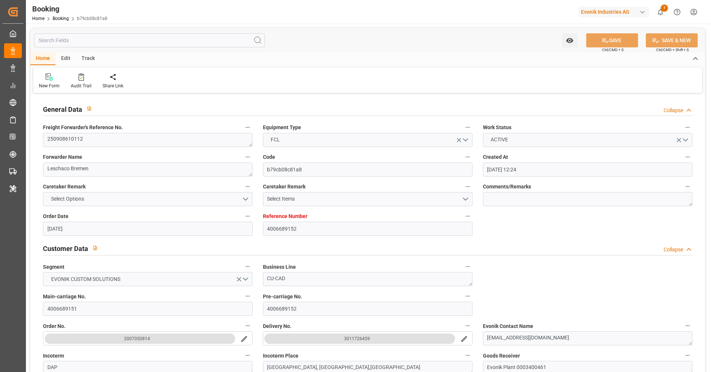
type input "[DATE] 07:00"
type input "[DATE] 00:00"
type input "[DATE] 16:00"
type input "23.09.2025 00:00"
type input "04.09.2025 15:36"
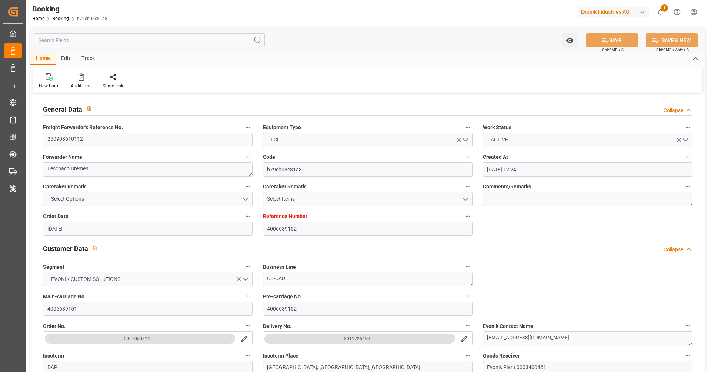
type input "[DATE]"
type input "11.09.2025 07:00"
type input "24.09.2025 16:00"
type input "25.09.2025 16:28"
type input "25.09.2025 12:00"
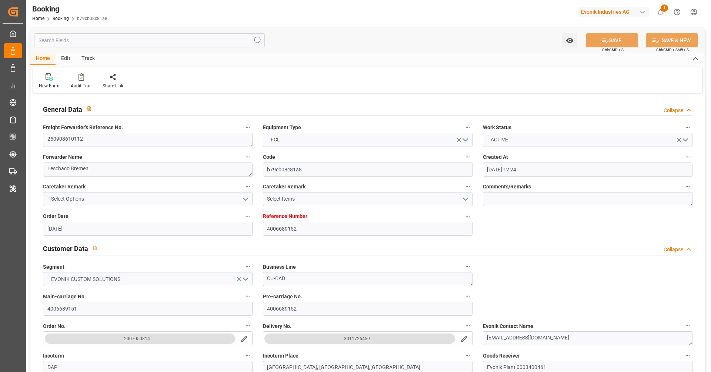
type input "25.09.2025 12:00"
type input "29.09.2025 16:28"
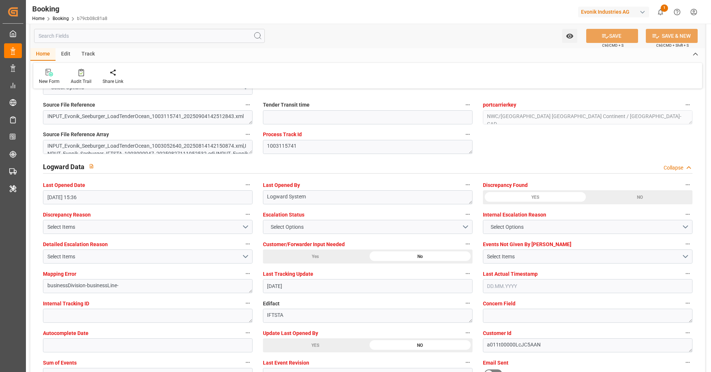
scroll to position [1312, 0]
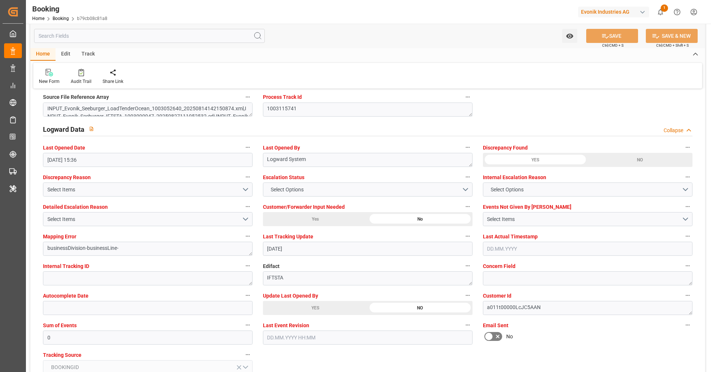
click at [297, 303] on div "YES" at bounding box center [315, 308] width 105 height 14
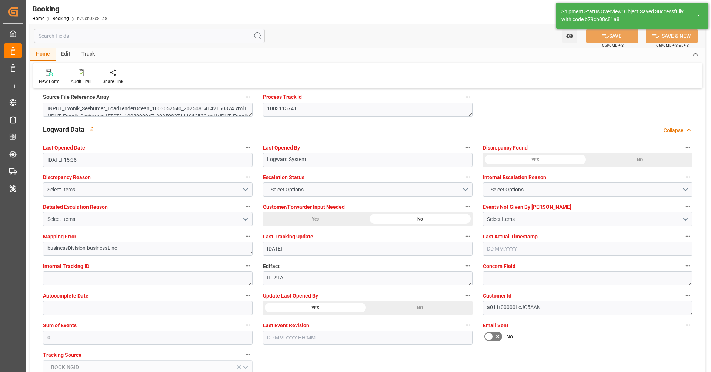
type textarea "[PERSON_NAME]"
type input "[DATE] 08:49"
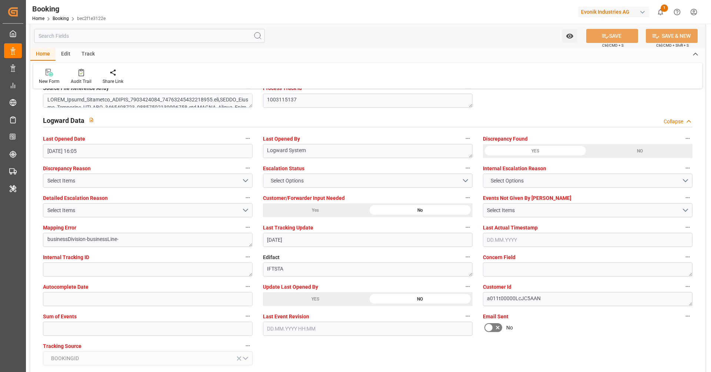
scroll to position [1325, 0]
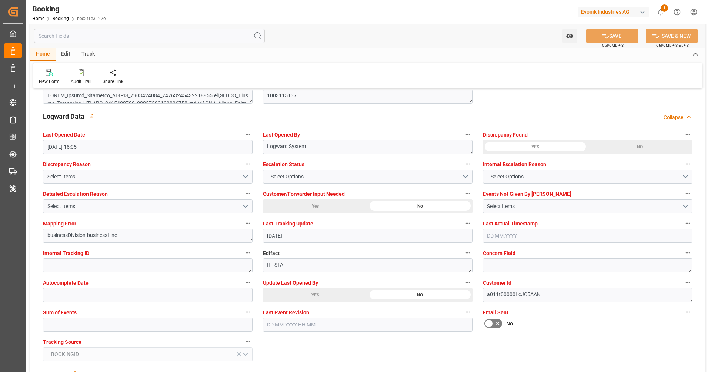
click at [326, 291] on div "YES" at bounding box center [315, 295] width 105 height 14
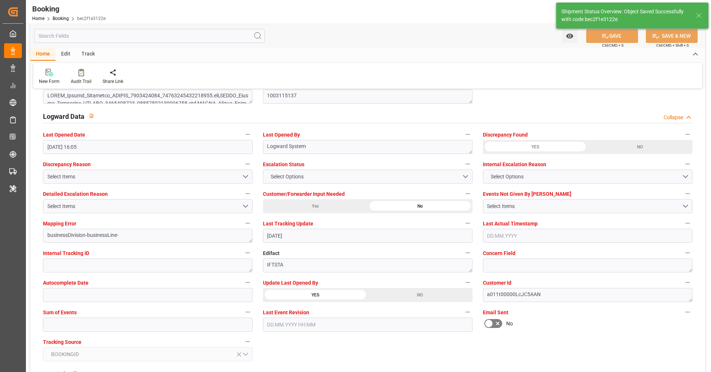
type textarea "[PERSON_NAME]"
type input "05.09.2025 08:49"
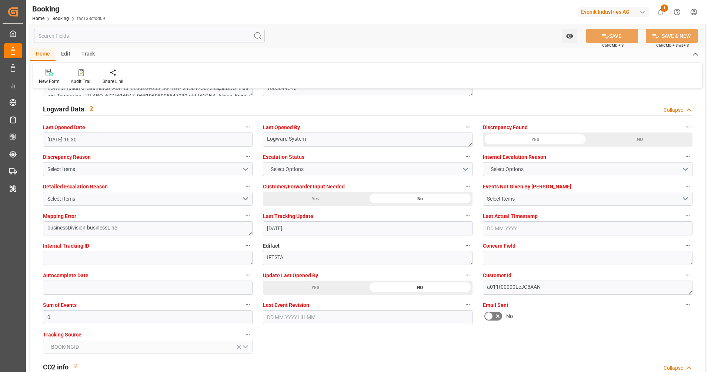
scroll to position [1346, 0]
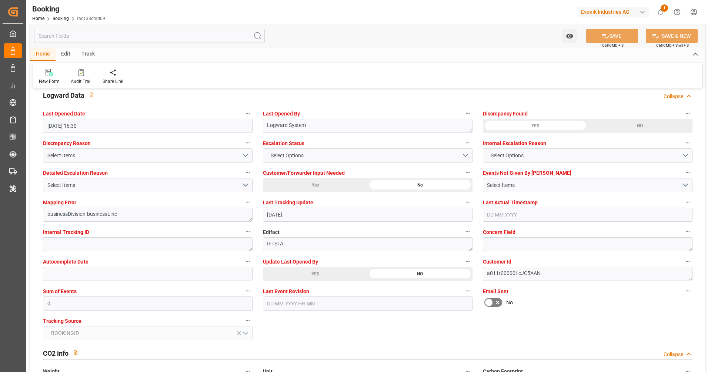
click at [306, 273] on div "YES" at bounding box center [315, 274] width 105 height 14
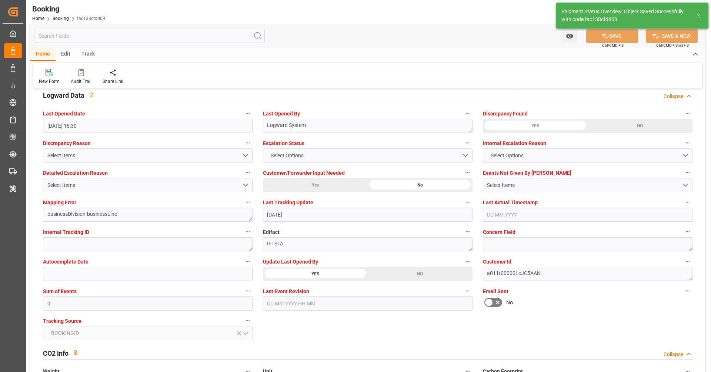
type textarea "[PERSON_NAME]"
type input "05.09.2025 08:50"
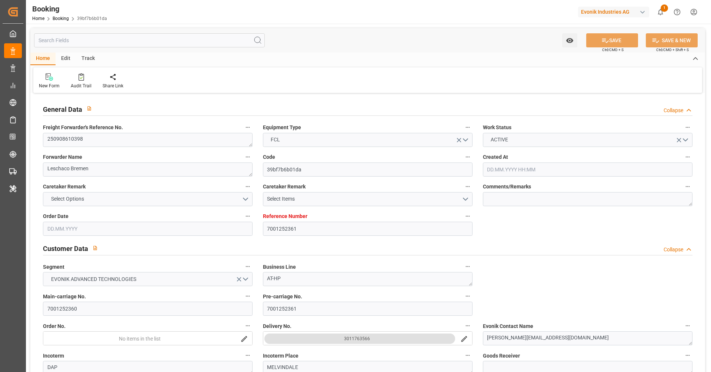
type input "[DATE] 09:18"
type input "[DATE]"
type input "[DATE] 00:00"
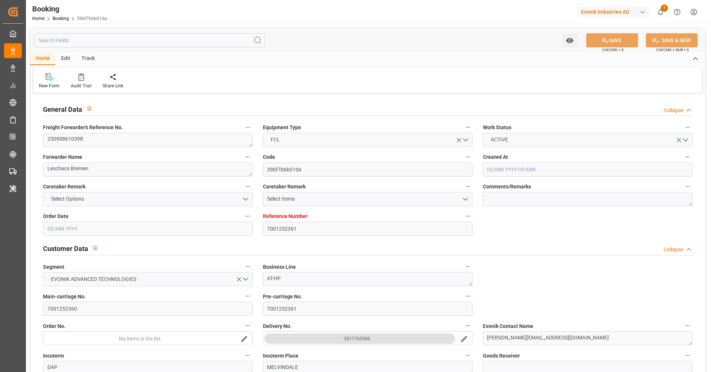
type input "[DATE]"
type input "[DATE] 23:00"
type input "[DATE] 00:00"
type input "[DATE] 08:00"
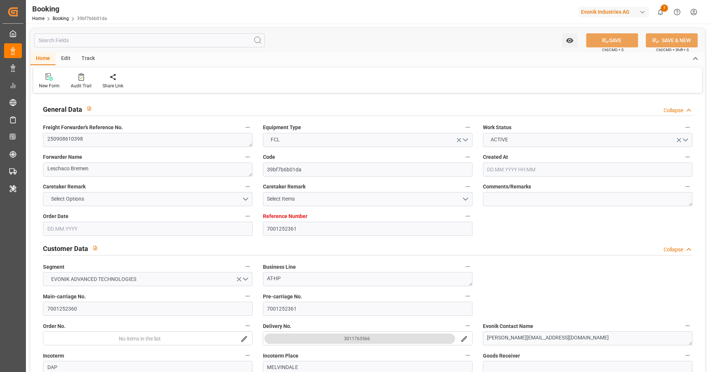
type input "[DATE] 00:00"
type input "[DATE]"
type input "[DATE] 18:12"
type input "[DATE]"
type input "[DATE] 10:21"
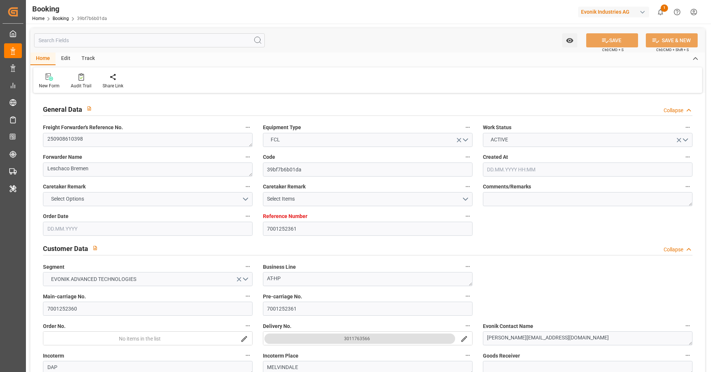
type input "[DATE] 12:00"
type input "[DATE] 23:00"
type input "[DATE] 08:00"
type input "[DATE] 02:03"
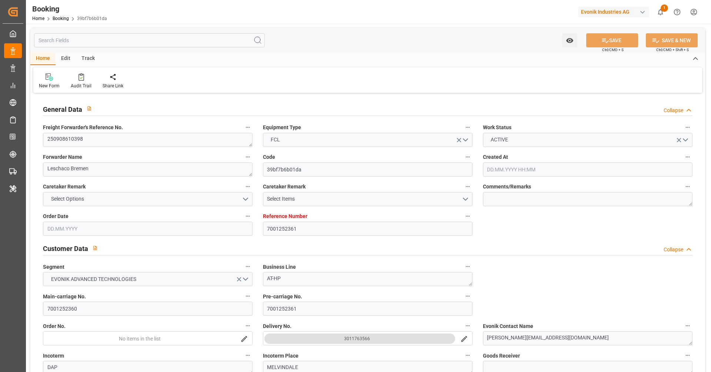
type input "[DATE] 12:00"
type input "[DATE] 02:03"
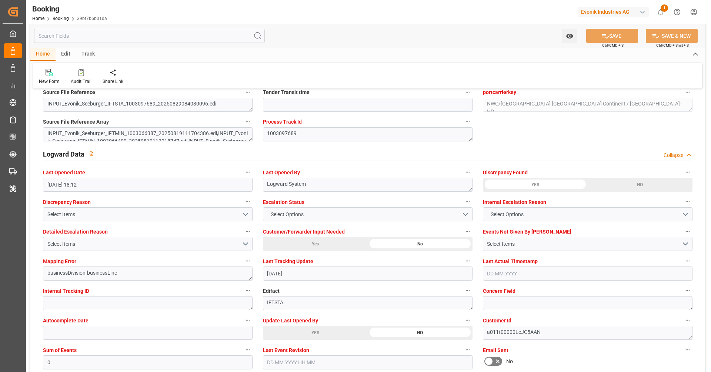
scroll to position [1323, 0]
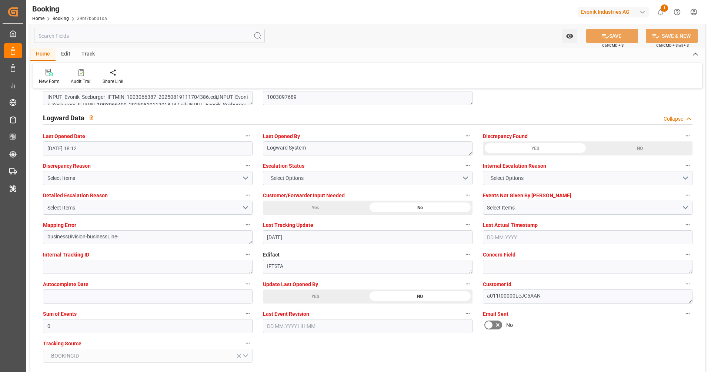
click at [302, 293] on div "YES" at bounding box center [315, 297] width 105 height 14
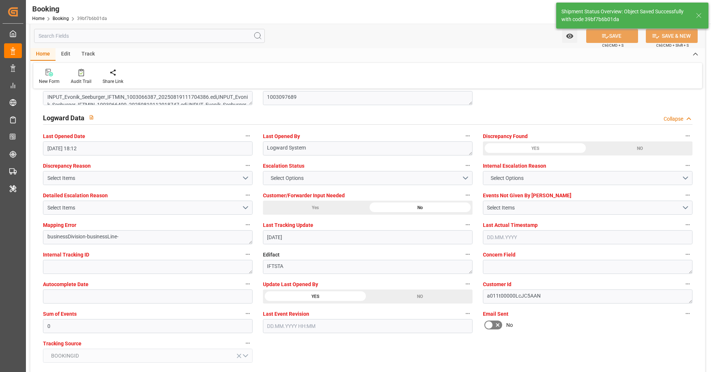
type textarea "[PERSON_NAME]"
type input "05.09.2025 08:50"
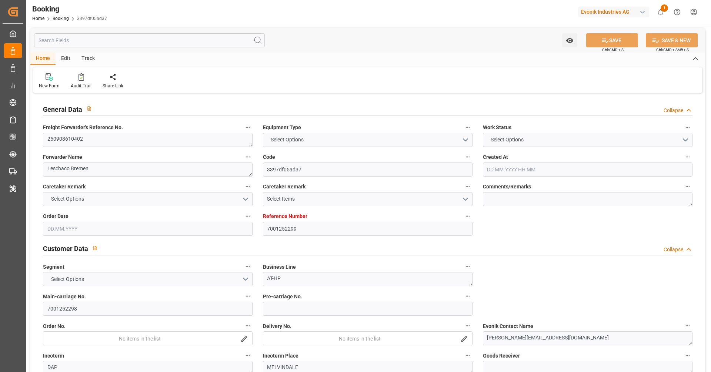
type input "7001252299"
type input "9306172"
type input "Hapag [PERSON_NAME]"
type input "Hapag [PERSON_NAME] Aktiengesellschaft"
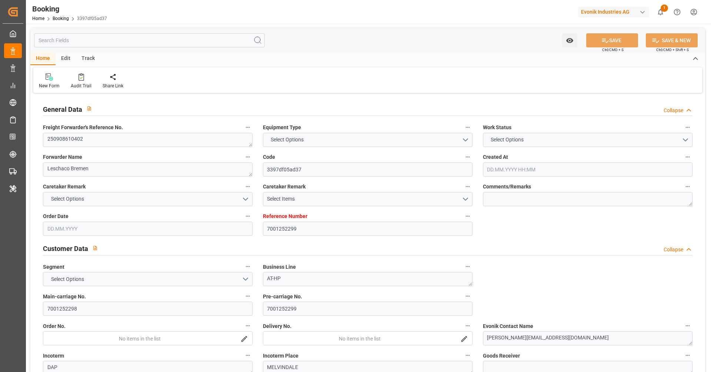
type input "NLRTM"
type input "USNYC"
type input "USDET"
type input "0"
type input "NLRTM"
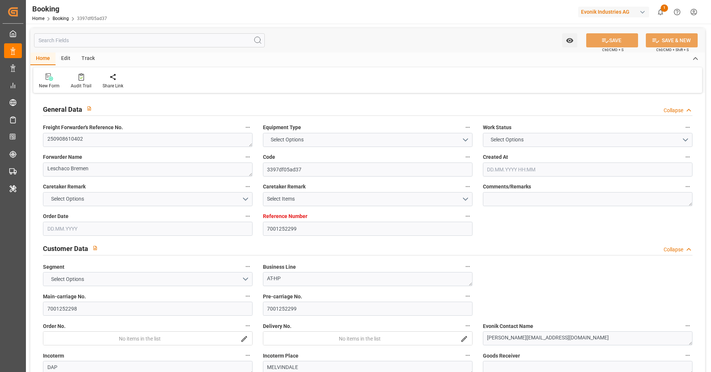
type input "USNYC"
type input "9306172"
type input "19.08.2025 09:17"
type input "19.08.2025"
type input "26.09.2025"
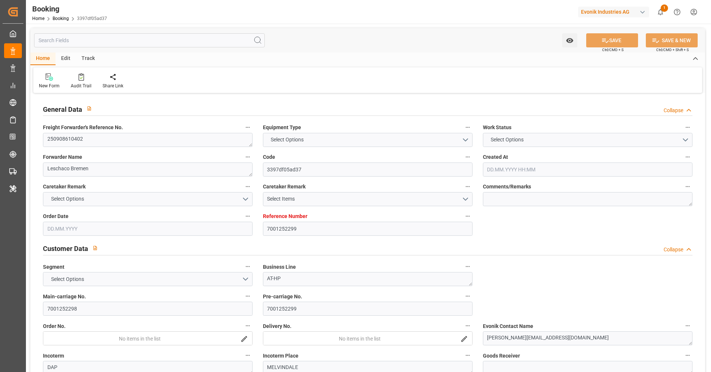
type input "27.08.2025"
type input "28.08.2025 00:00"
type input "21.08.2025"
type input "12.09.2025 23:00"
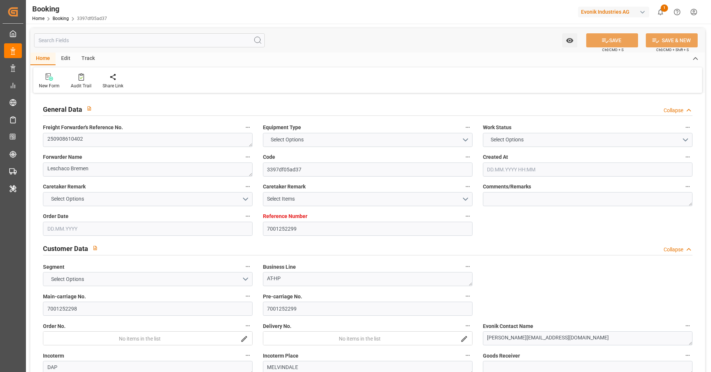
type input "12.09.2025 00:00"
type input "28.09.2025 08:00"
type input "28.09.2025 00:00"
type input "22.08.2025"
type input "04.09.2025 20:11"
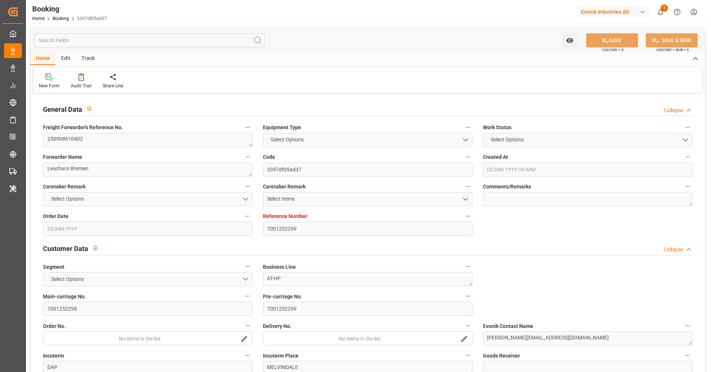
type input "04.09.2025"
type input "28.08.2025 10:21"
type input "09.10.2025 12:00"
type input "12.09.2025 23:00"
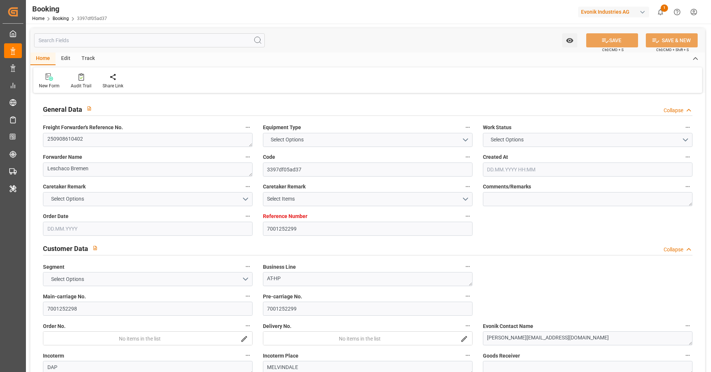
type input "28.09.2025 08:00"
type input "29.09.2025 02:03"
type input "01.10.2025 12:00"
type input "03.10.2025 02:03"
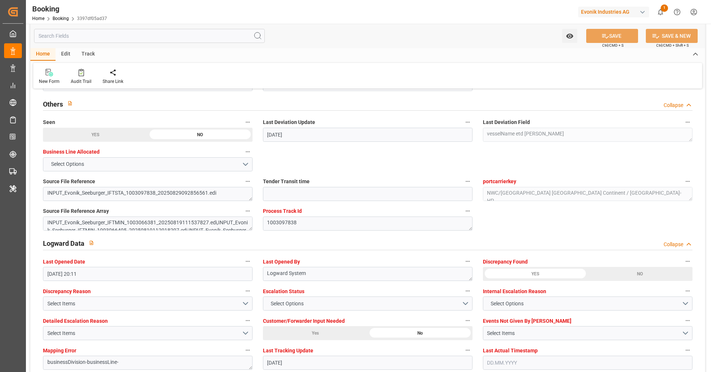
scroll to position [1357, 0]
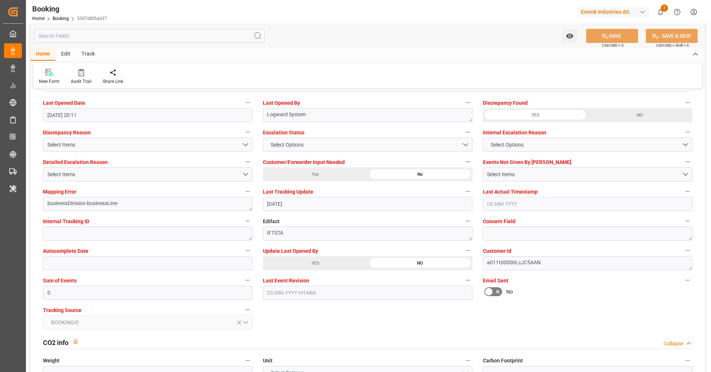
click at [318, 265] on div "YES" at bounding box center [315, 263] width 105 height 14
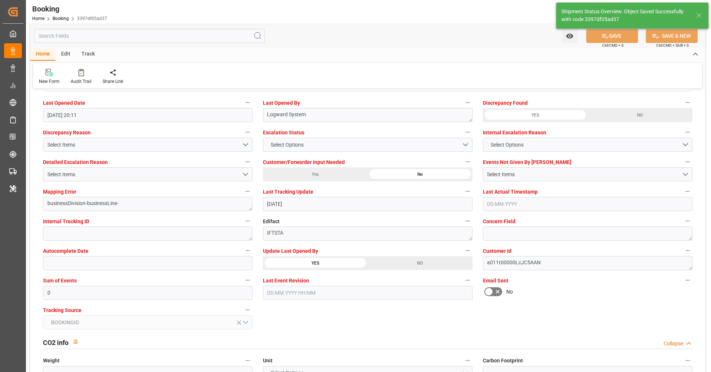
type textarea "[PERSON_NAME]"
type input "05.09.2025 08:51"
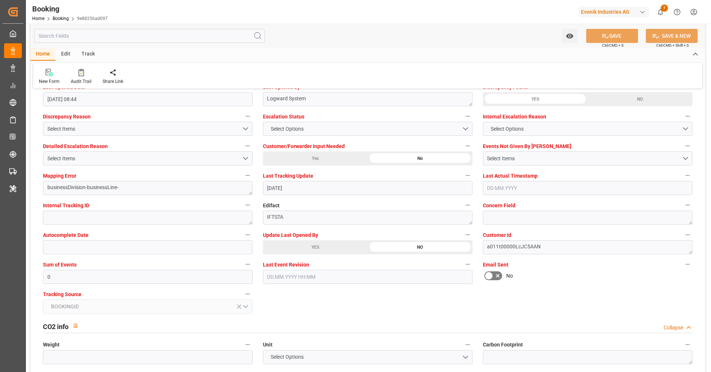
scroll to position [1376, 0]
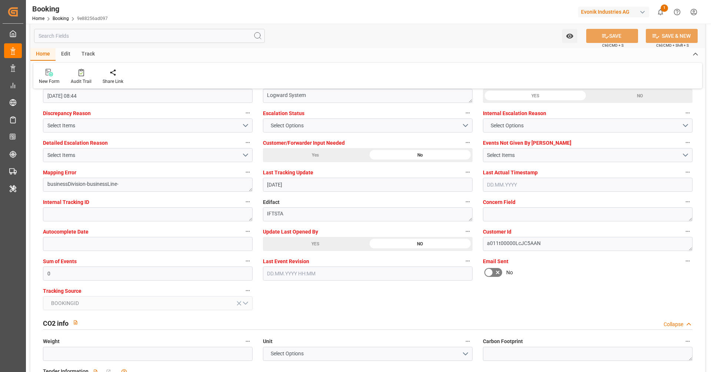
click at [282, 250] on div "YES" at bounding box center [315, 244] width 105 height 14
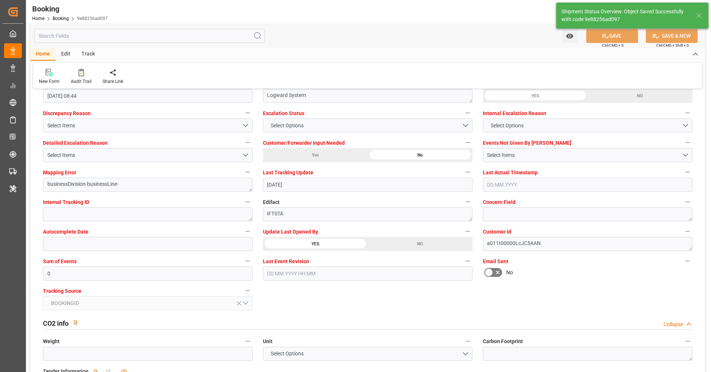
type textarea "Vipul Benurkar"
type input "05.09.2025 08:55"
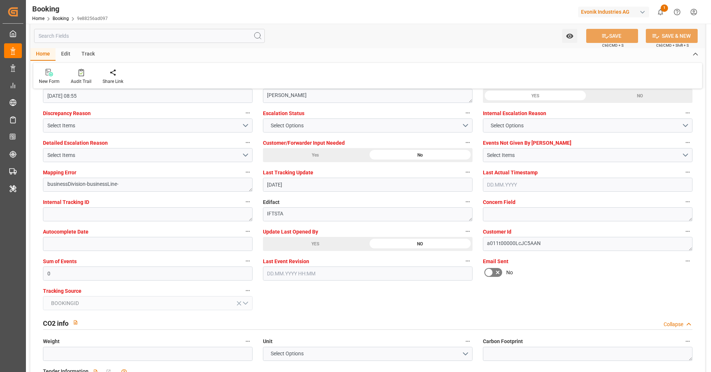
click at [546, 274] on div "No" at bounding box center [588, 273] width 210 height 12
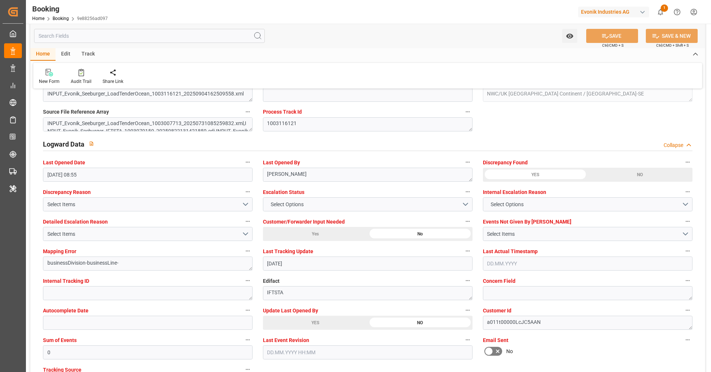
scroll to position [1296, 0]
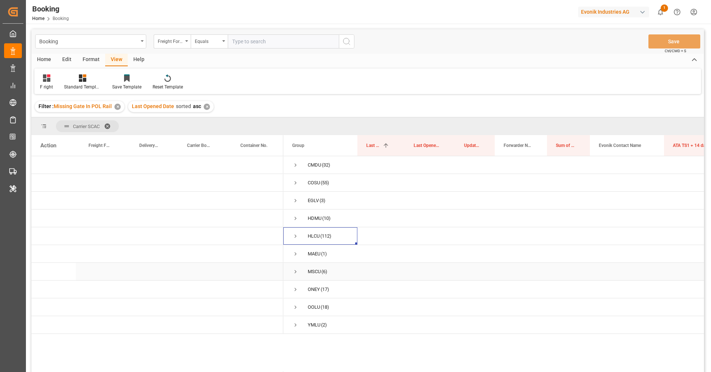
scroll to position [26, 0]
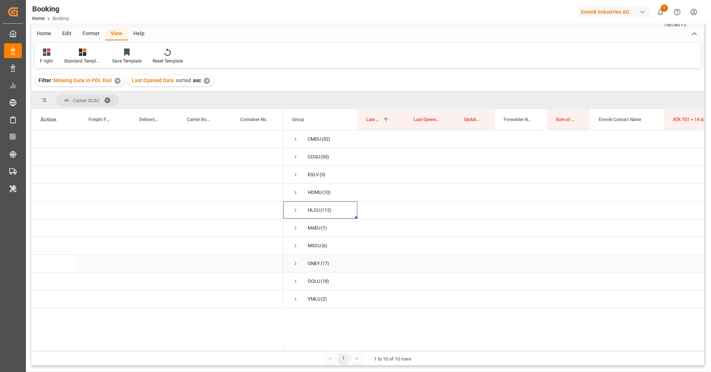
click at [318, 264] on div "ONEY" at bounding box center [314, 263] width 12 height 17
click at [322, 282] on span "(18)" at bounding box center [325, 281] width 9 height 17
click at [109, 101] on span at bounding box center [110, 100] width 12 height 7
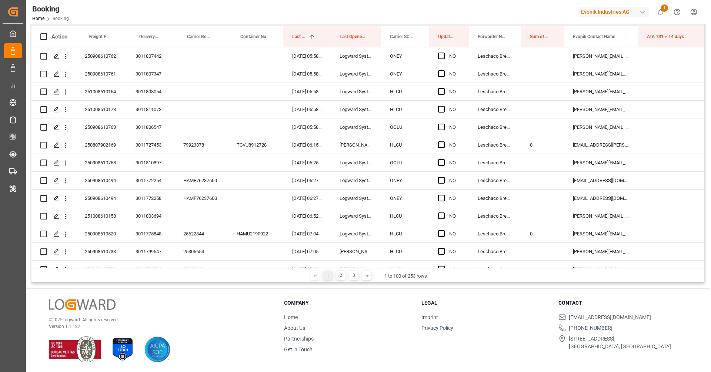
scroll to position [0, 0]
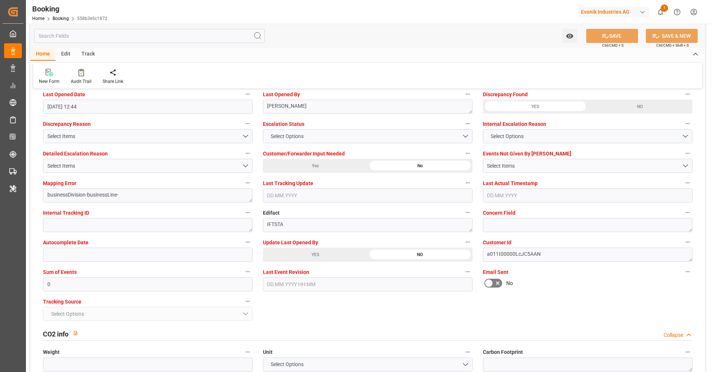
scroll to position [1367, 0]
click at [177, 283] on input "0" at bounding box center [148, 283] width 210 height 14
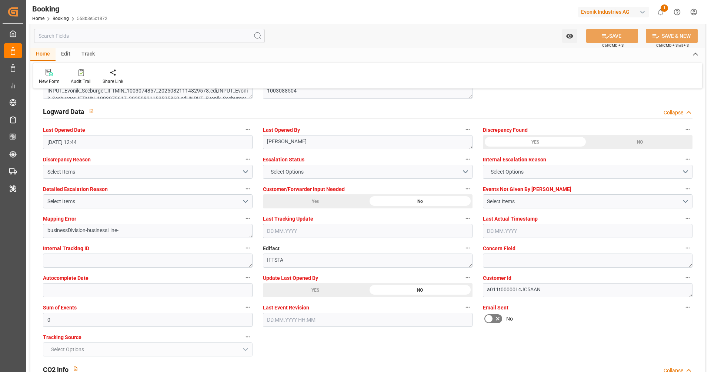
scroll to position [1336, 0]
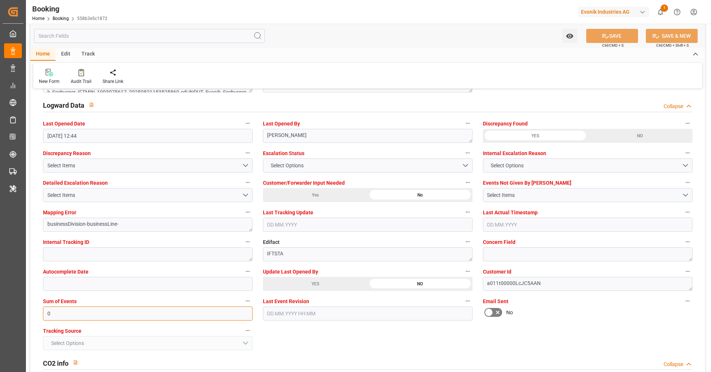
click at [183, 313] on input "0" at bounding box center [148, 314] width 210 height 14
click at [345, 286] on div "YES" at bounding box center [315, 284] width 105 height 14
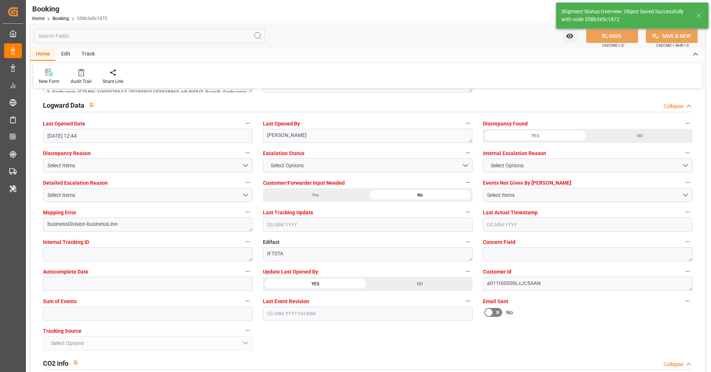
type textarea "[PERSON_NAME]"
type input "05.09.2025 09:00"
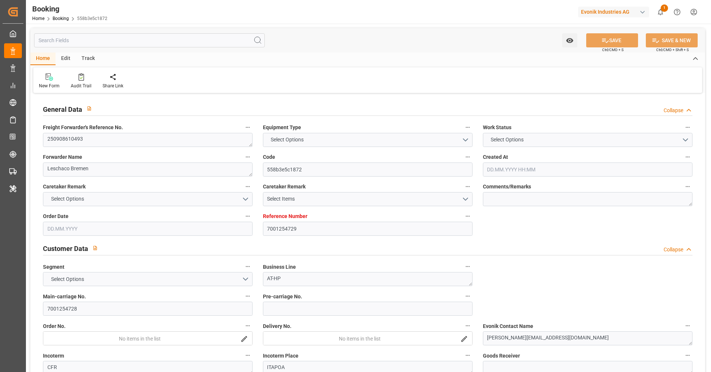
type input "7001254729"
type input "9337688"
type input "ONE"
type input "Ocean Network Express"
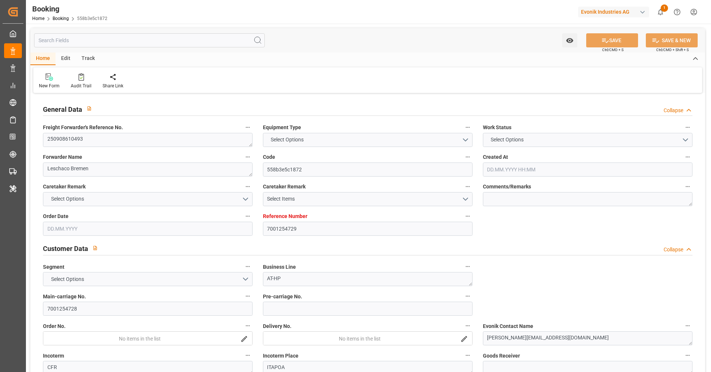
type input "BEANR"
type input "BRIOA"
type input "0"
type input "[DATE] 09:49"
type input "[DATE]"
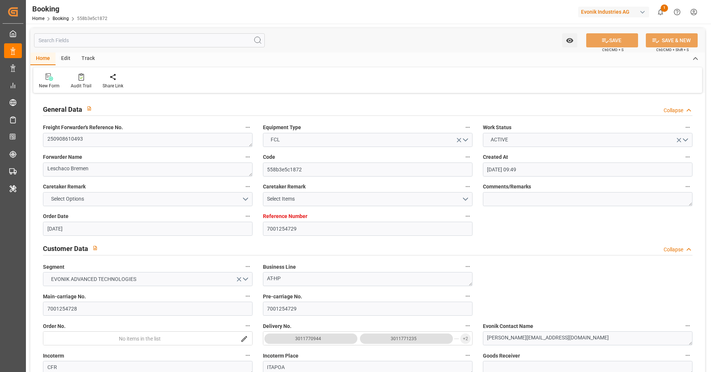
type input "[DATE]"
type input "[DATE] 00:00"
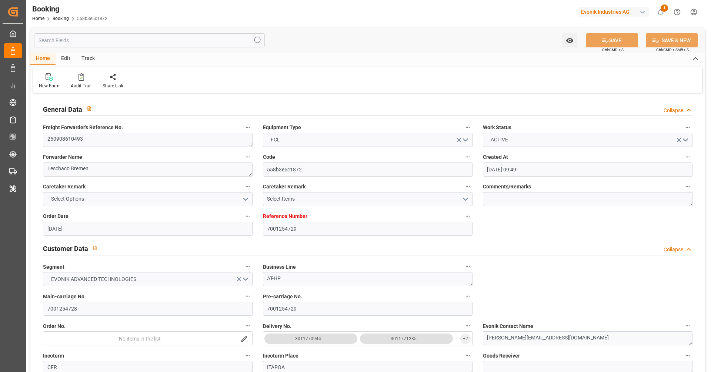
type input "[DATE] 00:00"
type input "[DATE]"
type input "[DATE] 09:00"
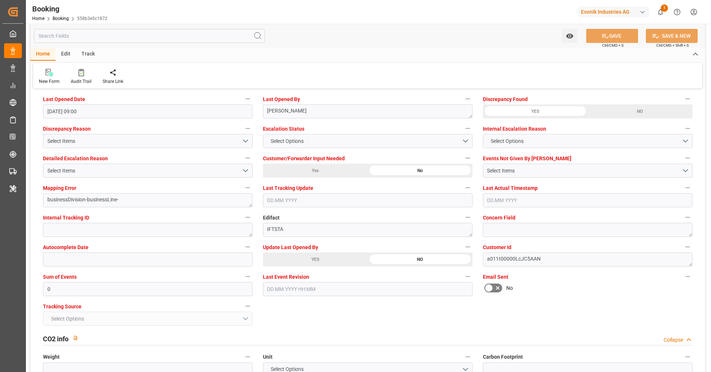
scroll to position [1359, 0]
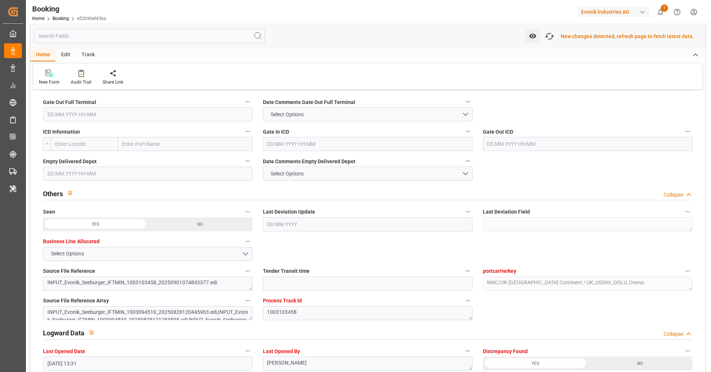
scroll to position [1115, 0]
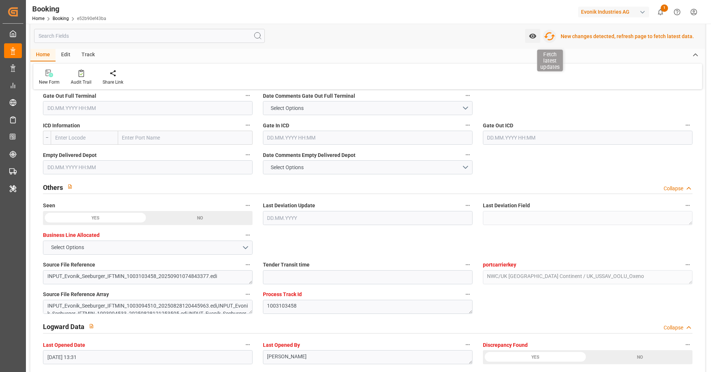
click at [554, 37] on icon "button" at bounding box center [550, 36] width 12 height 12
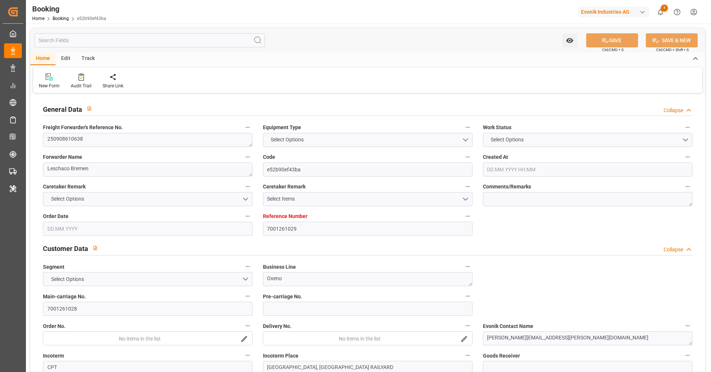
type input "7001261029"
type input "9262716"
type input "OOCL"
type input "Orient Overseas Container Line Ltd"
type input "BEANR"
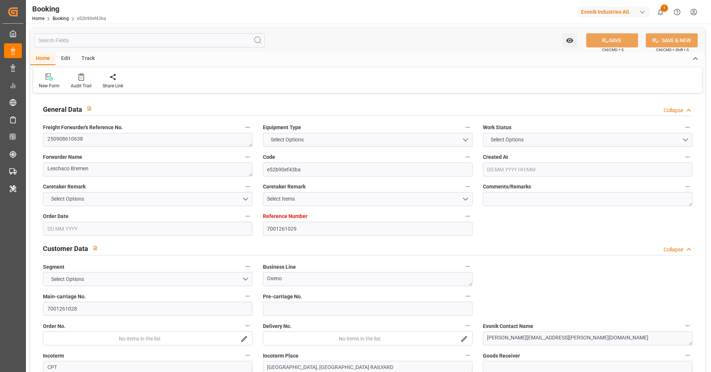
type input "USSAV"
type input "0"
type input "[DATE] 10:05"
type input "[DATE]"
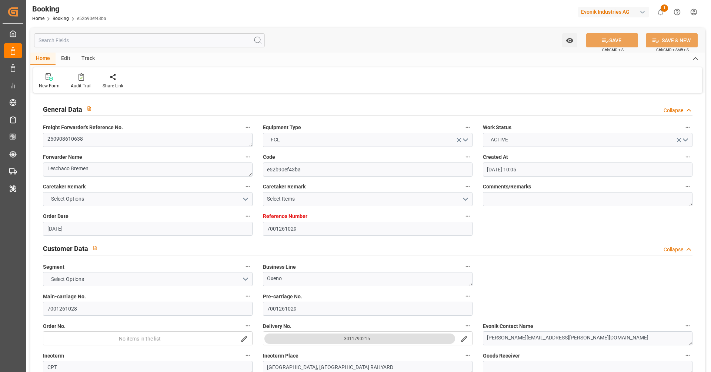
type input "[DATE]"
type input "[DATE] 00:00"
type input "29.08.2025"
type input "01.09.2025"
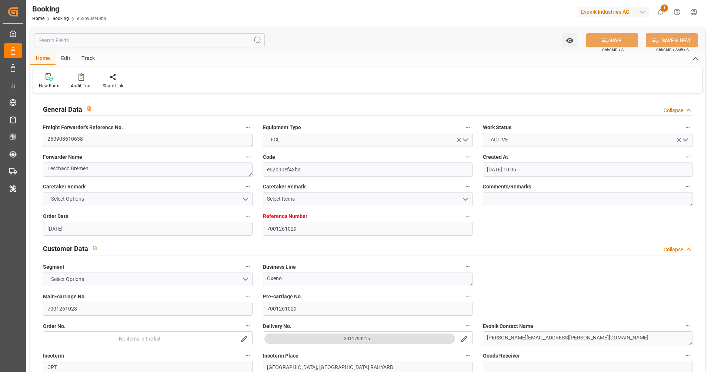
type input "26.09.2025 00:00"
type input "14.10.2025 00:00"
type input "09.10.2025 00:00"
type input "05.09.2025 09:02"
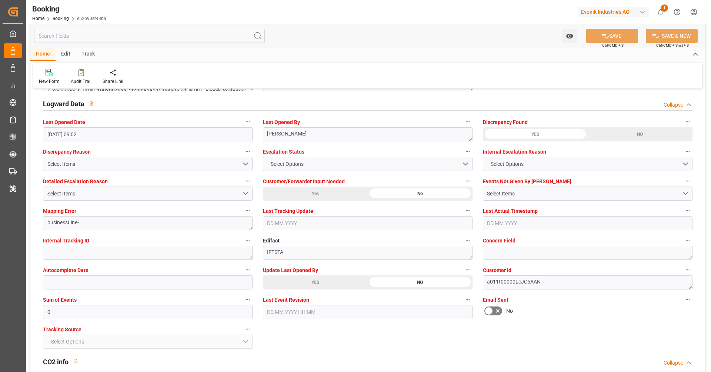
scroll to position [1346, 0]
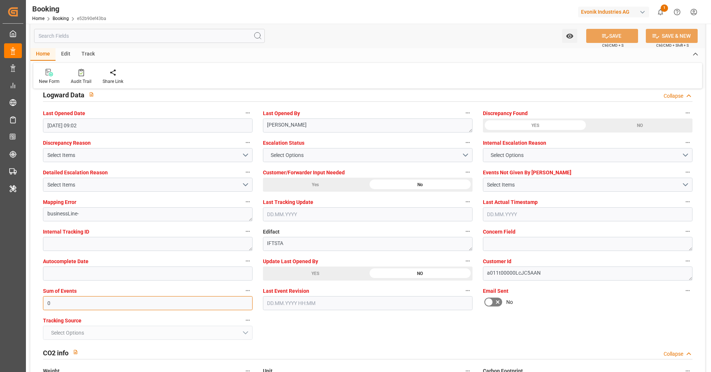
click at [189, 301] on input "0" at bounding box center [148, 303] width 210 height 14
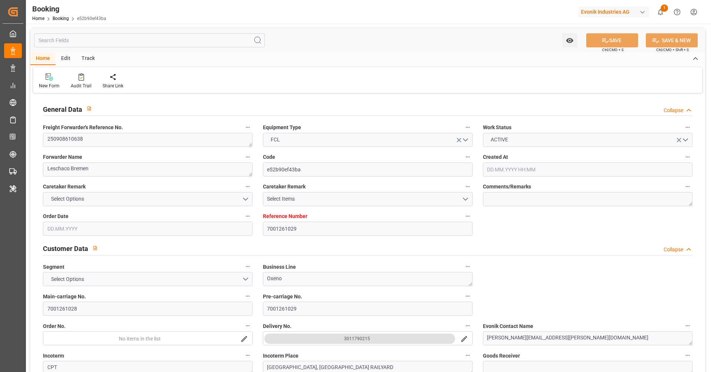
type input "7001261029"
type input "9262716"
type input "OOCL"
type input "Orient Overseas Container Line Ltd"
type input "BEANR"
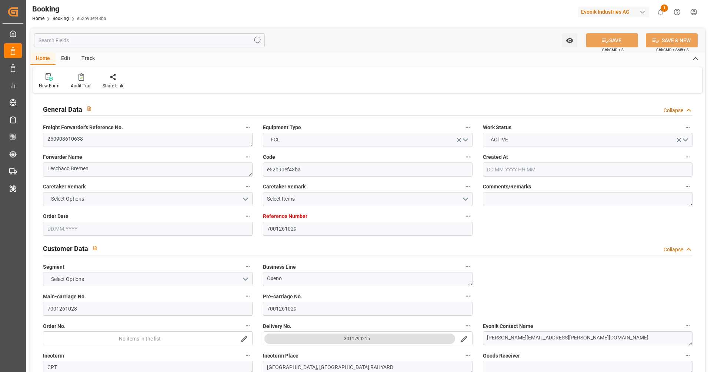
type input "USSAV"
type input "0"
type input "[DATE] 10:05"
type input "[DATE]"
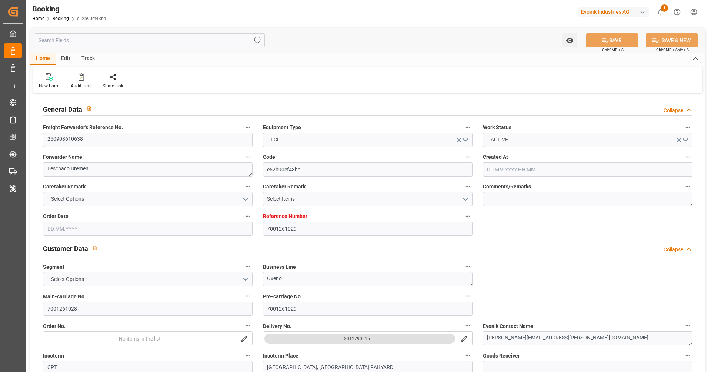
type input "[DATE]"
type input "[DATE] 00:00"
type input "[DATE]"
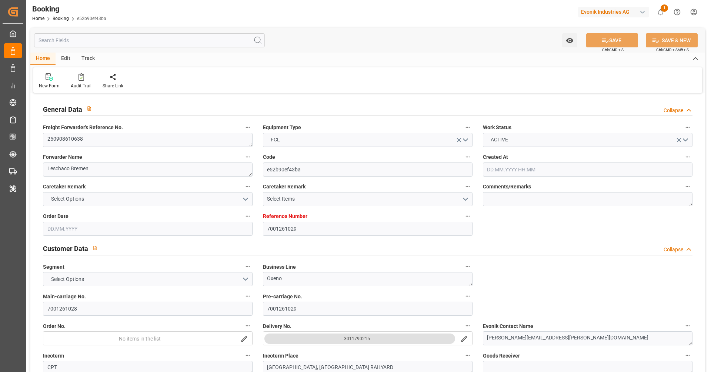
type input "[DATE] 00:00"
type input "[DATE] 09:02"
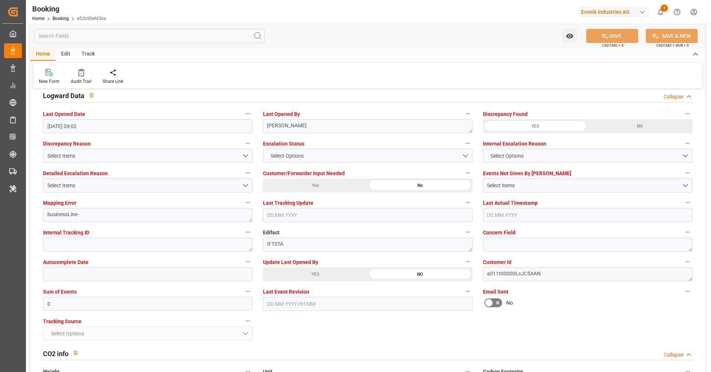
scroll to position [1367, 0]
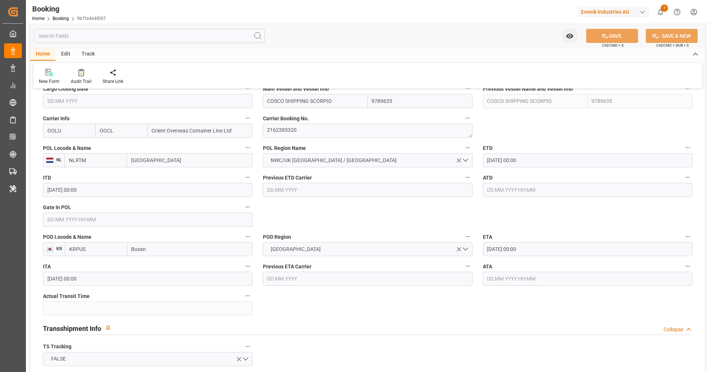
scroll to position [534, 0]
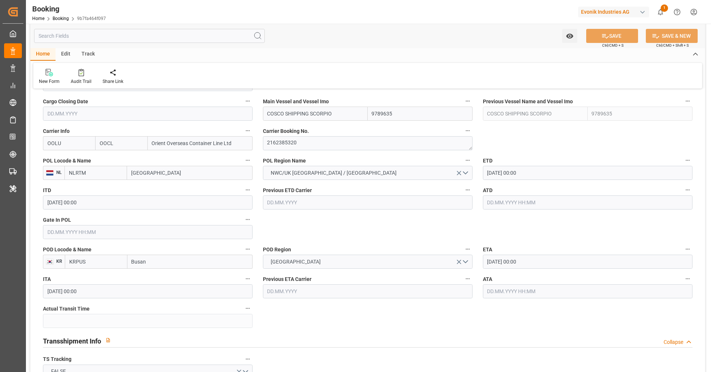
click at [545, 172] on input "[DATE] 00:00" at bounding box center [588, 173] width 210 height 14
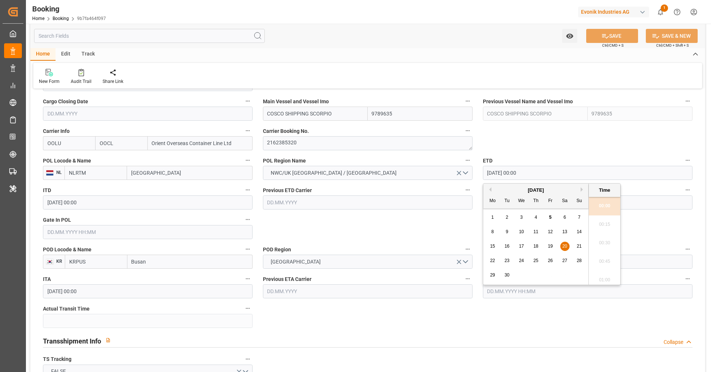
click at [581, 244] on span "21" at bounding box center [579, 246] width 5 height 5
type input "[DATE] 00:00"
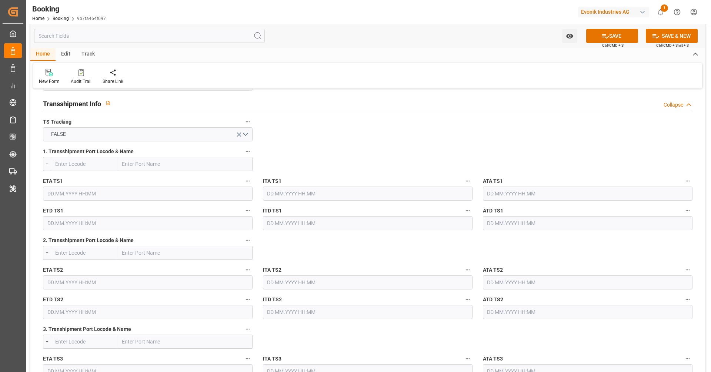
scroll to position [770, 0]
click at [137, 135] on button "FALSE" at bounding box center [148, 136] width 210 height 14
click at [137, 135] on div "TRUE" at bounding box center [147, 138] width 209 height 16
click at [147, 161] on input "text" at bounding box center [185, 165] width 134 height 14
type input "cnsgh"
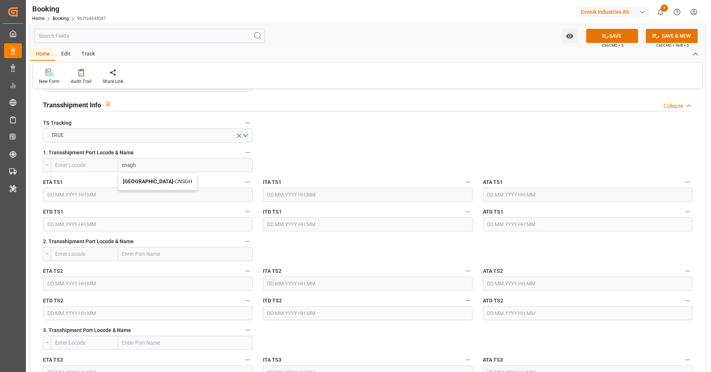
click at [151, 181] on span "Shanghai - CNSGH" at bounding box center [157, 182] width 69 height 6
type input "CNSGH"
type input "Shanghai"
click at [147, 188] on input "text" at bounding box center [148, 195] width 210 height 14
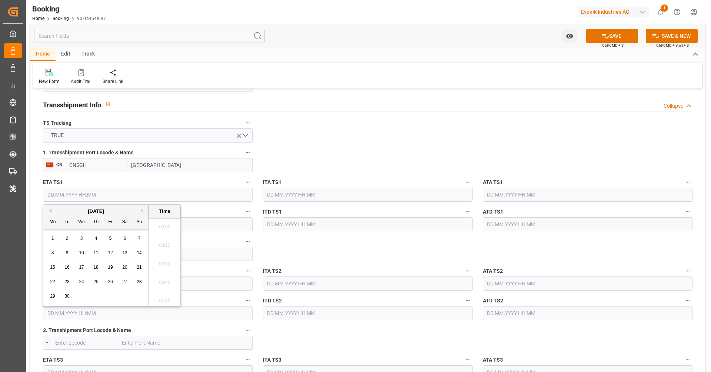
scroll to position [1040, 0]
click at [139, 211] on div "September 2025" at bounding box center [95, 211] width 105 height 7
click at [141, 211] on button "Next Month" at bounding box center [143, 211] width 4 height 4
click at [142, 212] on button "Next Month" at bounding box center [143, 211] width 4 height 4
click at [67, 255] on span "4" at bounding box center [67, 252] width 3 height 5
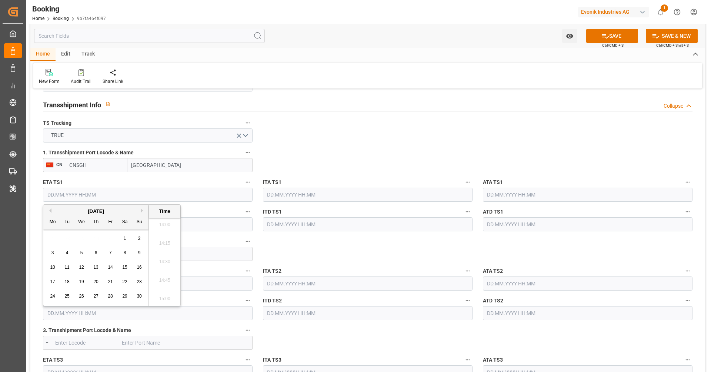
type input "04.11.2025 00:00"
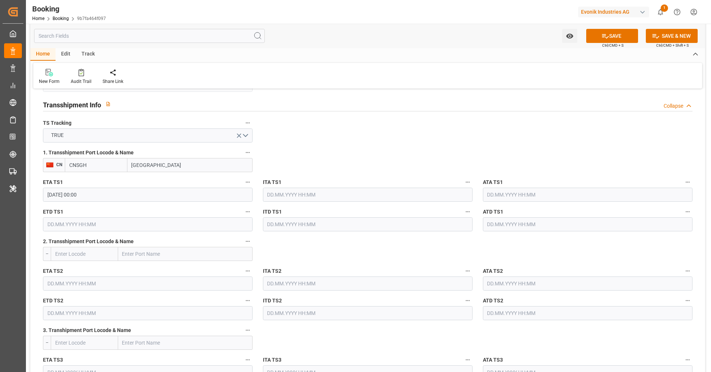
click at [186, 221] on input "text" at bounding box center [148, 224] width 210 height 14
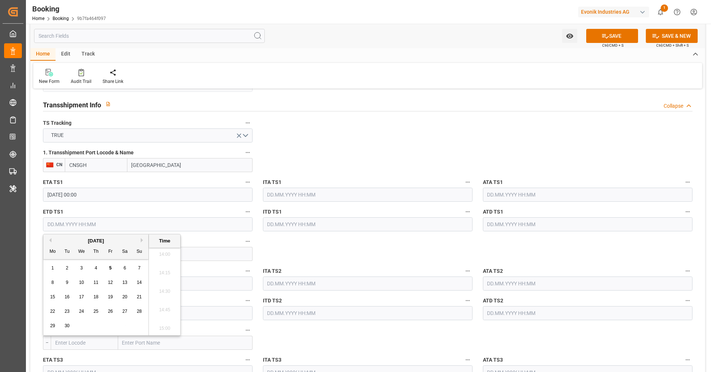
click at [142, 240] on button "Next Month" at bounding box center [143, 240] width 4 height 4
click at [69, 299] on span "11" at bounding box center [66, 297] width 5 height 5
type input "11.11.2025 00:00"
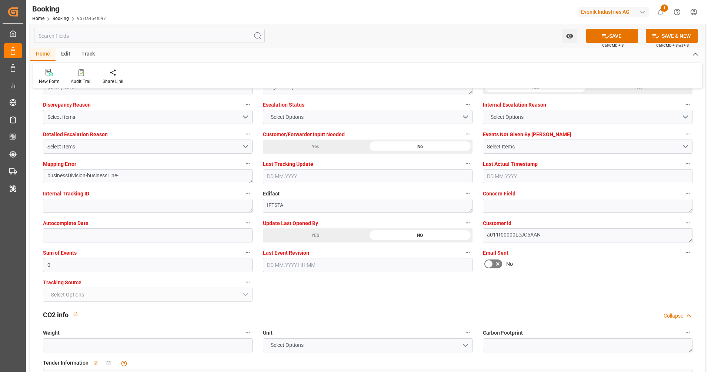
scroll to position [1385, 0]
click at [155, 261] on input "0" at bounding box center [148, 265] width 210 height 14
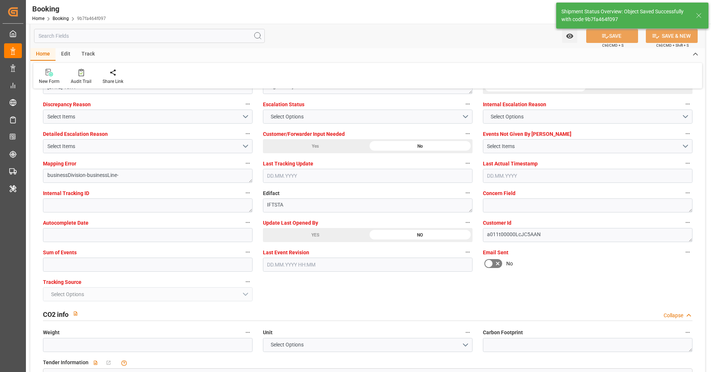
type textarea "[PERSON_NAME]"
type textarea "Yes"
type input "04.11.2025 00:00"
type input "11.11.2025 00:00"
type input "05.09.2025 09:05"
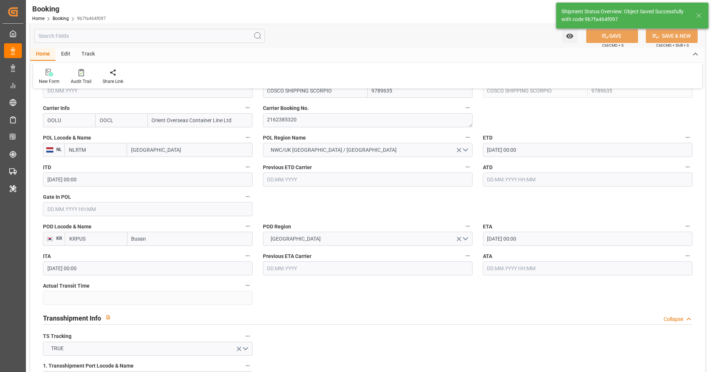
scroll to position [564, 0]
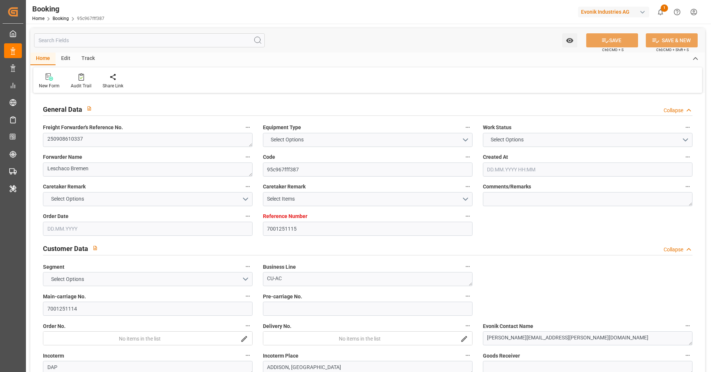
type input "7001251115"
type input "9622629"
type input "OOCL"
type input "Orient Overseas Container Line Ltd"
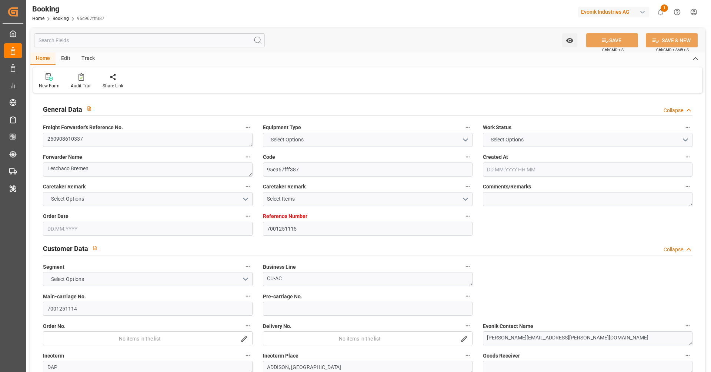
type input "NLRTM"
type input "USNYC"
type input "0"
type input "NLRTM"
type input "USNYC"
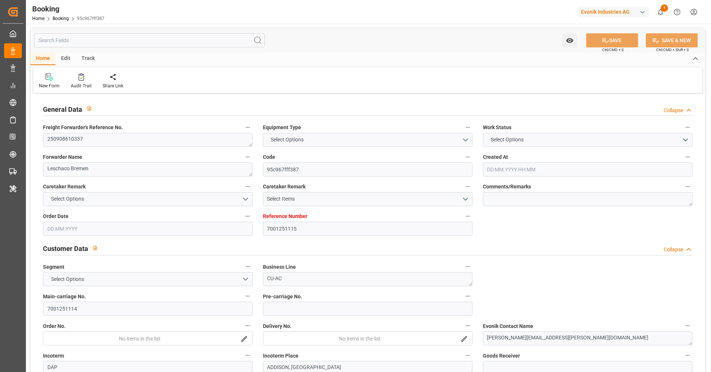
type input "9622629"
type input "[DATE] 08:34"
type input "[DATE]"
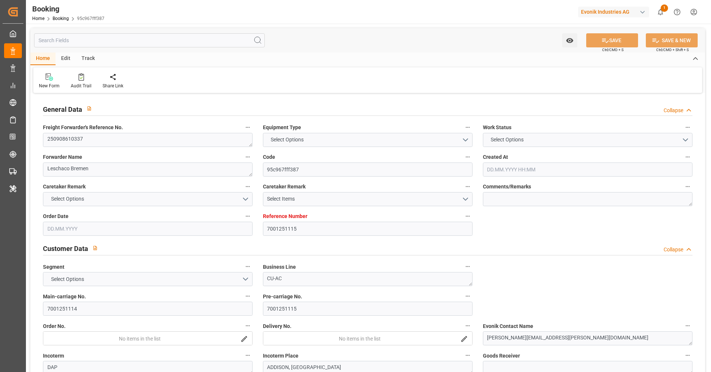
type input "[DATE] 00:00"
type input "[DATE]"
type input "[DATE] 03:30"
type input "[DATE] 00:00"
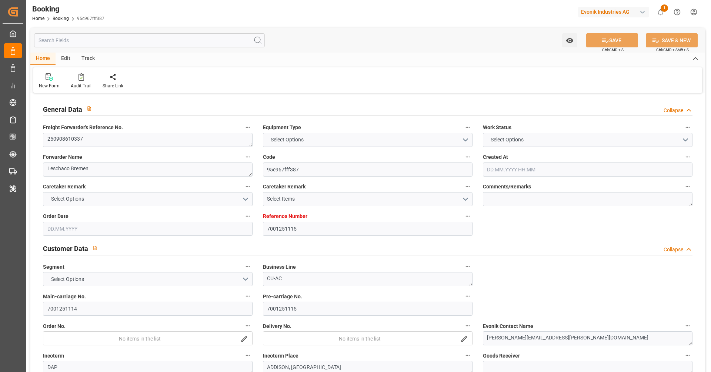
type input "[DATE] 04:30"
type input "[DATE] 00:00"
type input "[DATE]"
type input "[DATE] 21:16"
type input "[DATE]"
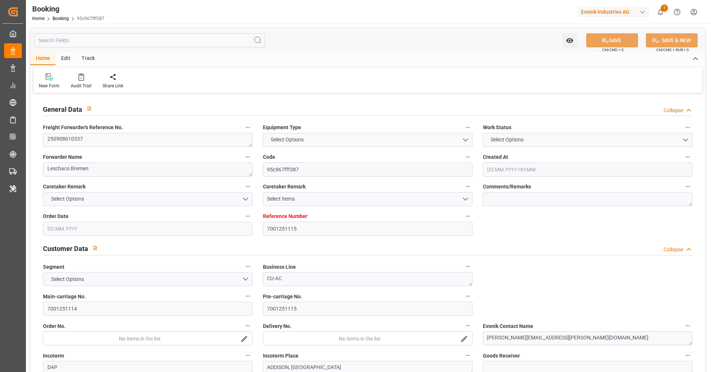
type input "[DATE] 08:11"
type input "[DATE] 03:30"
type input "[DATE] 04:30"
type input "[DATE] 22:33"
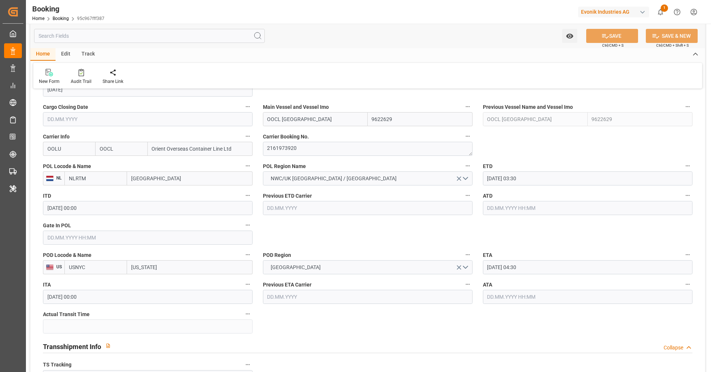
scroll to position [529, 0]
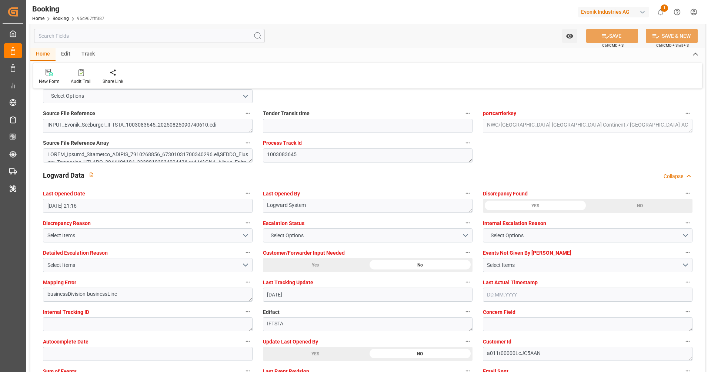
scroll to position [1315, 0]
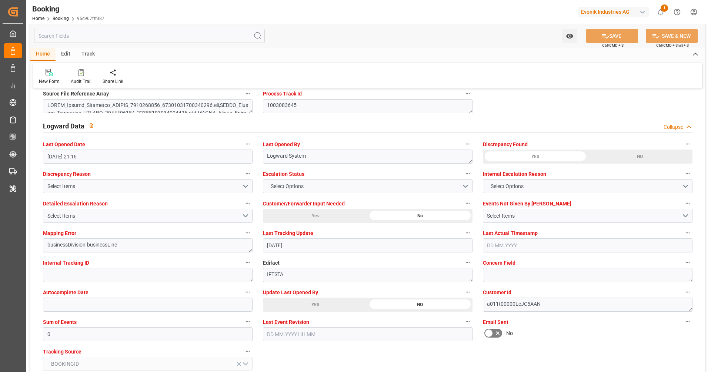
click at [359, 304] on div "YES" at bounding box center [315, 305] width 105 height 14
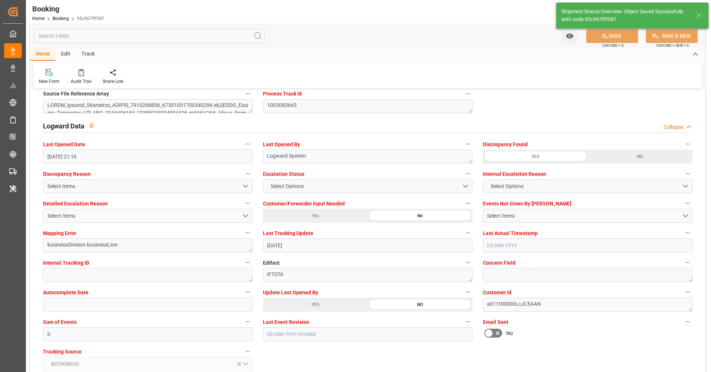
type input "[DATE] 09:06"
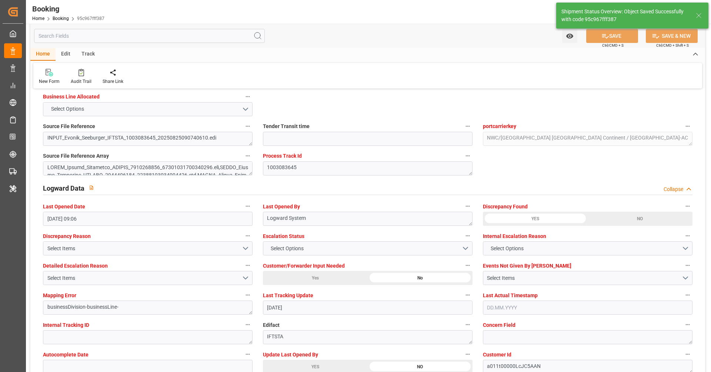
scroll to position [1224, 0]
